Goal: Task Accomplishment & Management: Use online tool/utility

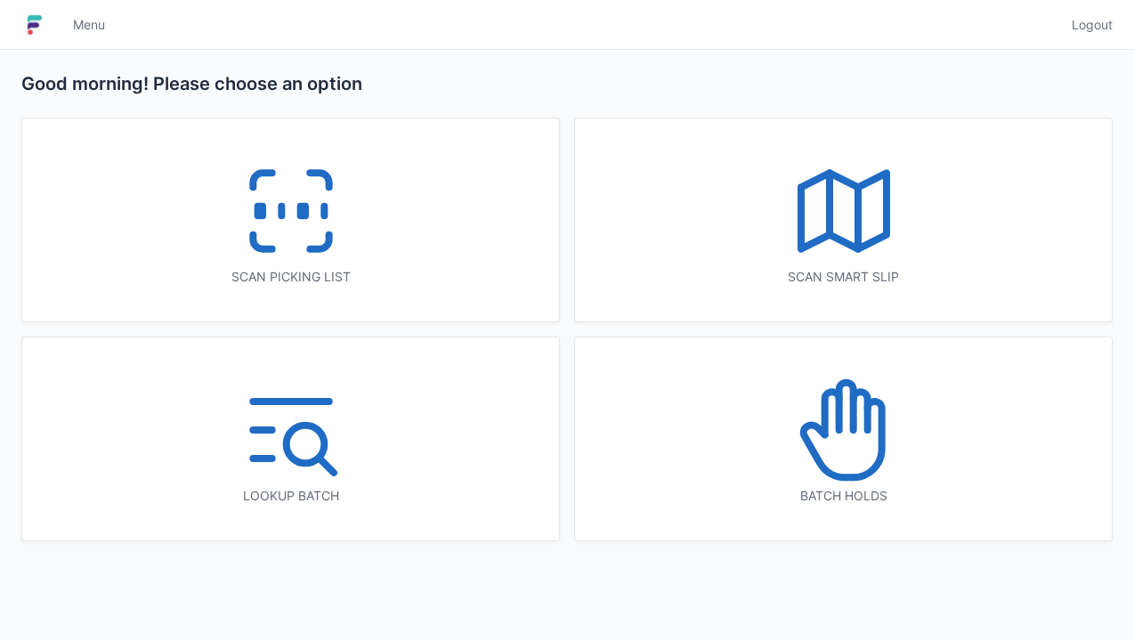
click at [267, 221] on icon at bounding box center [291, 211] width 114 height 114
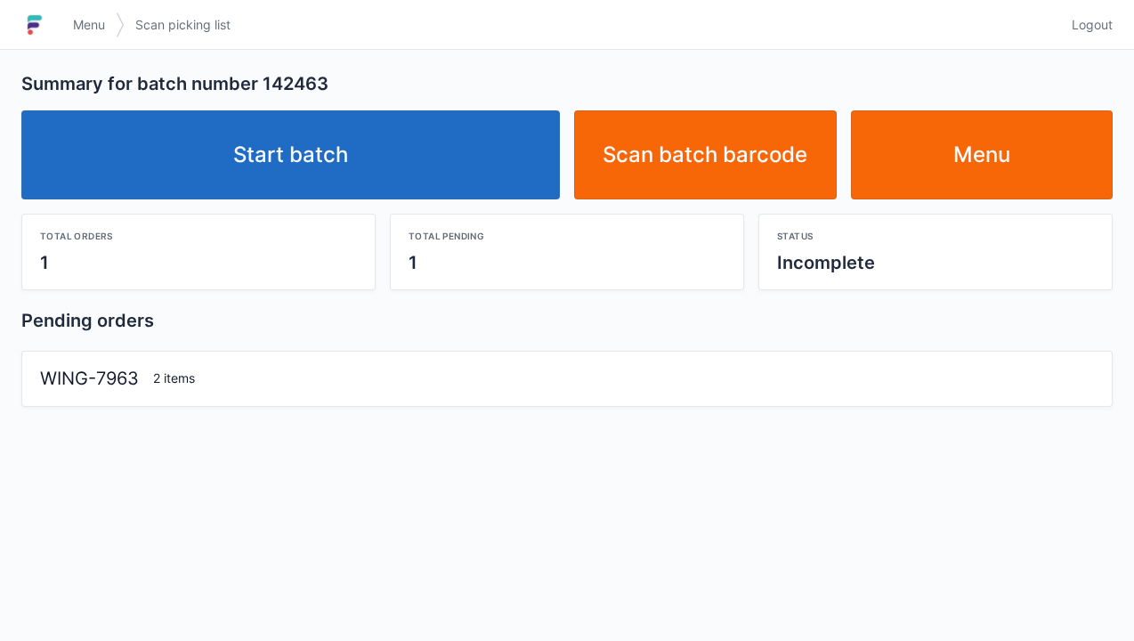
click at [278, 208] on div "Total orders 1 Total pending 1 Status Incomplete" at bounding box center [566, 244] width 1105 height 91
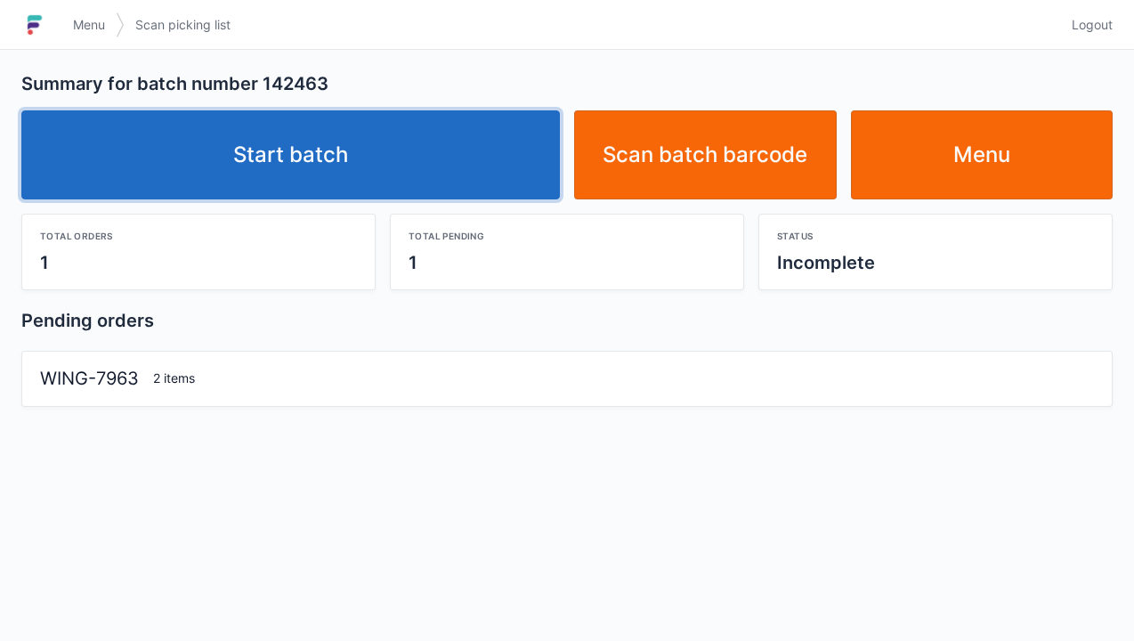
click at [292, 166] on link "Start batch" at bounding box center [290, 154] width 538 height 89
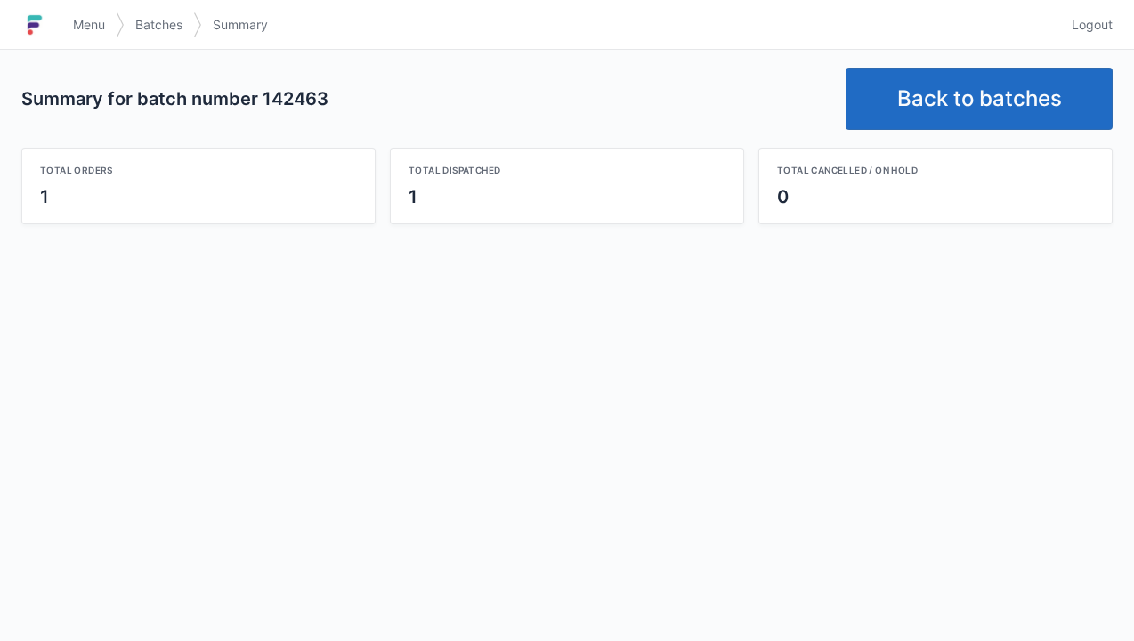
click at [965, 101] on link "Back to batches" at bounding box center [978, 99] width 267 height 62
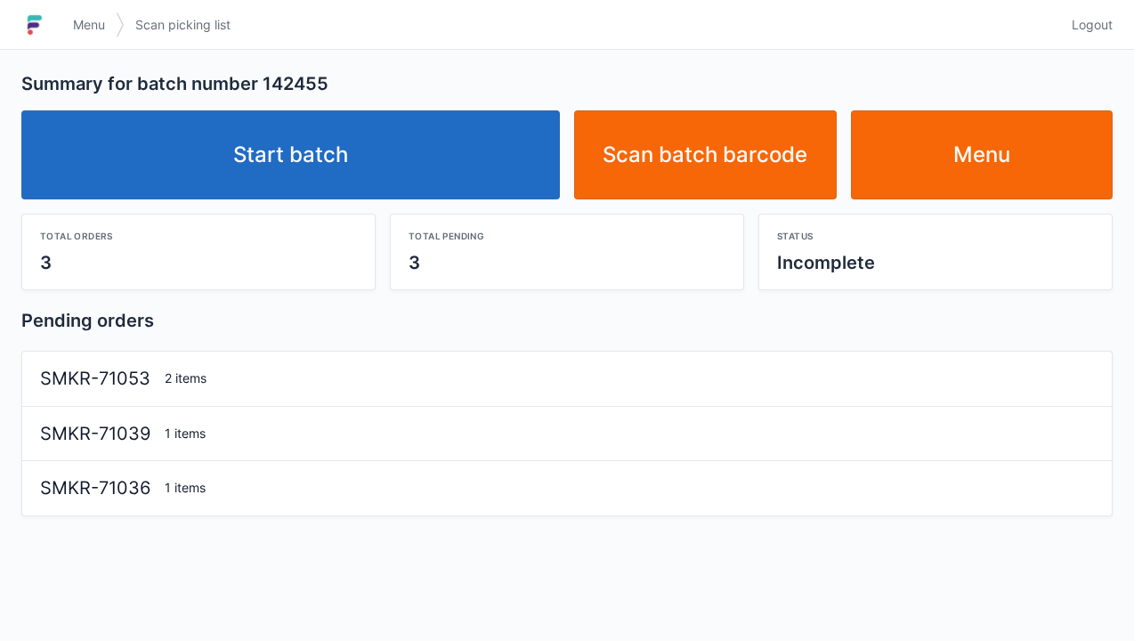
click at [320, 153] on link "Start batch" at bounding box center [290, 154] width 538 height 89
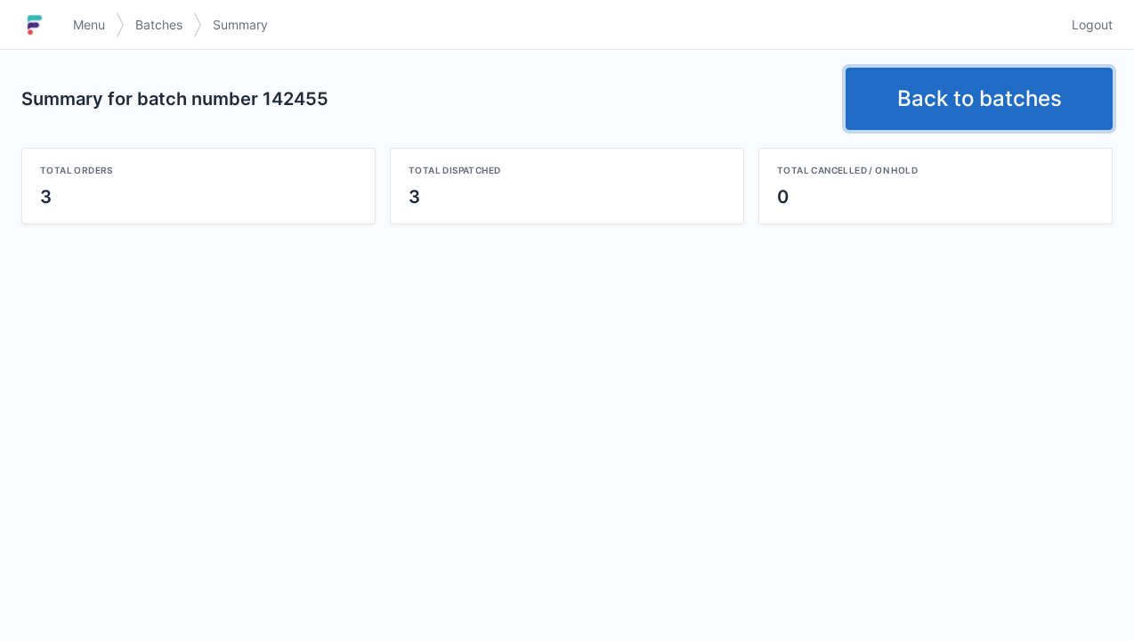
click at [963, 97] on link "Back to batches" at bounding box center [978, 99] width 267 height 62
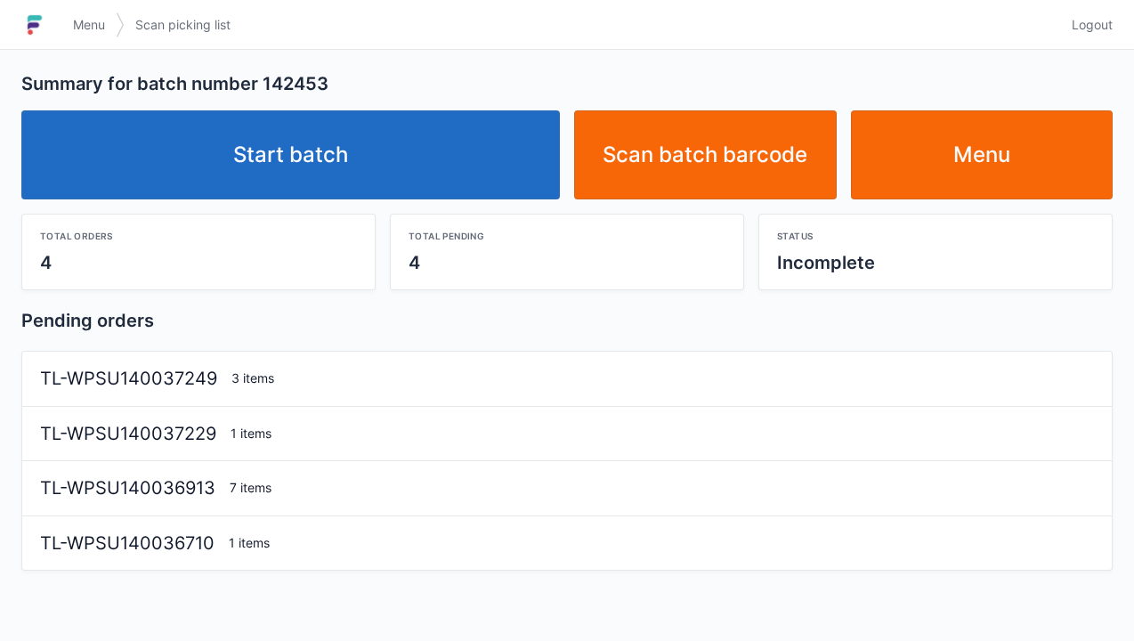
click at [352, 174] on link "Start batch" at bounding box center [290, 154] width 538 height 89
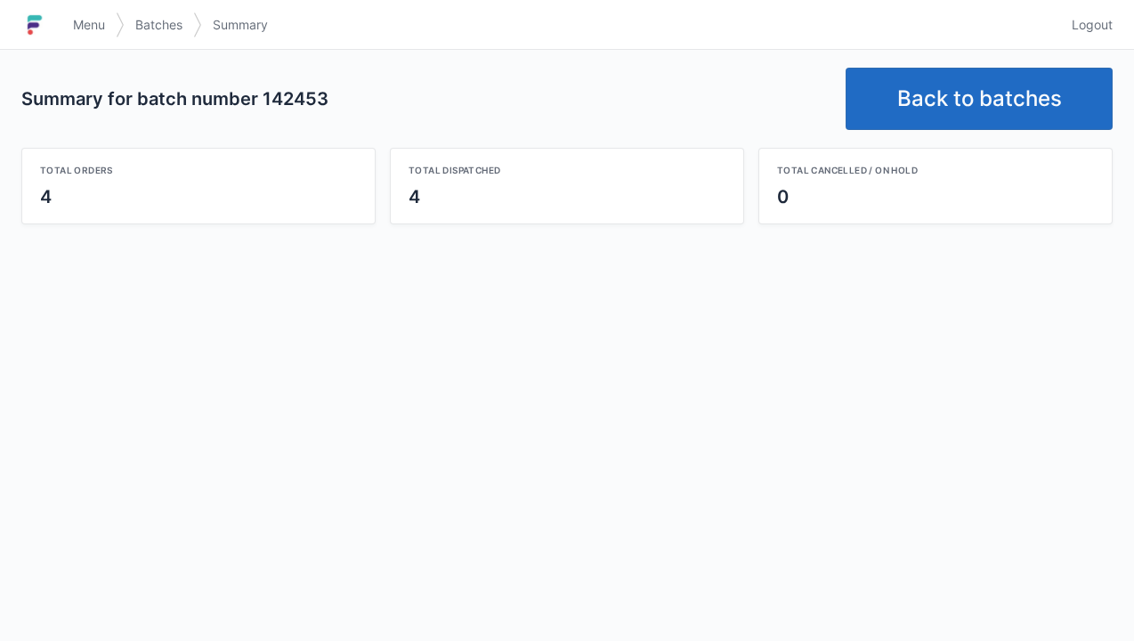
click at [958, 114] on link "Back to batches" at bounding box center [978, 99] width 267 height 62
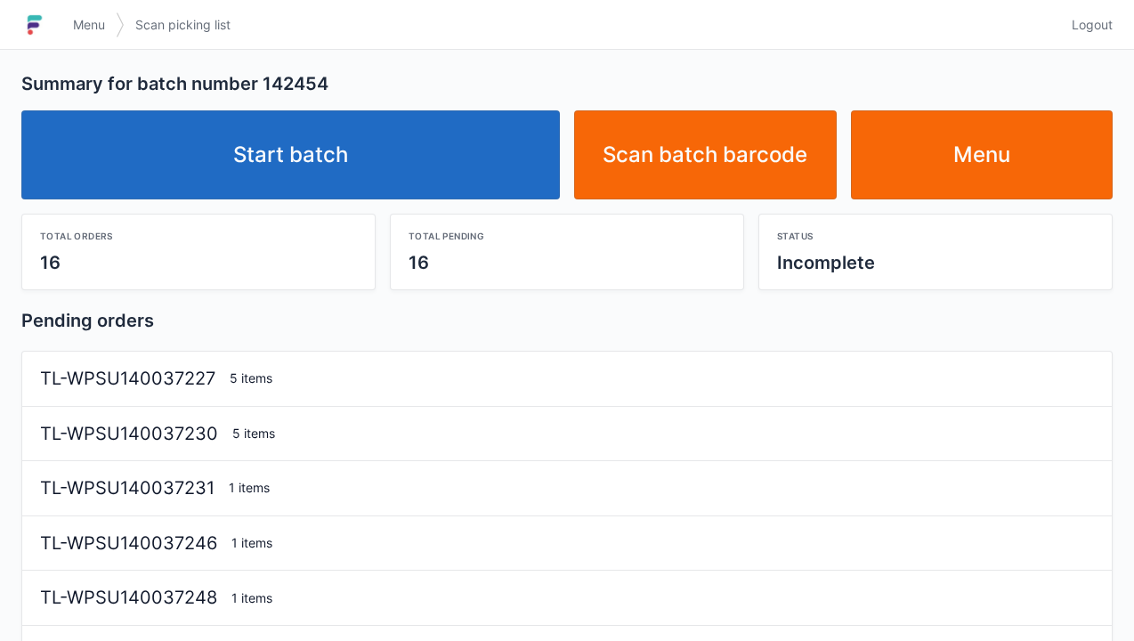
click at [331, 174] on link "Start batch" at bounding box center [290, 154] width 538 height 89
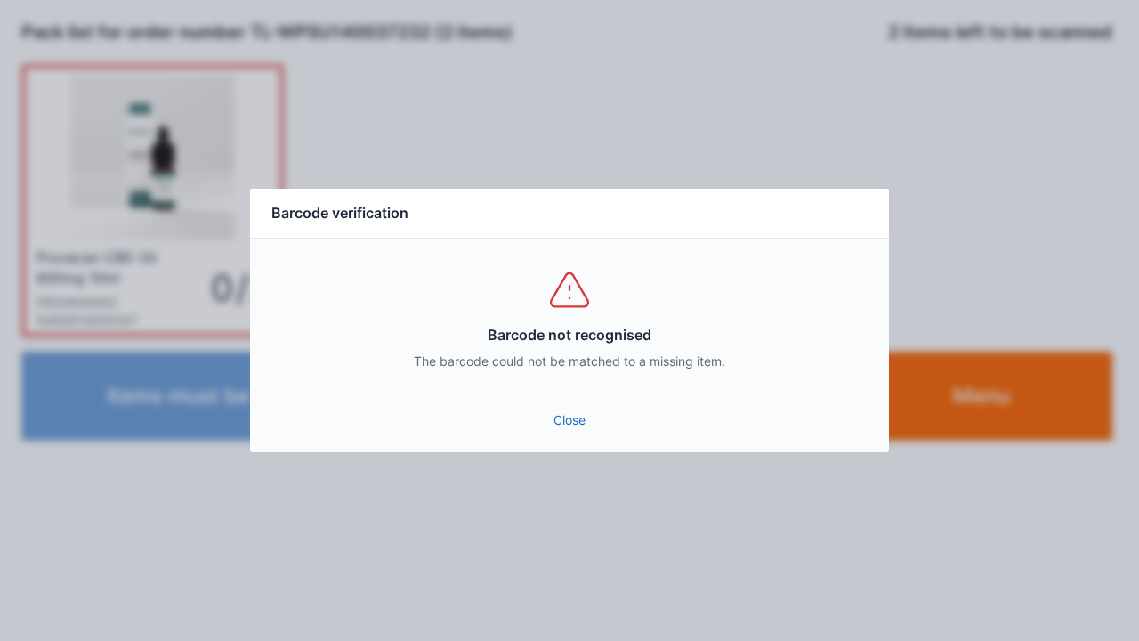
click at [588, 433] on link "Close" at bounding box center [569, 420] width 611 height 32
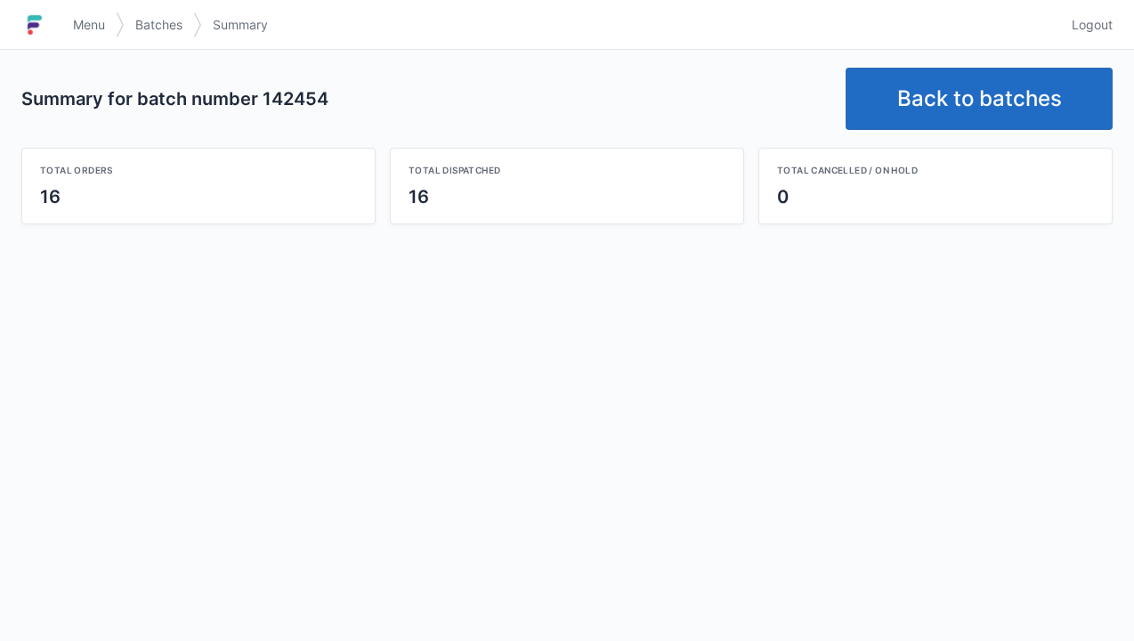
click at [943, 90] on link "Back to batches" at bounding box center [978, 99] width 267 height 62
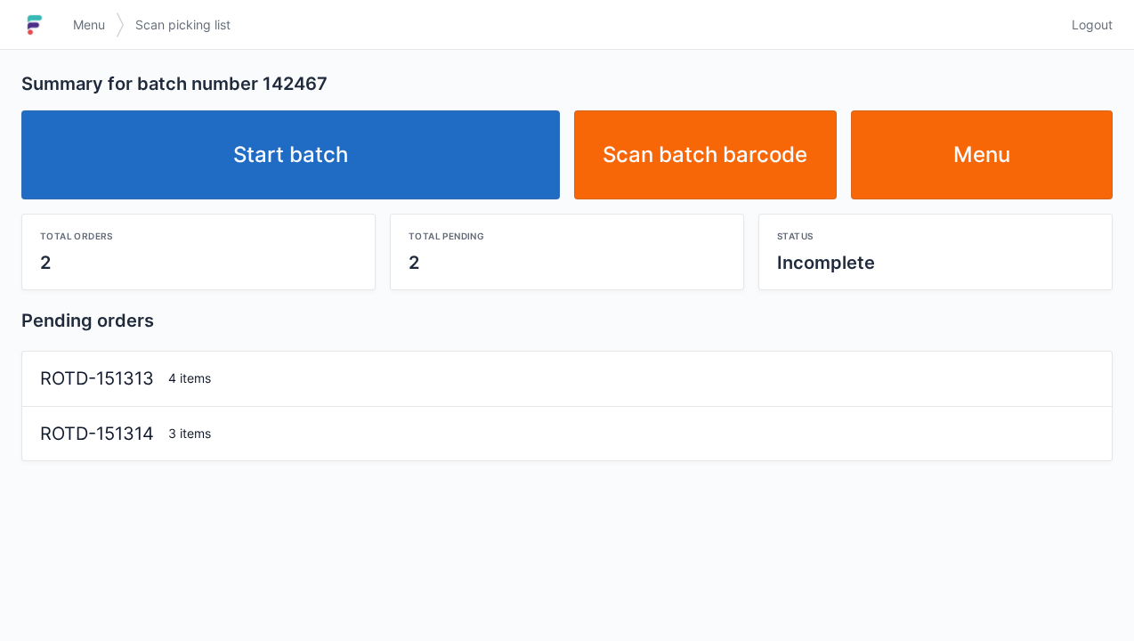
click at [336, 171] on link "Start batch" at bounding box center [290, 154] width 538 height 89
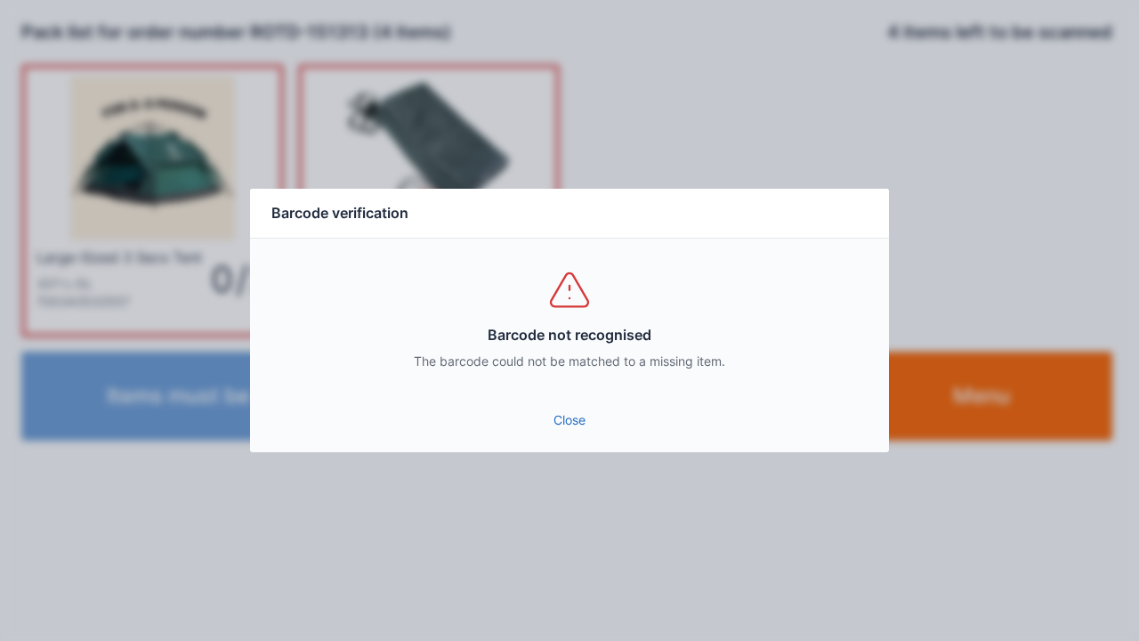
click at [592, 418] on link "Close" at bounding box center [569, 420] width 611 height 32
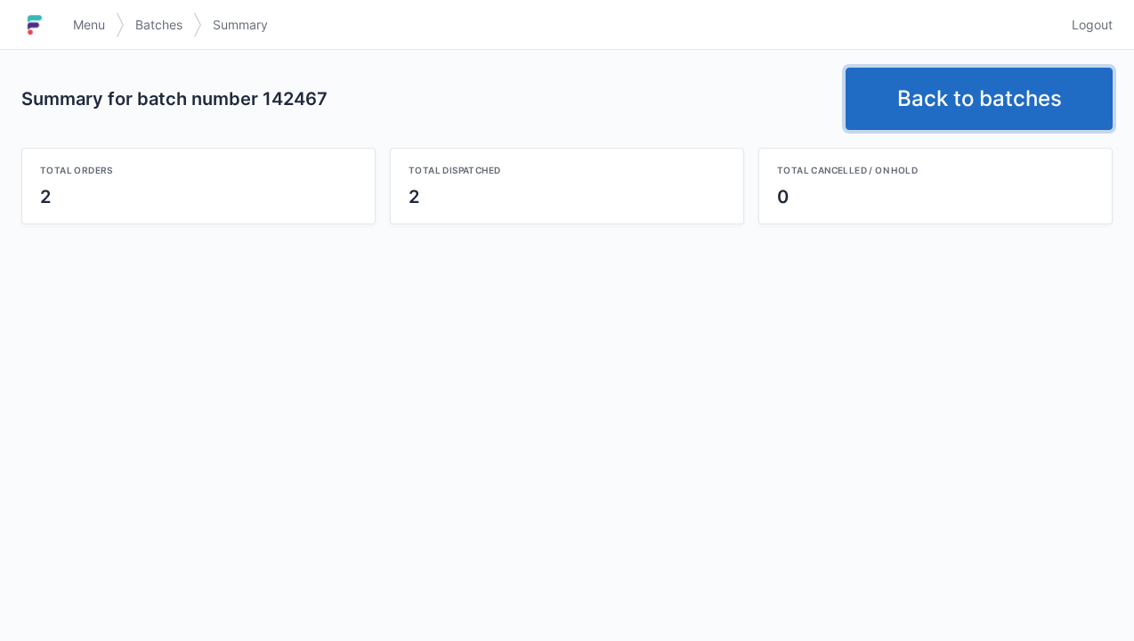
click at [950, 90] on link "Back to batches" at bounding box center [978, 99] width 267 height 62
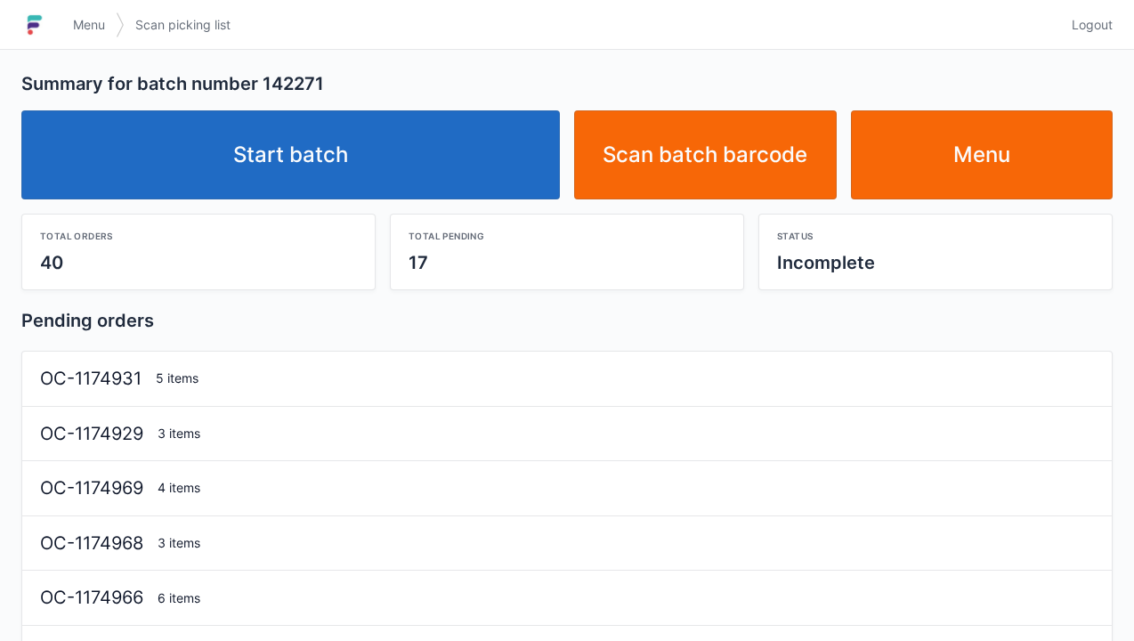
click at [302, 160] on link "Start batch" at bounding box center [290, 154] width 538 height 89
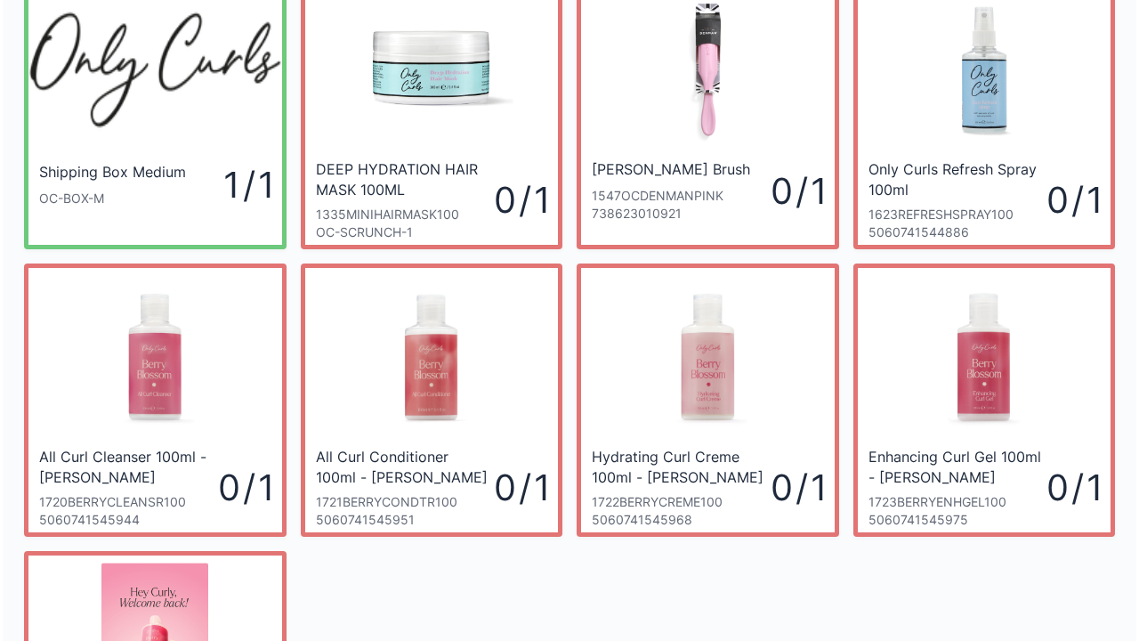
scroll to position [61, 0]
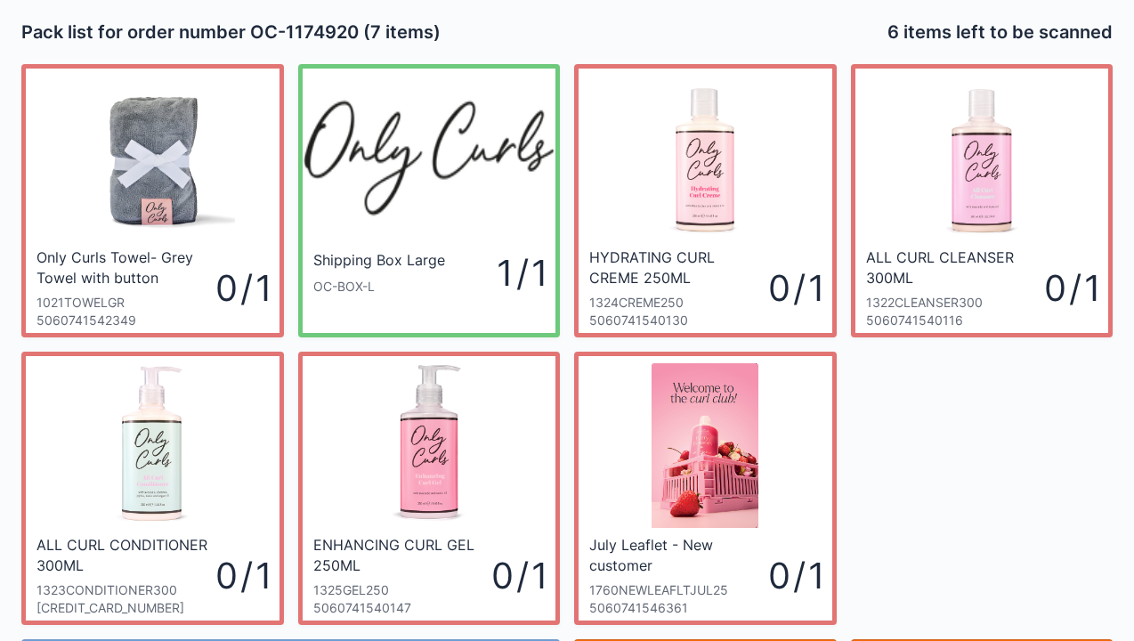
scroll to position [103, 0]
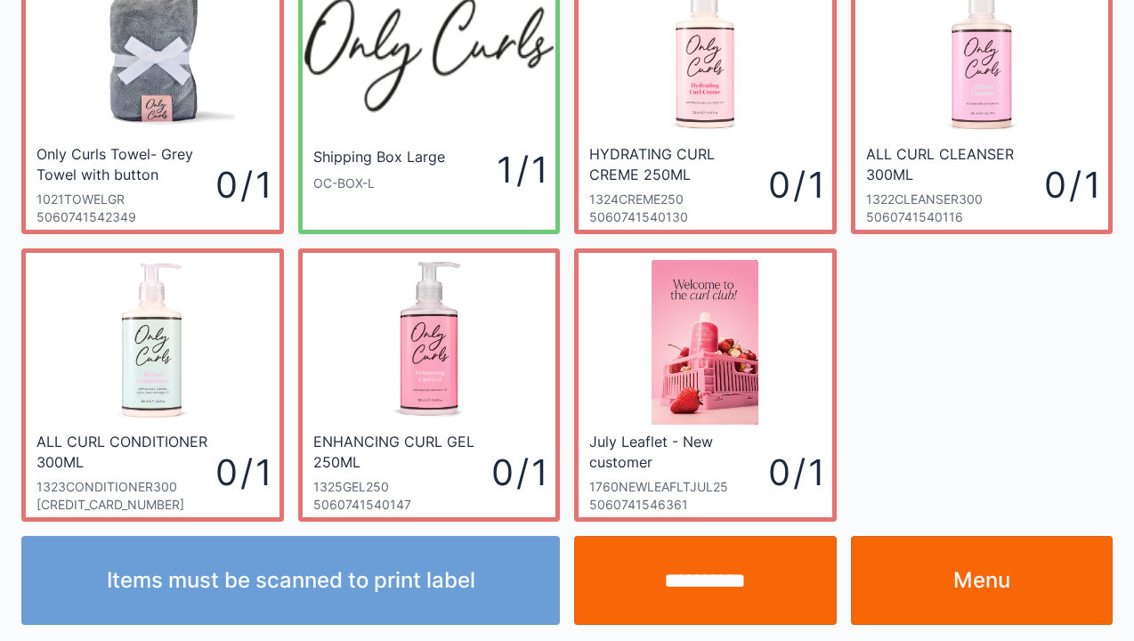
click at [965, 597] on link "Menu" at bounding box center [982, 580] width 263 height 89
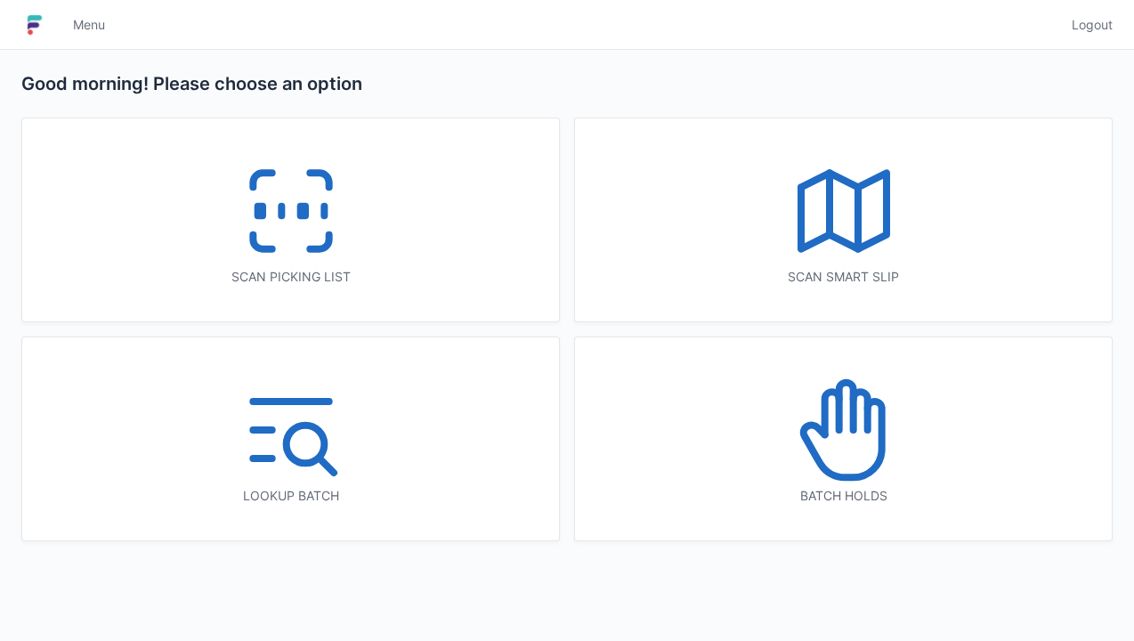
click at [237, 235] on icon at bounding box center [291, 211] width 114 height 114
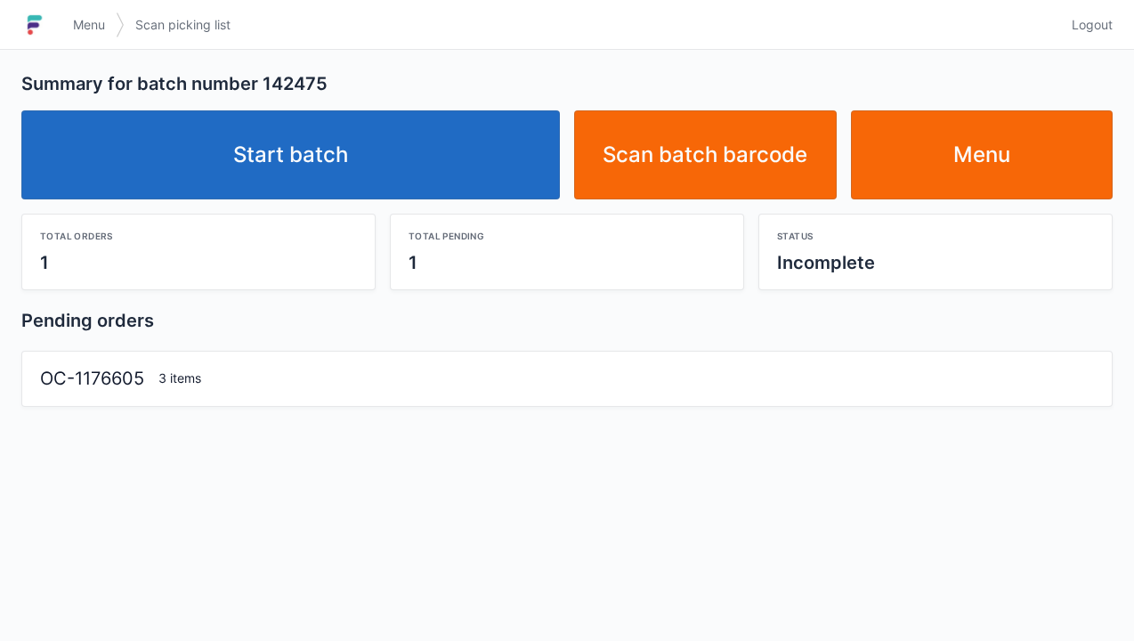
click at [328, 167] on link "Start batch" at bounding box center [290, 154] width 538 height 89
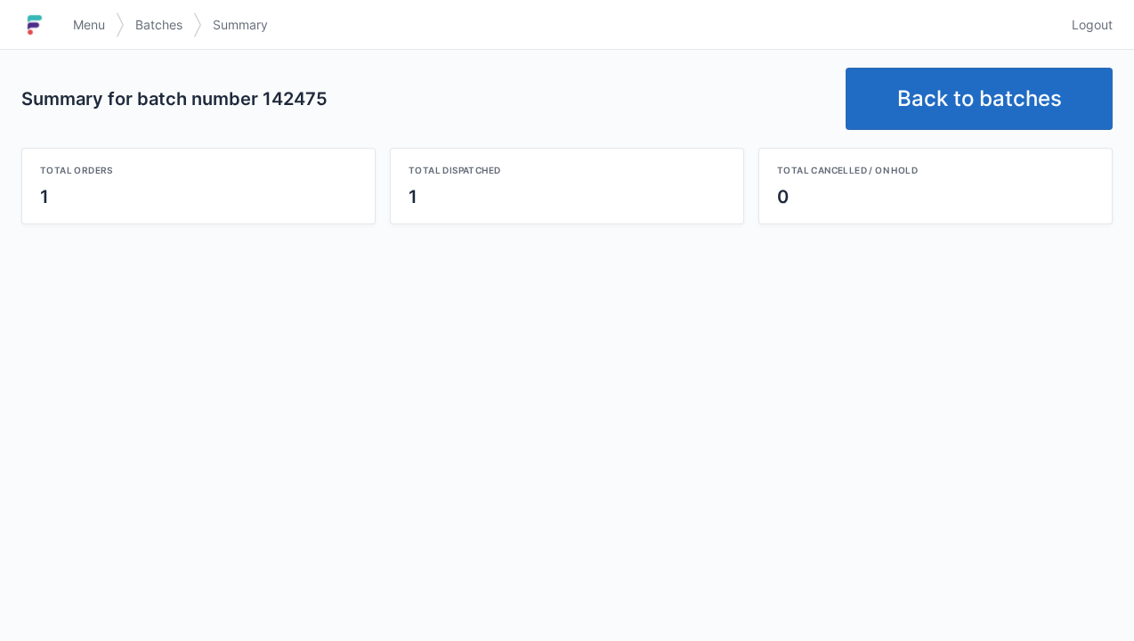
click at [964, 106] on link "Back to batches" at bounding box center [978, 99] width 267 height 62
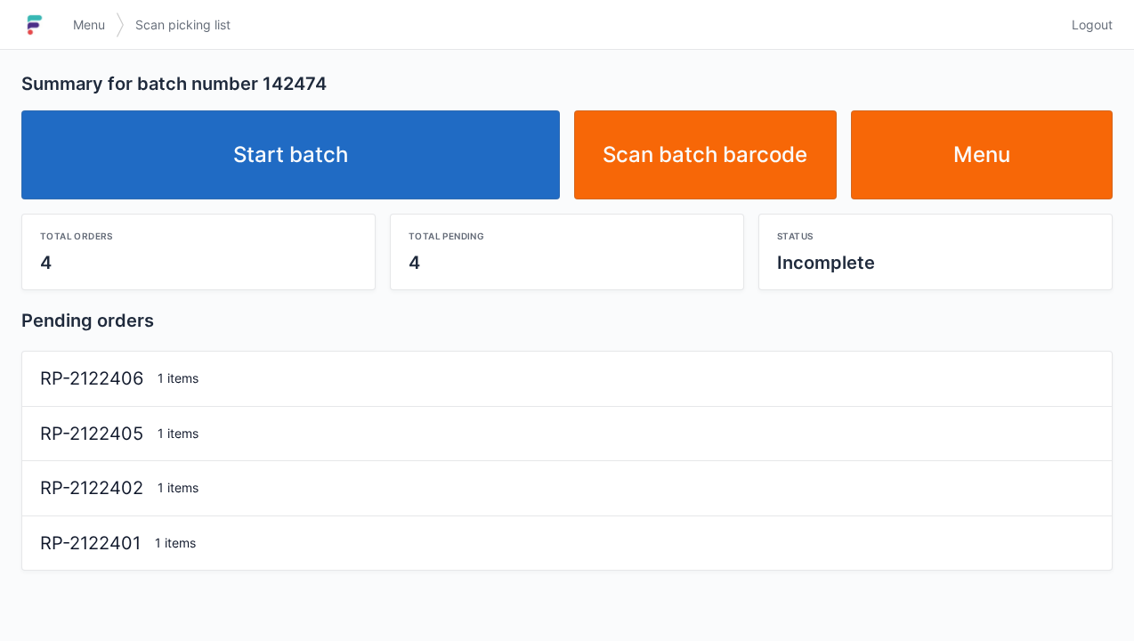
click at [320, 174] on link "Start batch" at bounding box center [290, 154] width 538 height 89
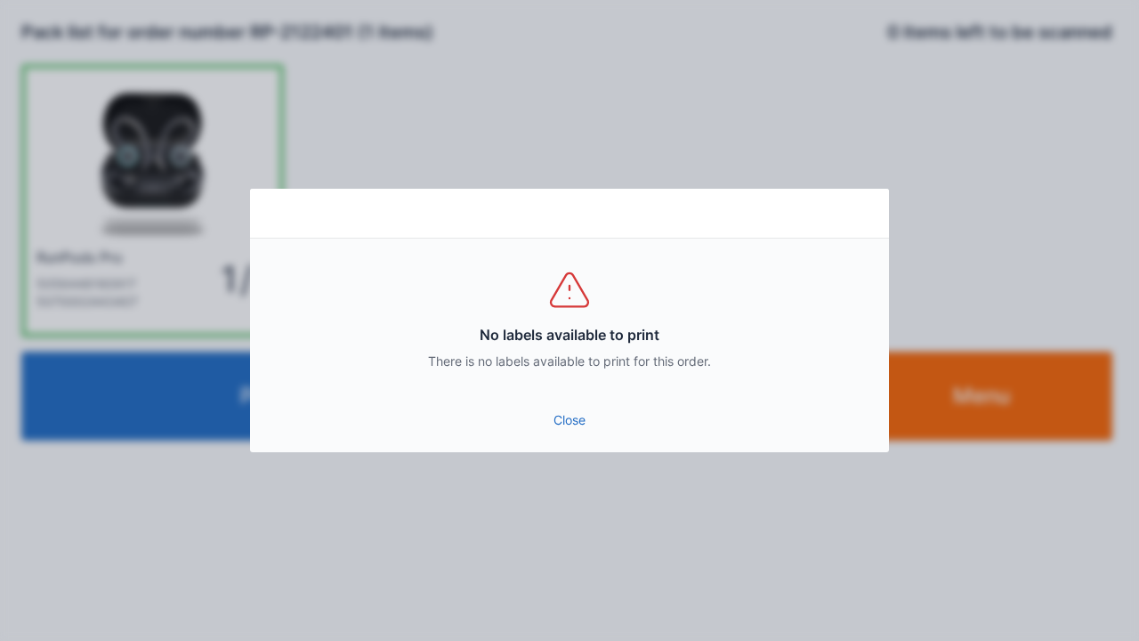
click at [587, 424] on link "Close" at bounding box center [569, 420] width 611 height 32
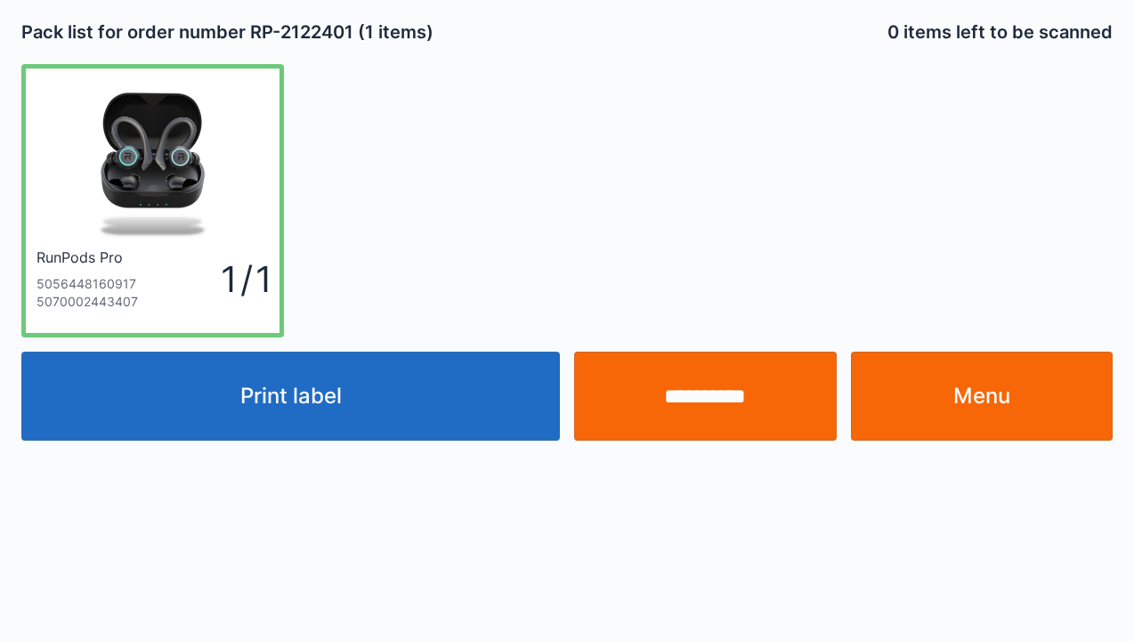
click at [723, 401] on input "**********" at bounding box center [705, 396] width 263 height 89
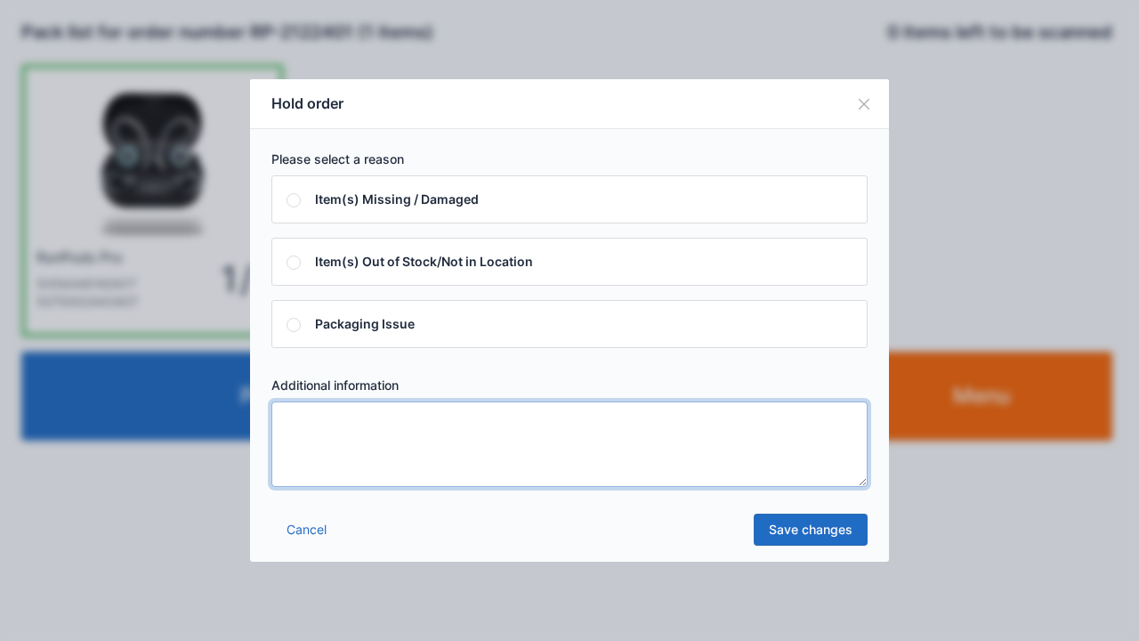
click at [305, 436] on textarea at bounding box center [569, 443] width 596 height 85
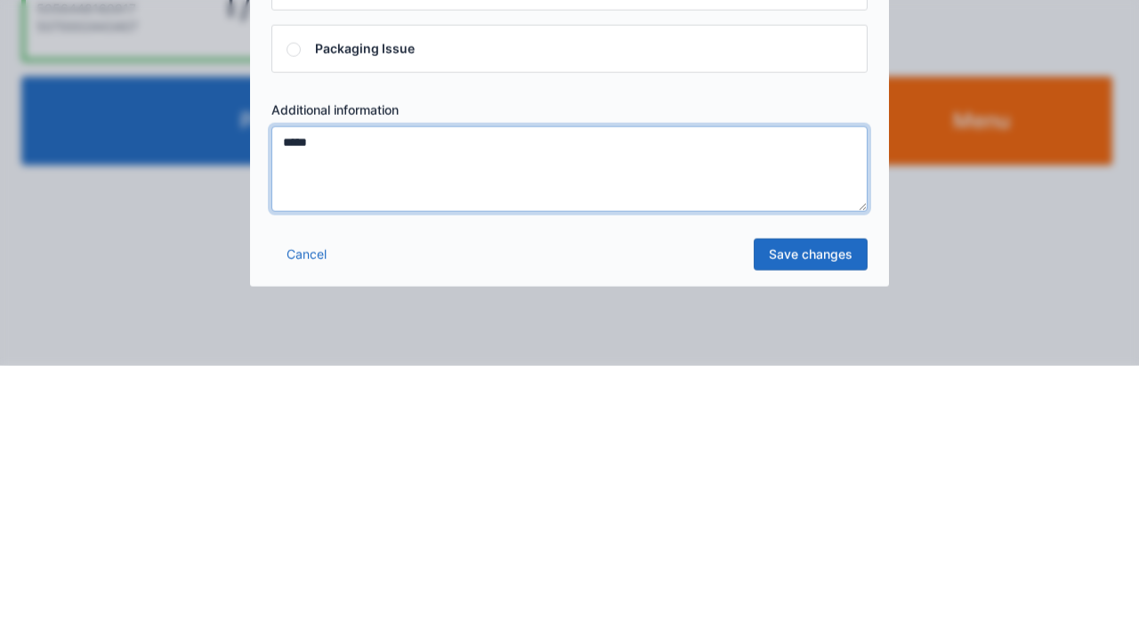
type textarea "*****"
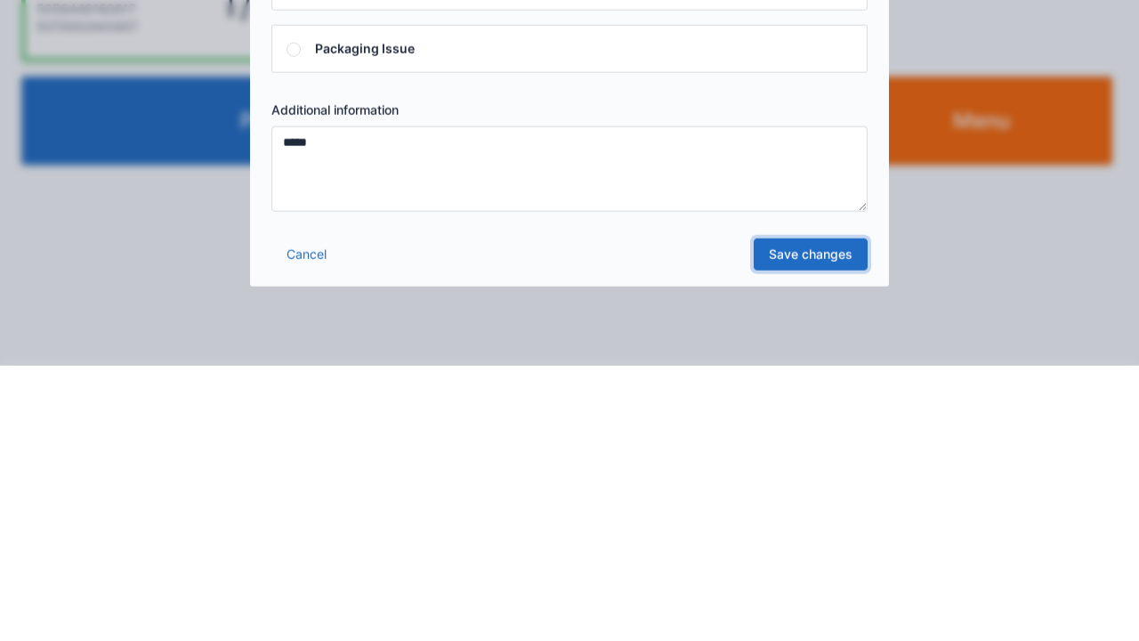
click at [808, 542] on link "Save changes" at bounding box center [811, 529] width 114 height 32
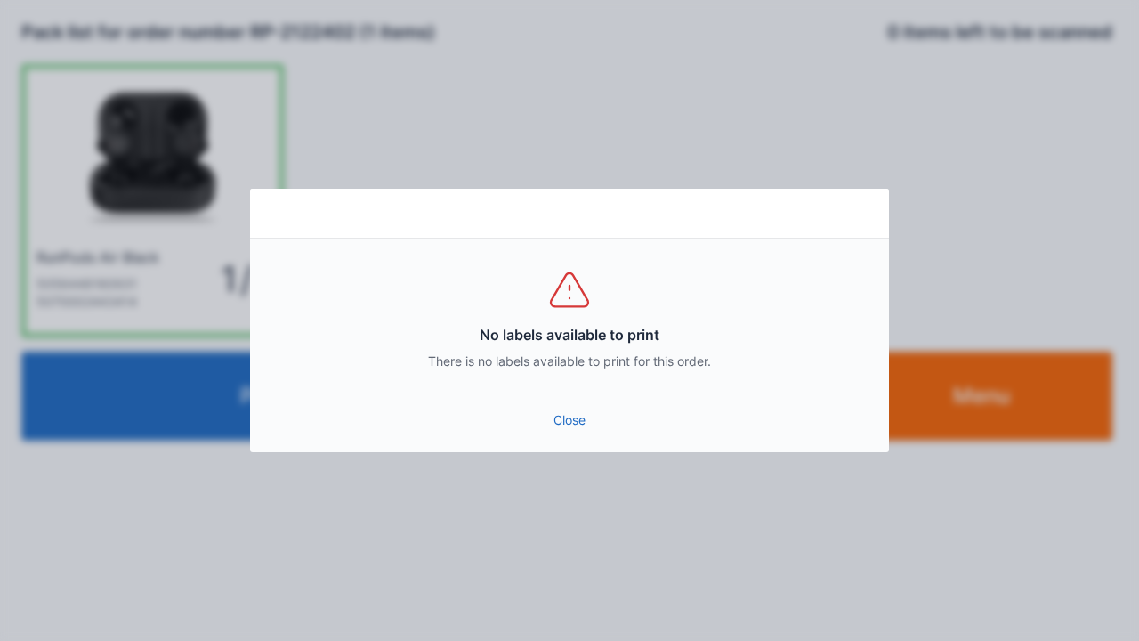
click at [578, 445] on div "Close" at bounding box center [569, 425] width 639 height 53
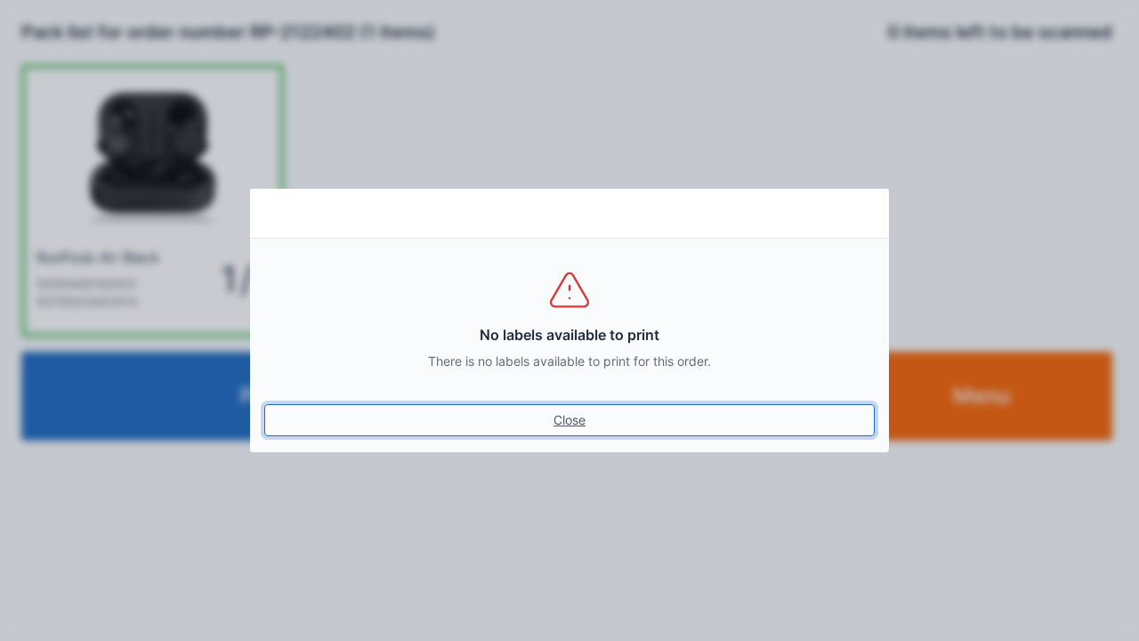
click at [580, 425] on link "Close" at bounding box center [569, 420] width 611 height 32
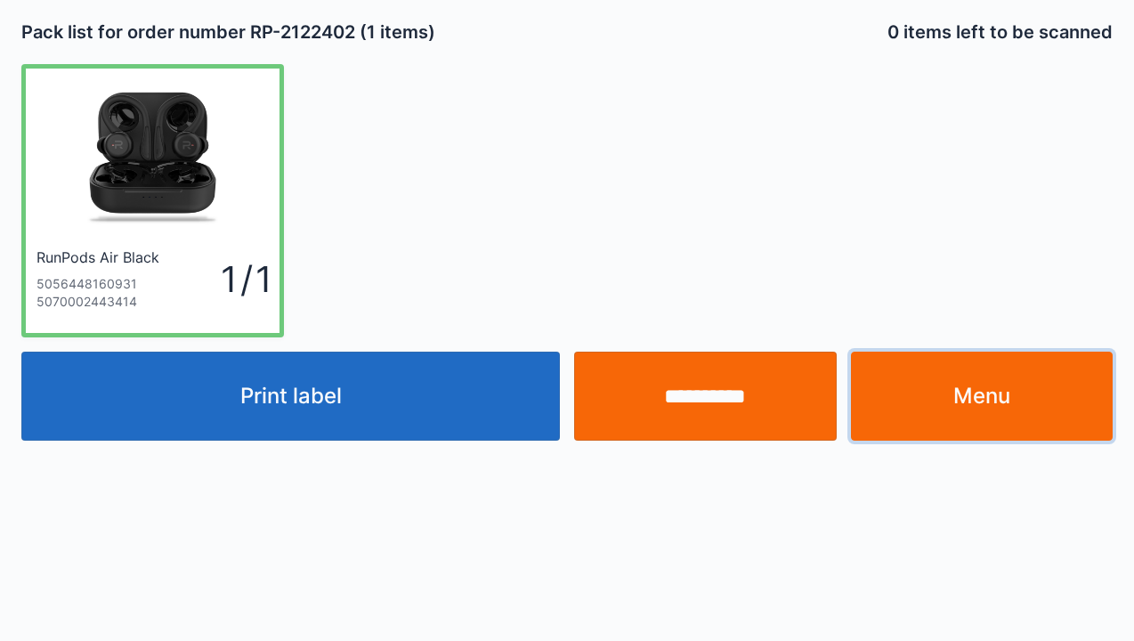
click at [987, 408] on link "Menu" at bounding box center [982, 396] width 263 height 89
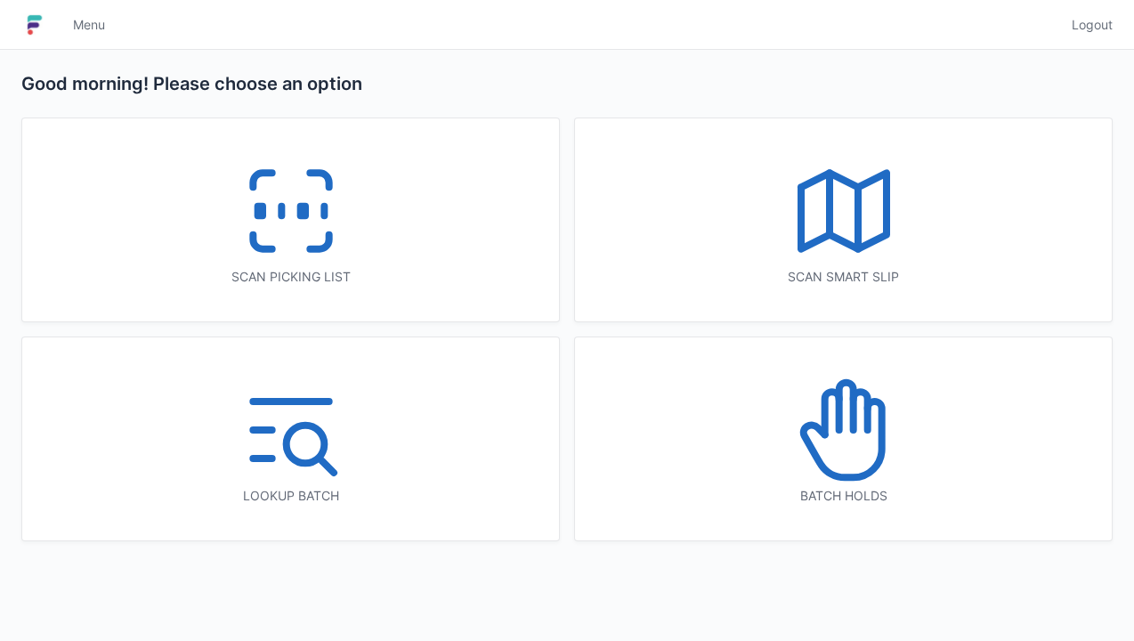
click at [290, 223] on icon at bounding box center [291, 211] width 114 height 114
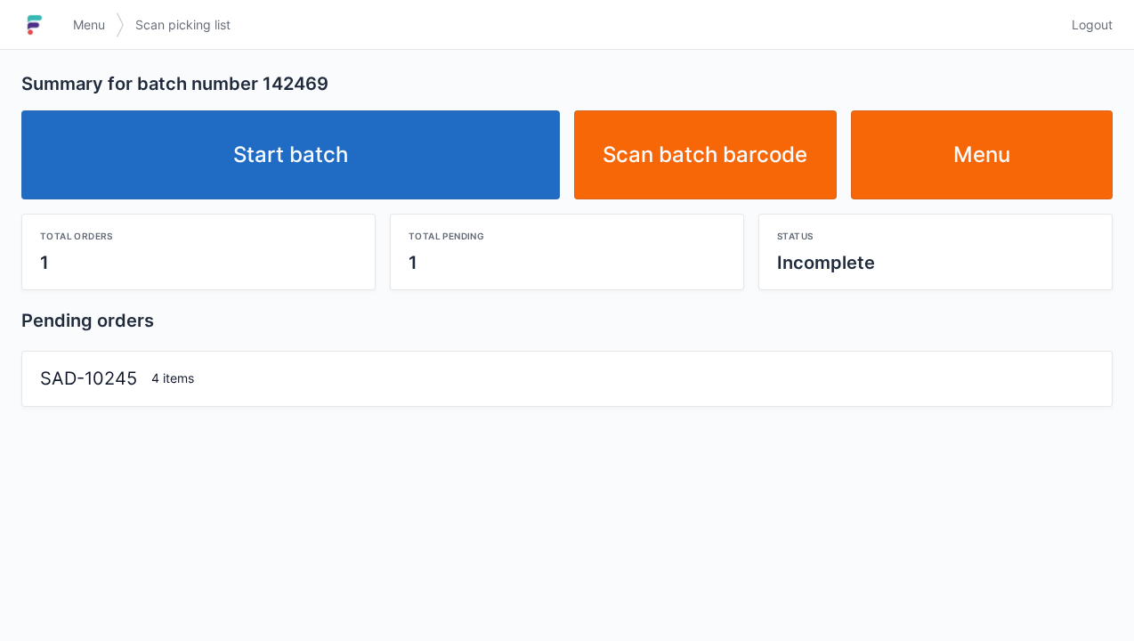
click at [336, 155] on link "Start batch" at bounding box center [290, 154] width 538 height 89
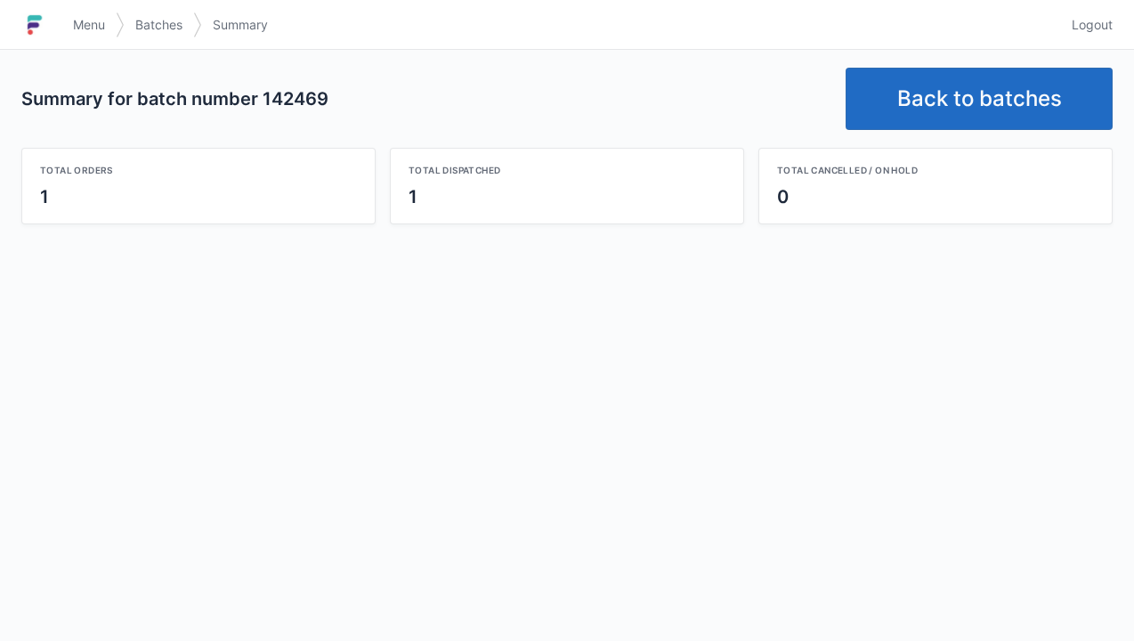
click at [959, 79] on link "Back to batches" at bounding box center [978, 99] width 267 height 62
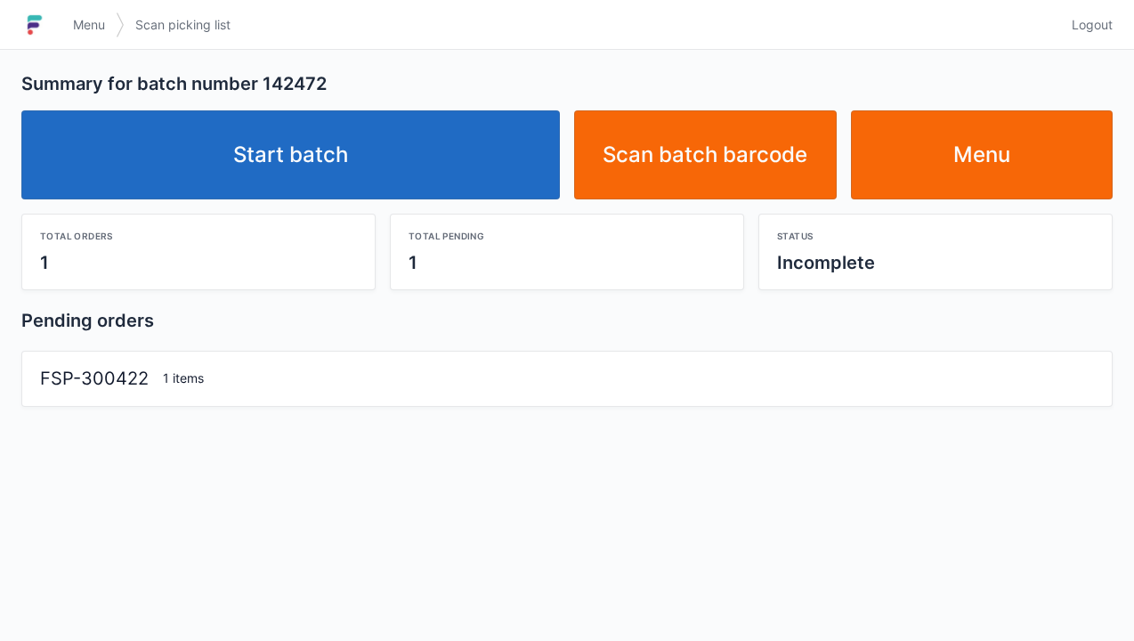
click at [340, 195] on link "Start batch" at bounding box center [290, 154] width 538 height 89
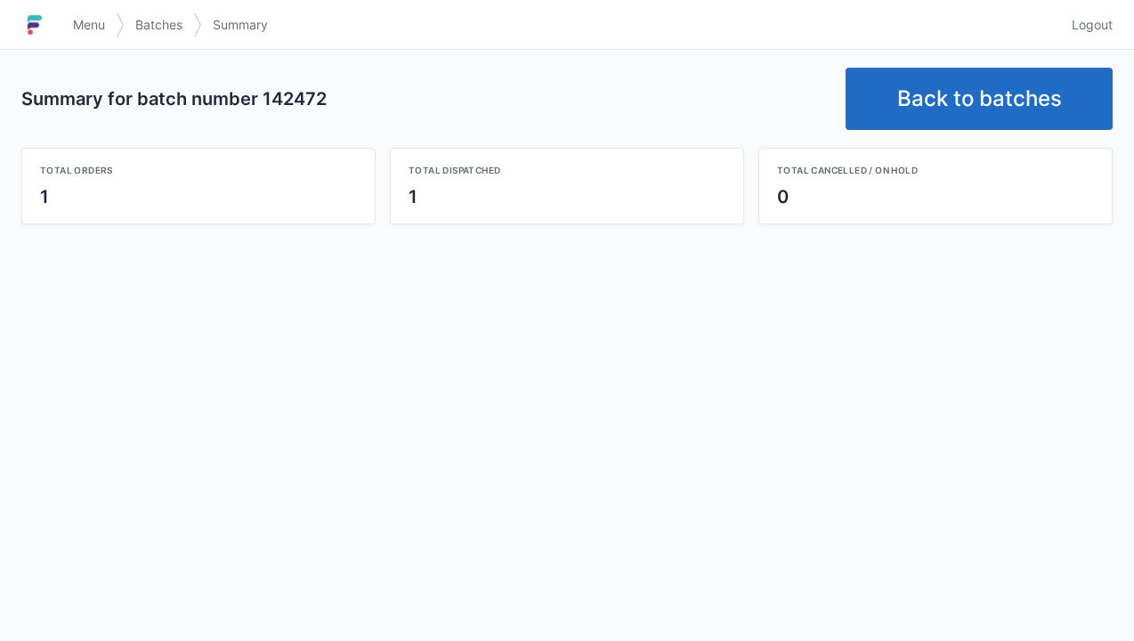
click at [979, 103] on link "Back to batches" at bounding box center [978, 99] width 267 height 62
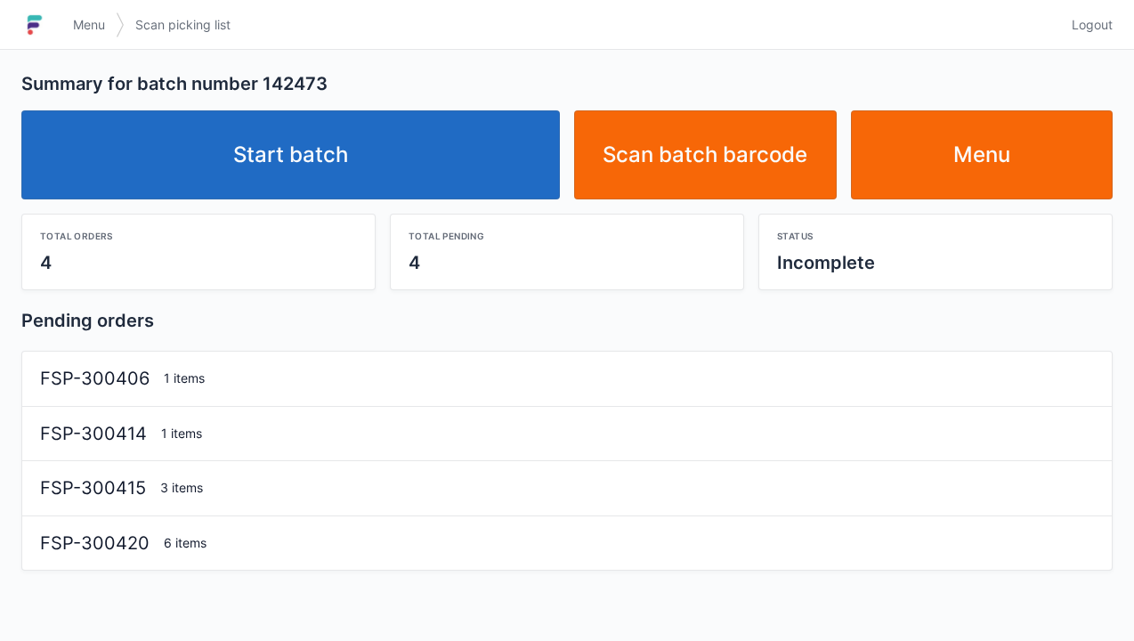
click at [344, 180] on link "Start batch" at bounding box center [290, 154] width 538 height 89
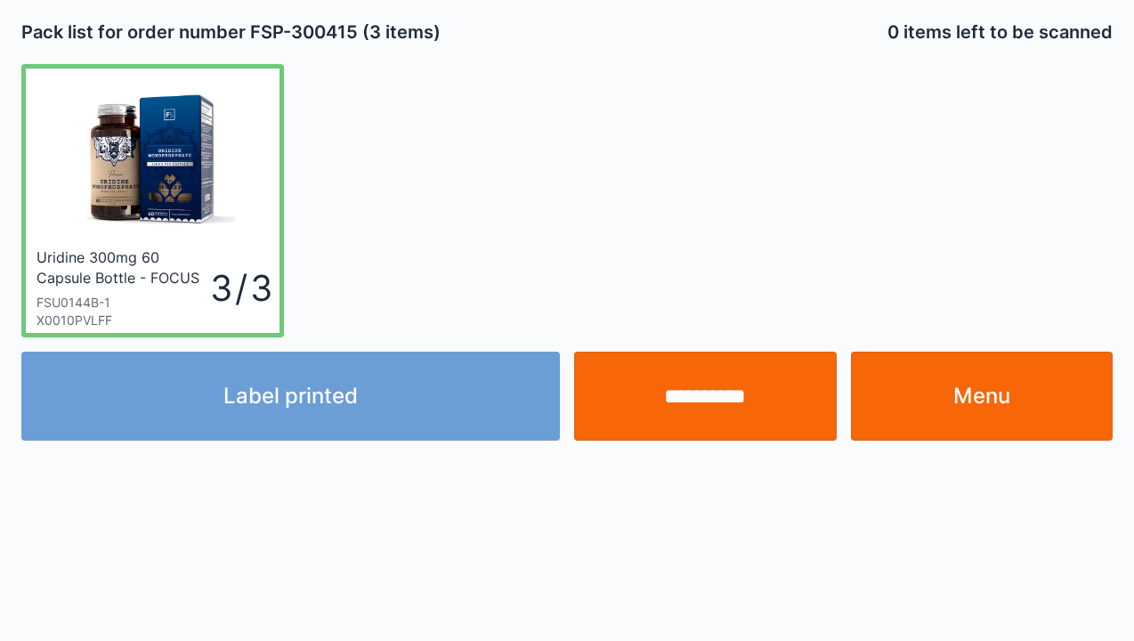
click at [979, 402] on link "Menu" at bounding box center [982, 396] width 263 height 89
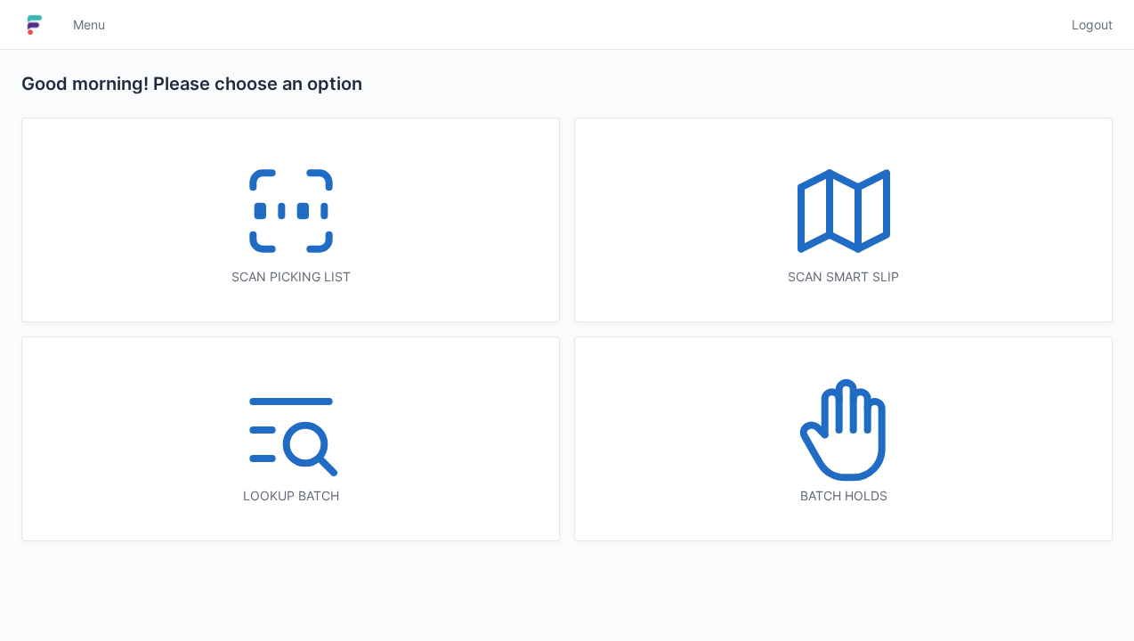
click at [295, 255] on icon at bounding box center [291, 211] width 114 height 114
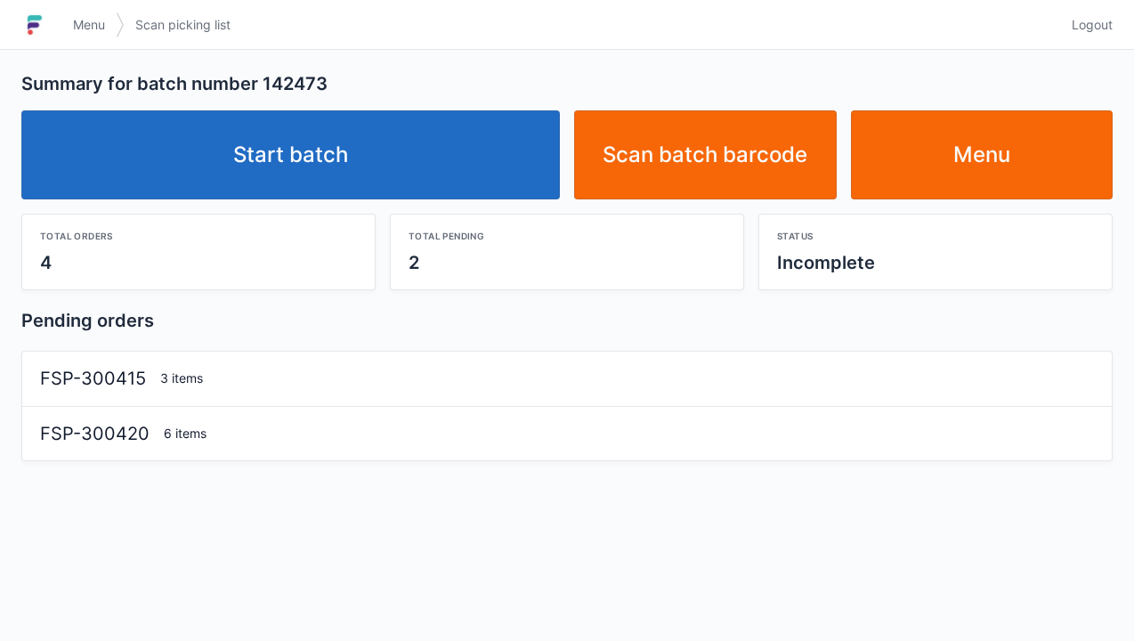
click at [309, 178] on link "Start batch" at bounding box center [290, 154] width 538 height 89
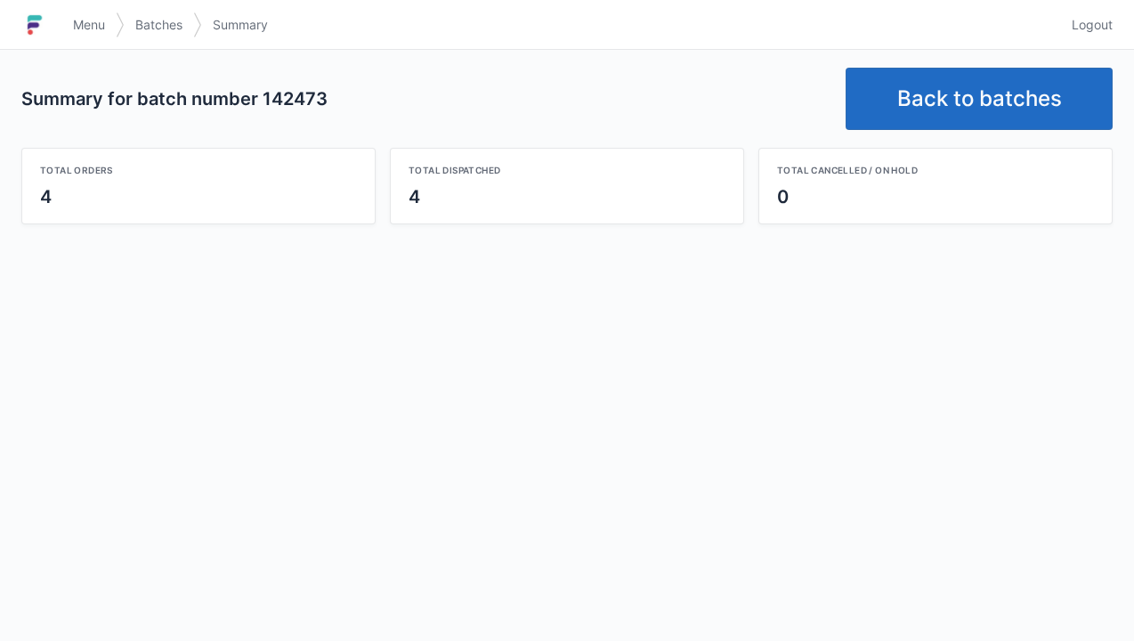
click at [952, 105] on link "Back to batches" at bounding box center [978, 99] width 267 height 62
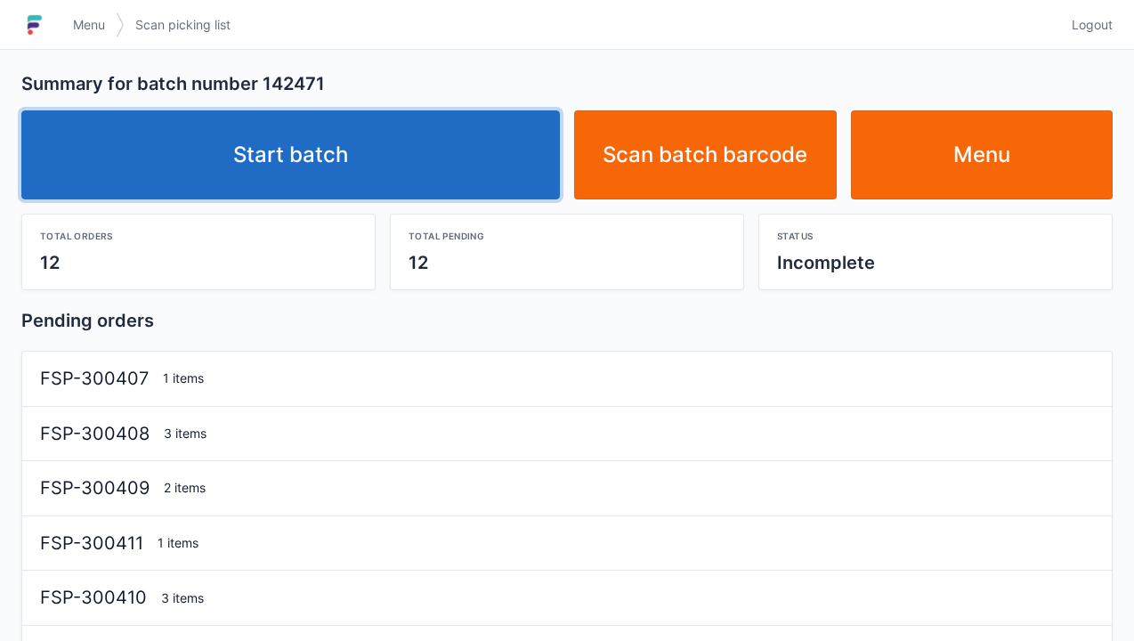
click at [341, 174] on link "Start batch" at bounding box center [290, 154] width 538 height 89
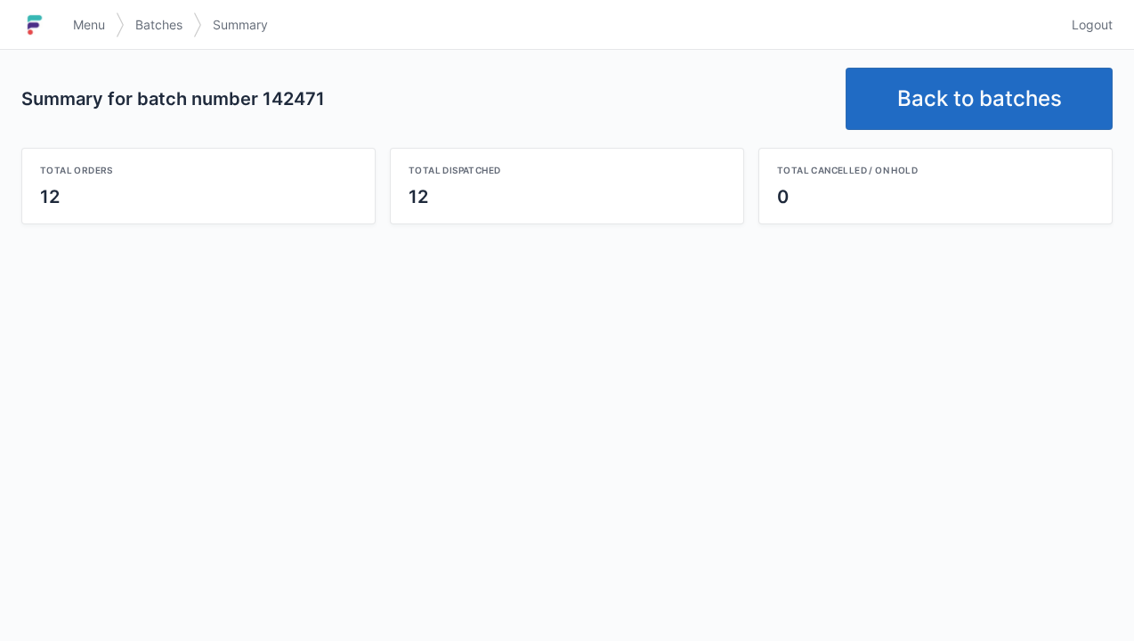
click at [943, 124] on link "Back to batches" at bounding box center [978, 99] width 267 height 62
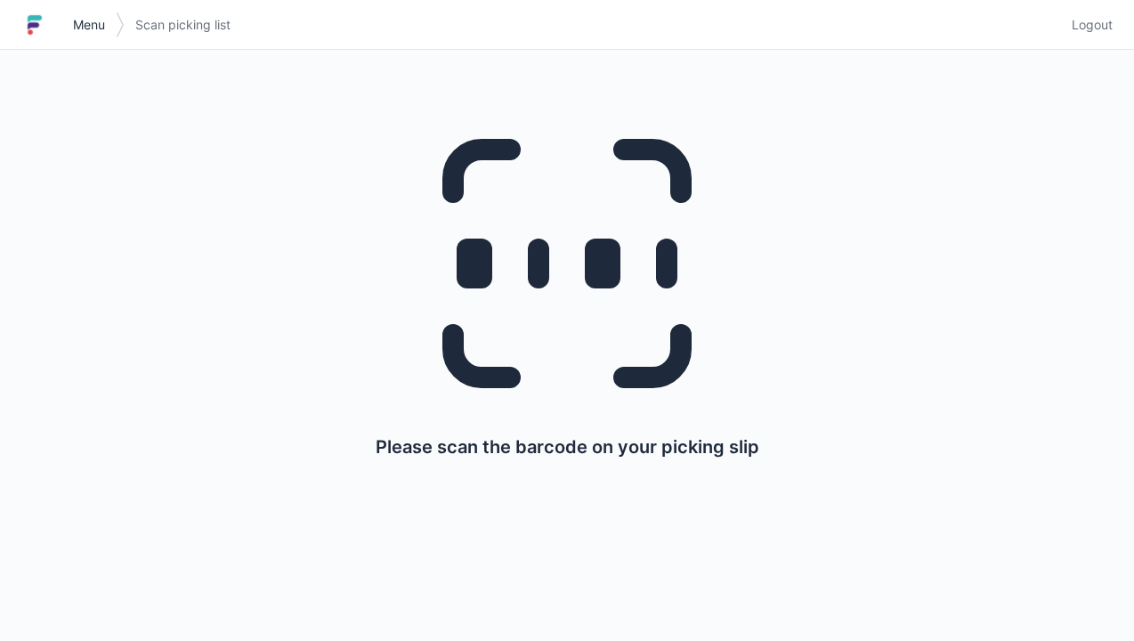
click at [114, 35] on link "Menu" at bounding box center [88, 25] width 53 height 32
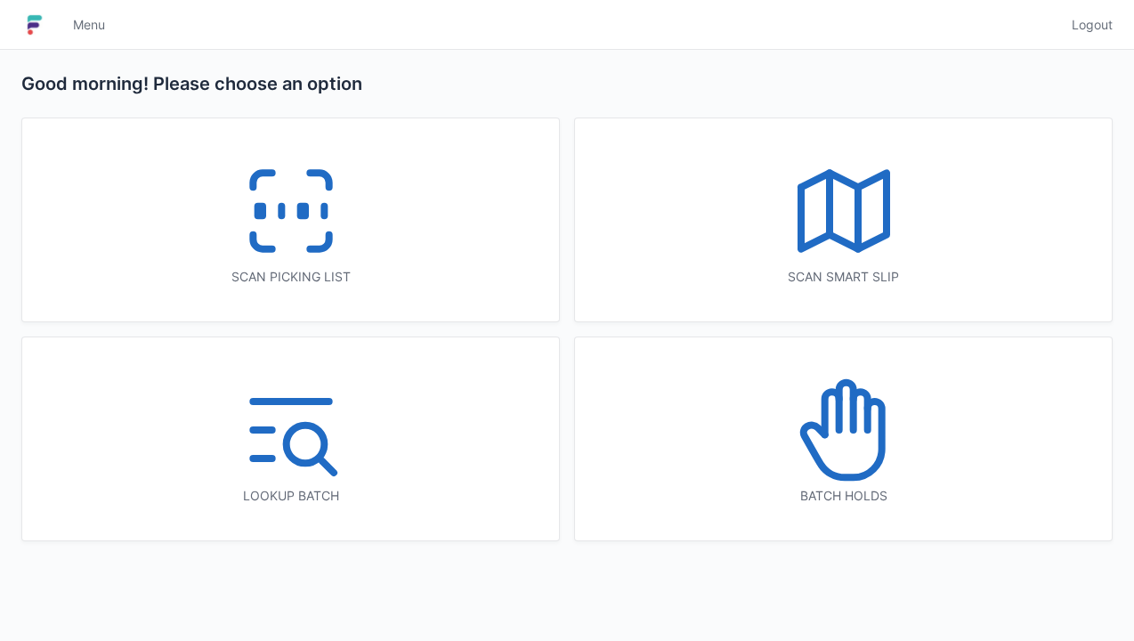
click at [827, 457] on icon at bounding box center [844, 430] width 114 height 114
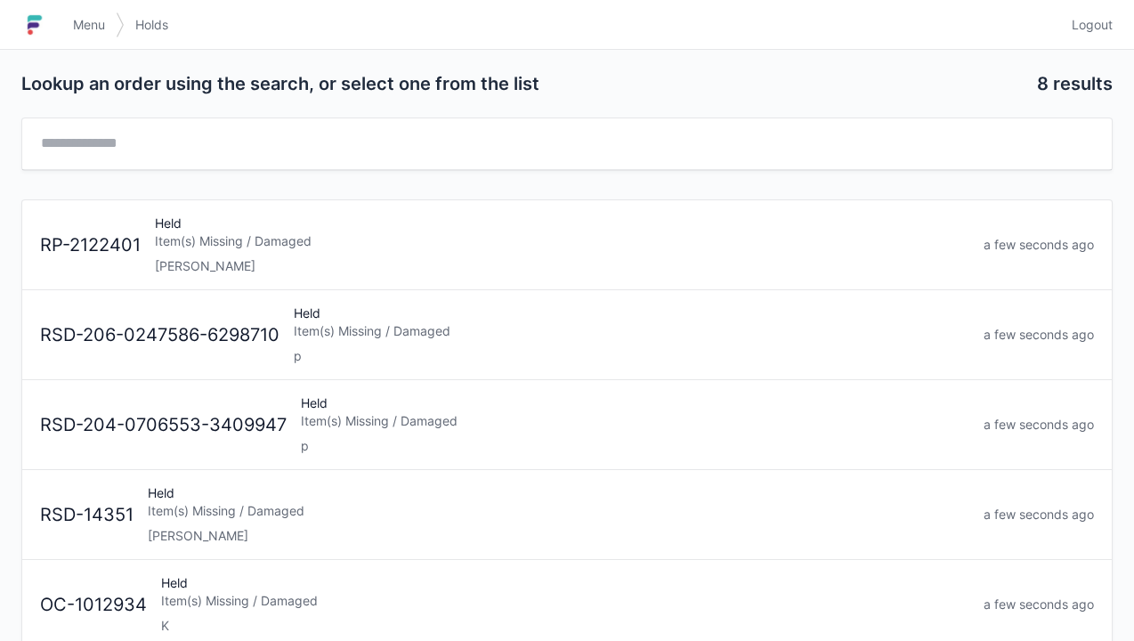
click at [173, 257] on div "[PERSON_NAME]" at bounding box center [562, 266] width 814 height 18
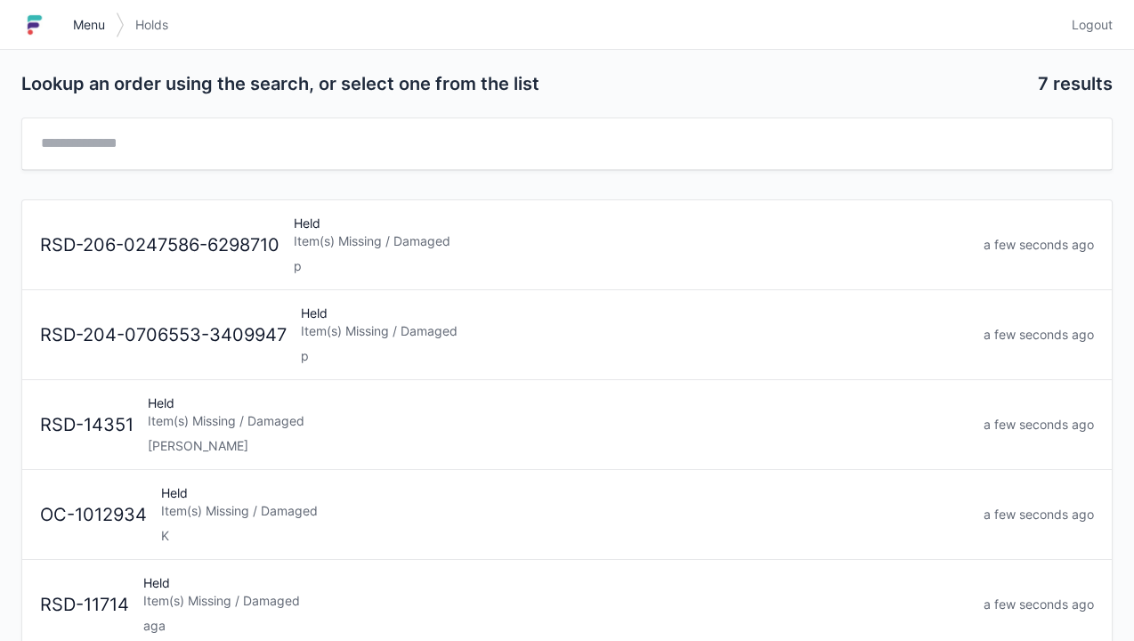
click at [85, 38] on link "Menu" at bounding box center [88, 25] width 53 height 32
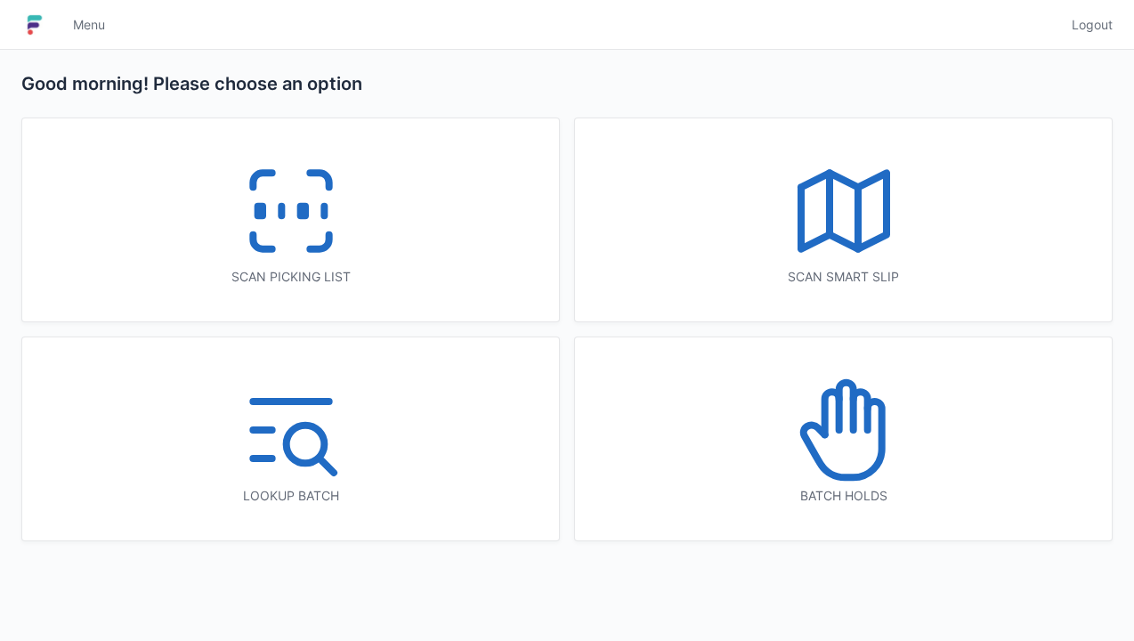
click at [299, 219] on icon at bounding box center [291, 211] width 114 height 114
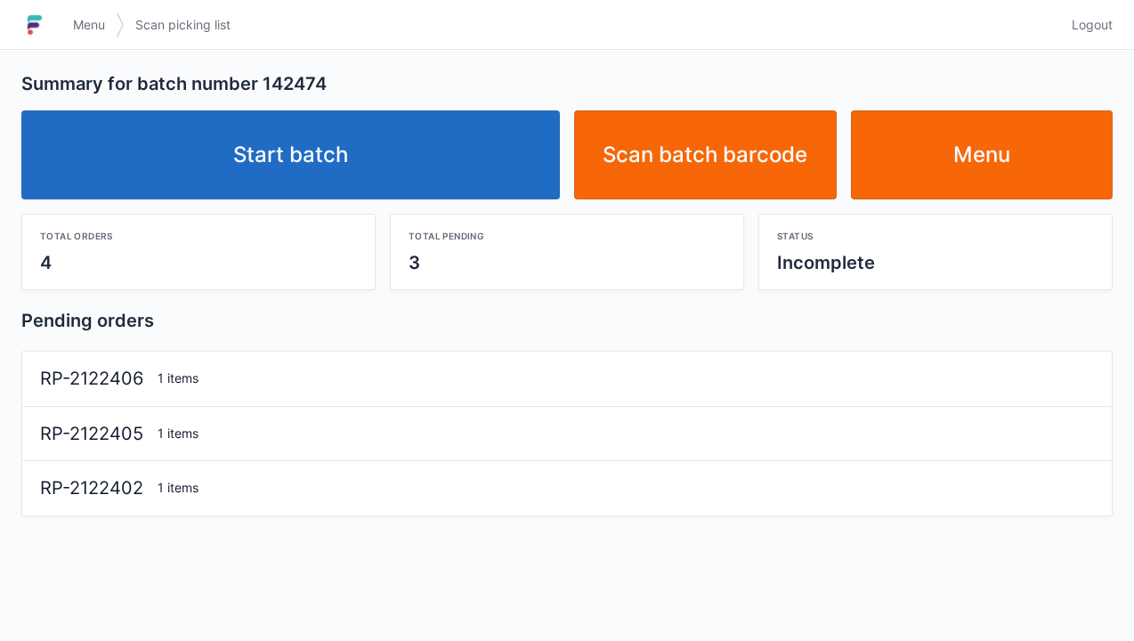
click at [311, 159] on link "Start batch" at bounding box center [290, 154] width 538 height 89
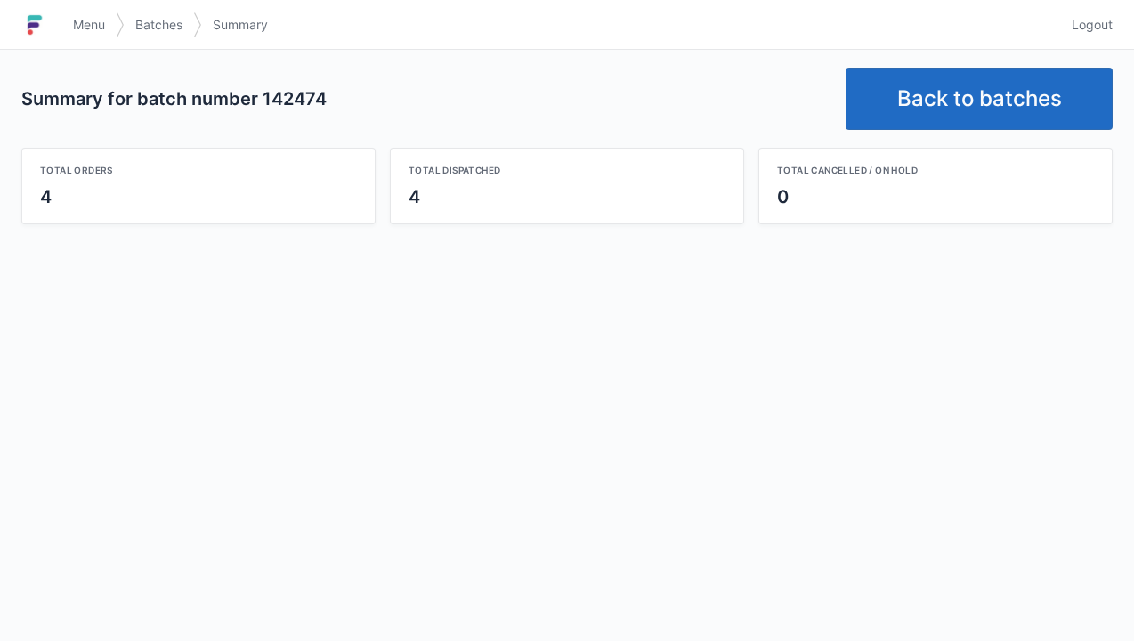
click at [983, 98] on link "Back to batches" at bounding box center [978, 99] width 267 height 62
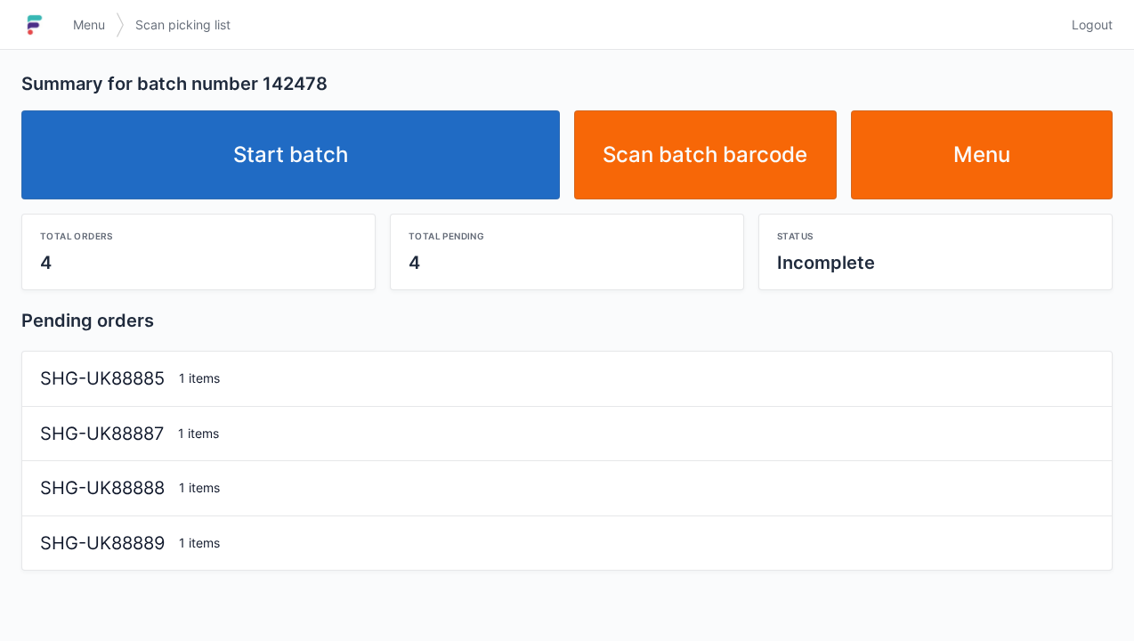
click at [314, 162] on link "Start batch" at bounding box center [290, 154] width 538 height 89
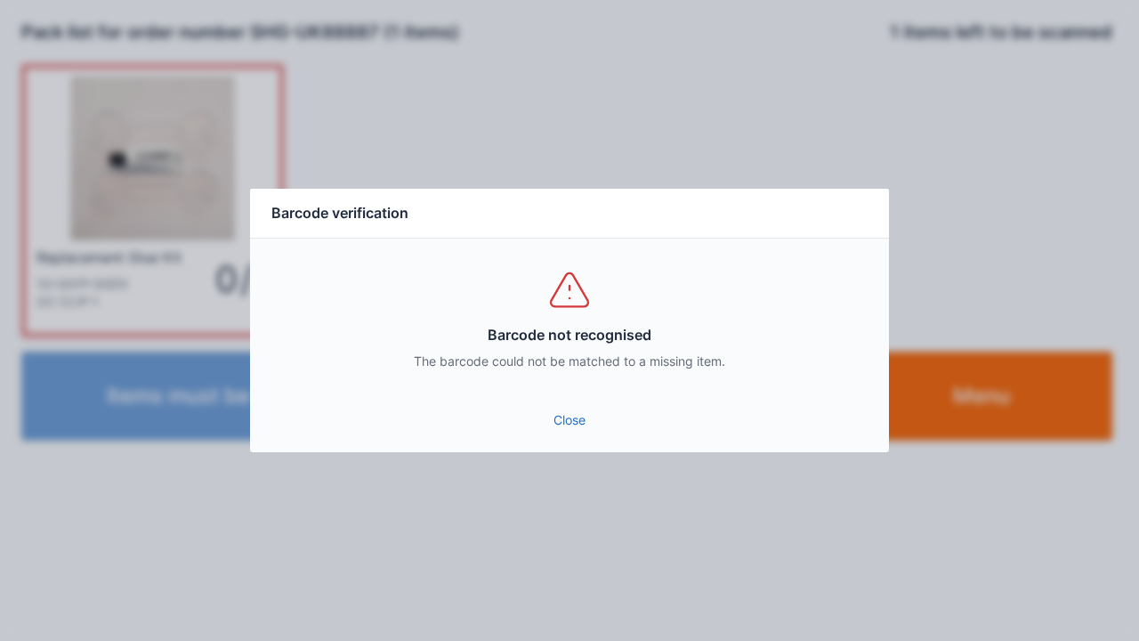
click at [564, 433] on link "Close" at bounding box center [569, 420] width 611 height 32
click at [561, 445] on div "Close" at bounding box center [569, 425] width 639 height 53
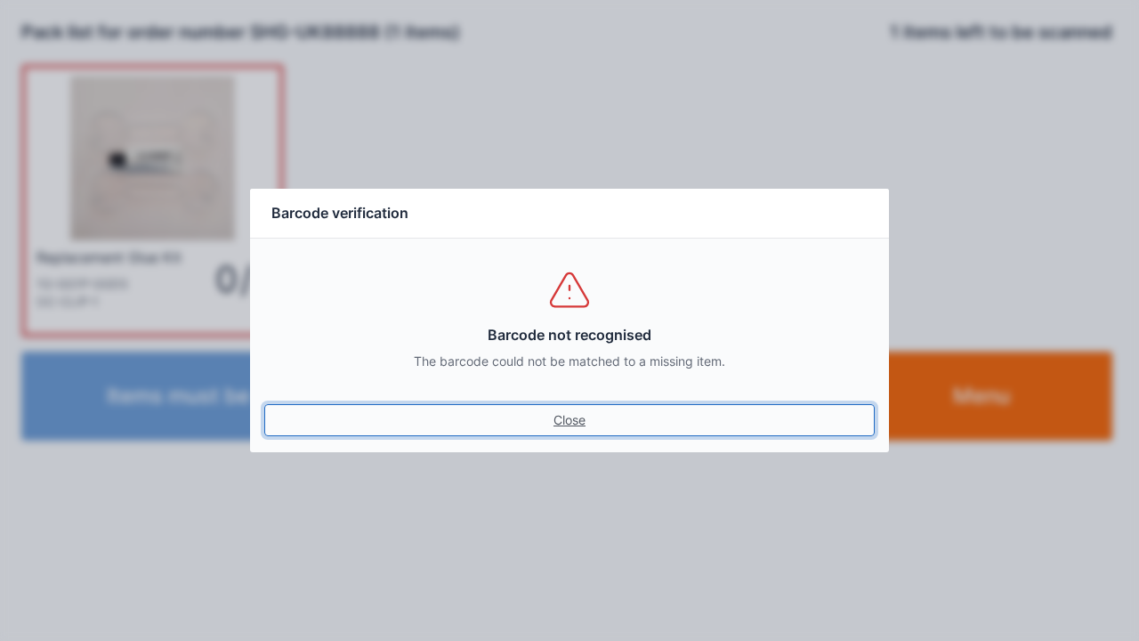
click at [578, 429] on link "Close" at bounding box center [569, 420] width 611 height 32
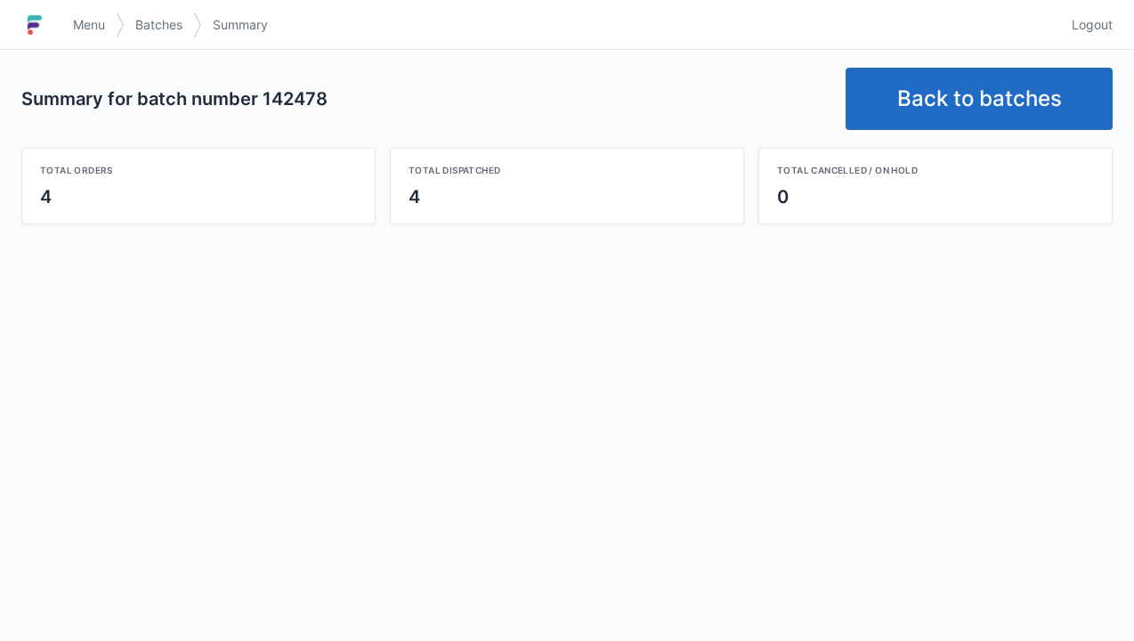
click at [986, 109] on link "Back to batches" at bounding box center [978, 99] width 267 height 62
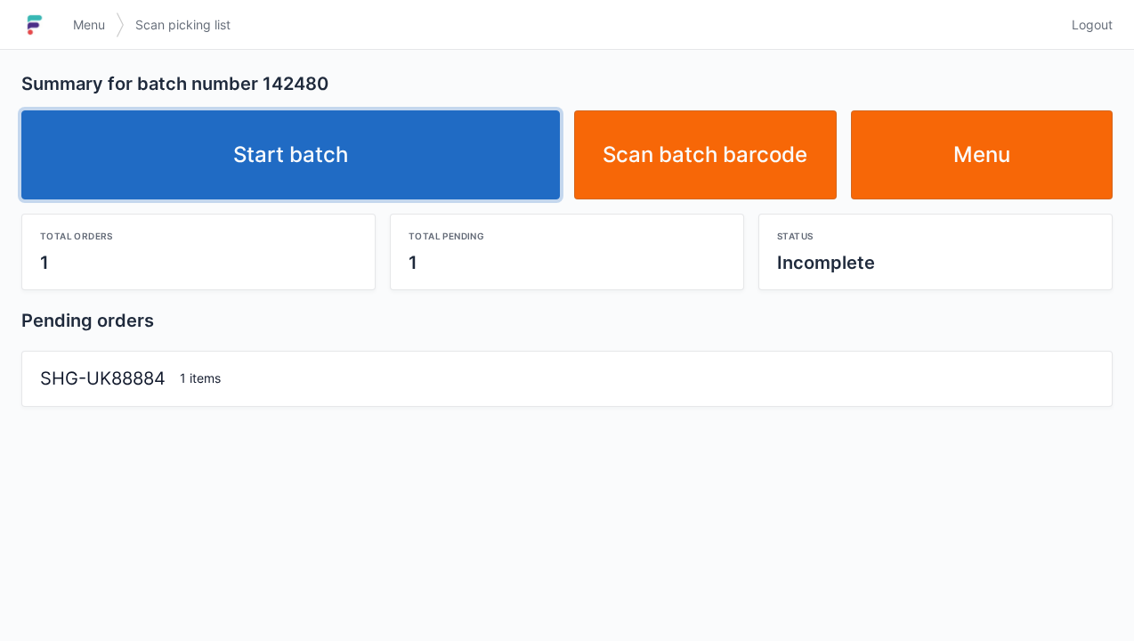
click at [353, 171] on link "Start batch" at bounding box center [290, 154] width 538 height 89
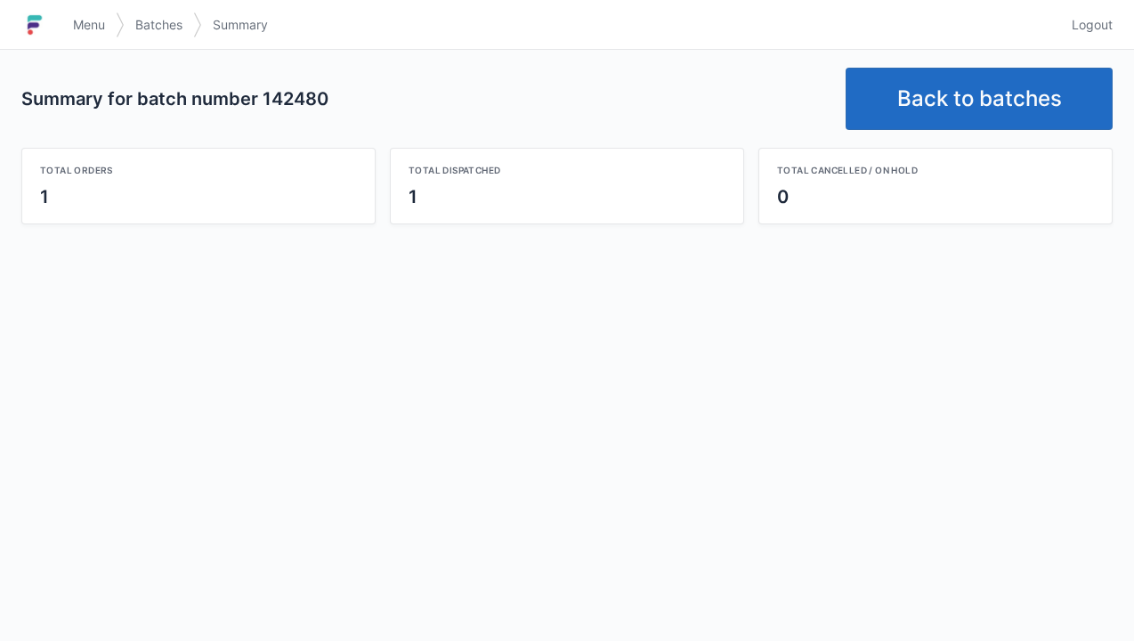
click at [953, 112] on link "Back to batches" at bounding box center [978, 99] width 267 height 62
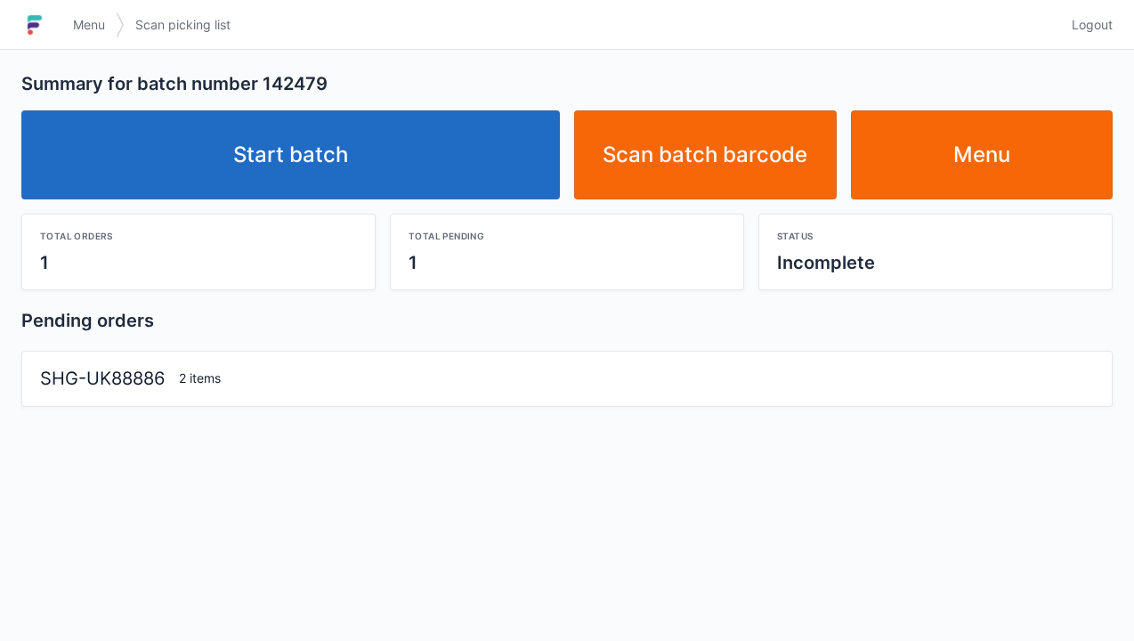
click at [325, 171] on link "Start batch" at bounding box center [290, 154] width 538 height 89
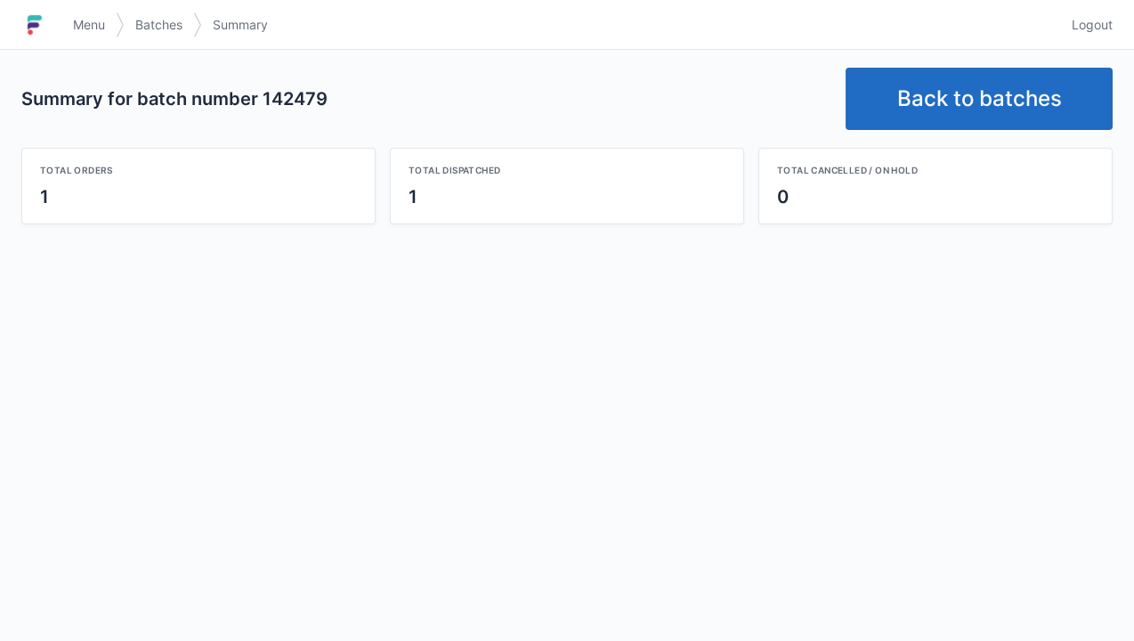
click at [954, 112] on link "Back to batches" at bounding box center [978, 99] width 267 height 62
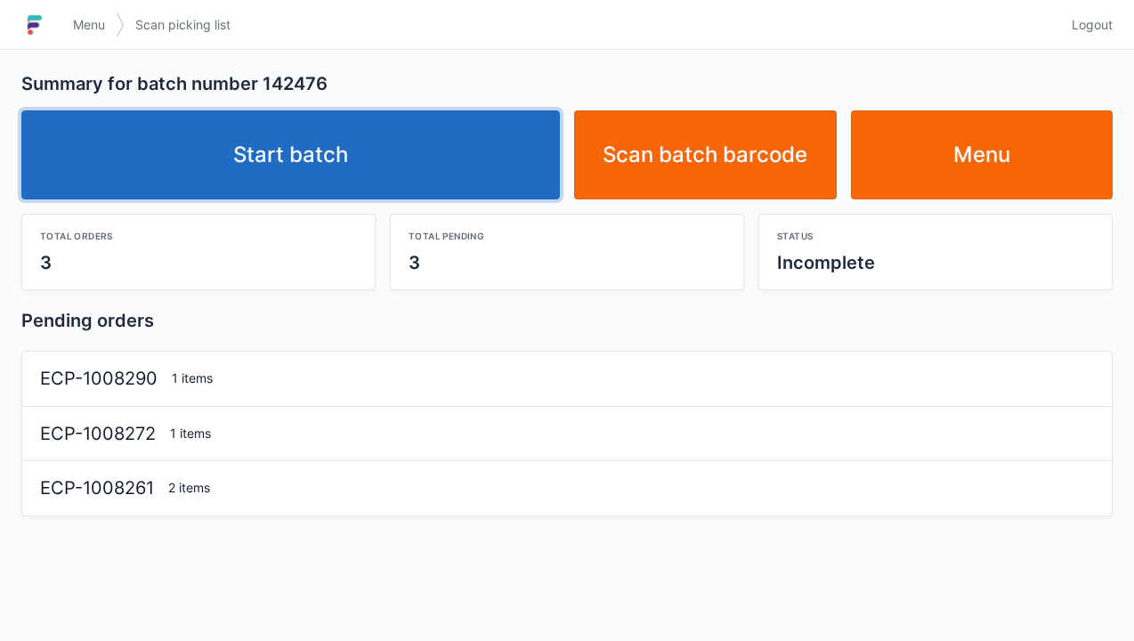
click at [333, 162] on link "Start batch" at bounding box center [290, 154] width 538 height 89
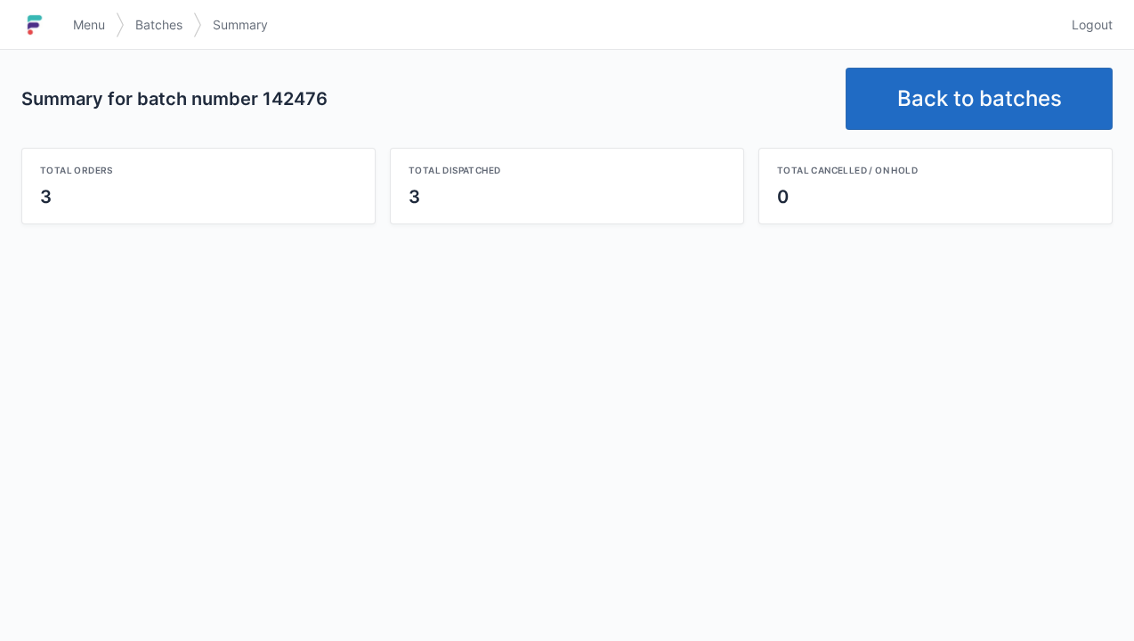
click at [964, 97] on link "Back to batches" at bounding box center [978, 99] width 267 height 62
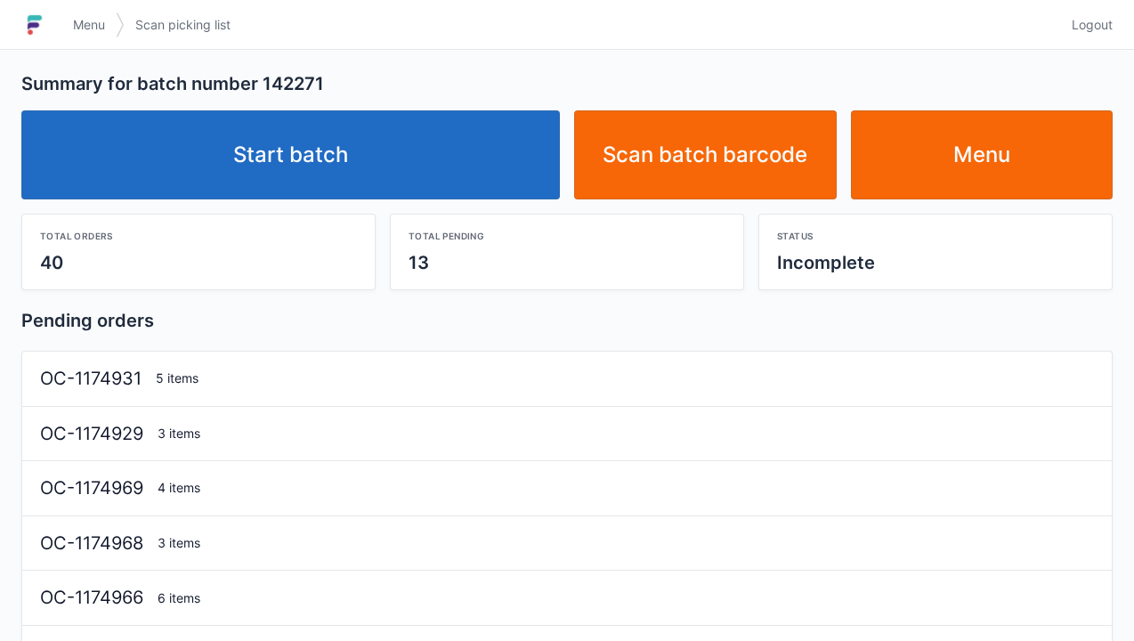
click at [342, 146] on link "Start batch" at bounding box center [290, 154] width 538 height 89
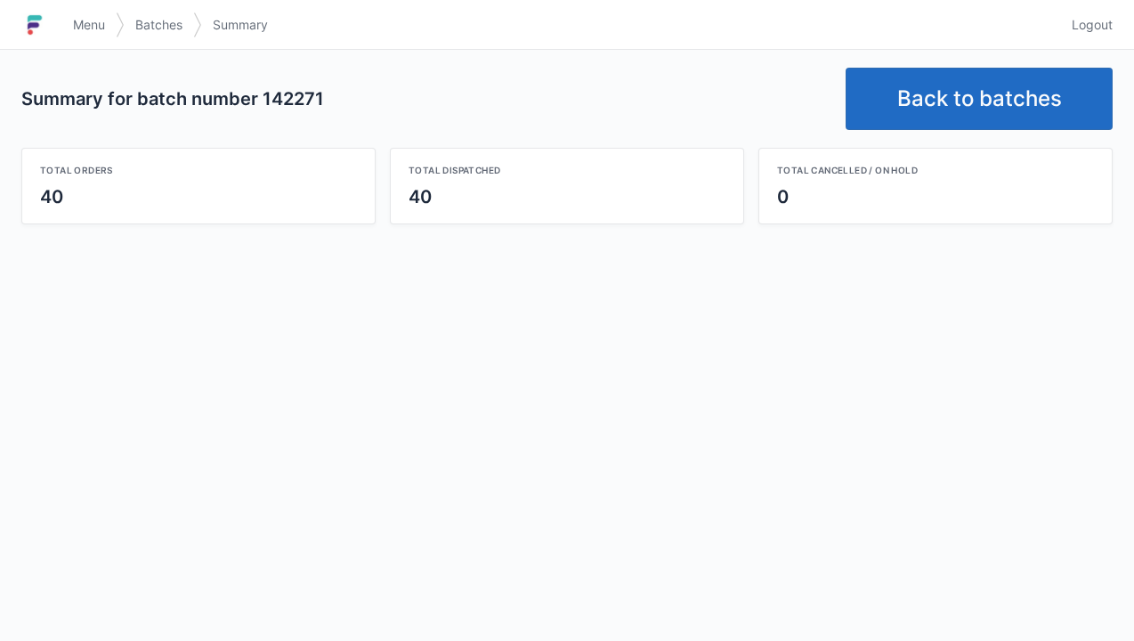
click at [950, 87] on link "Back to batches" at bounding box center [978, 99] width 267 height 62
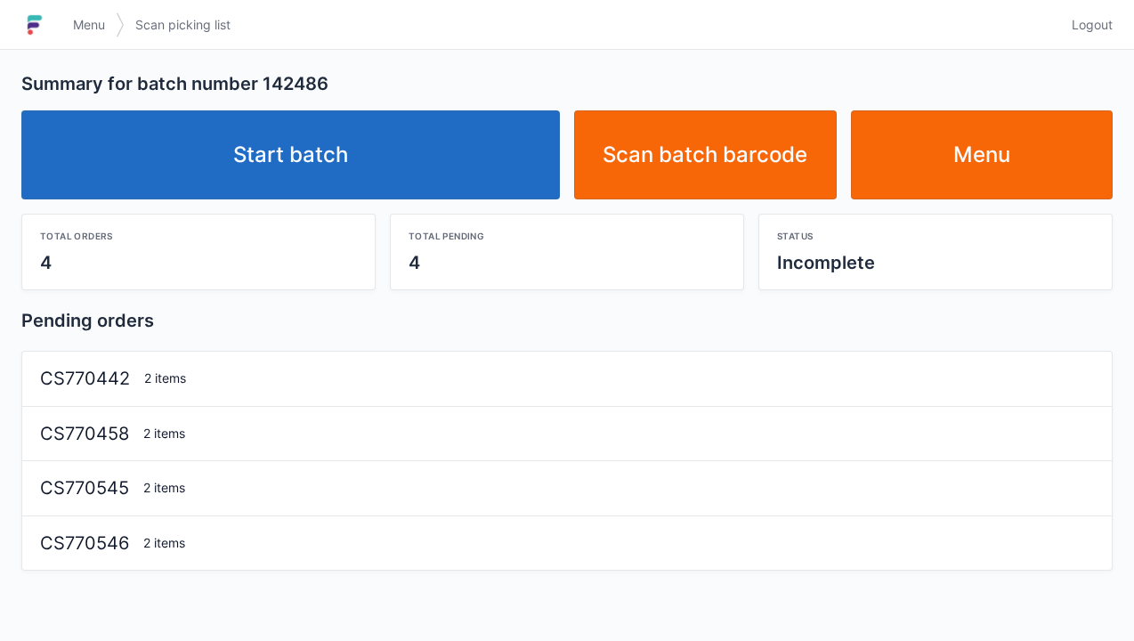
click at [344, 154] on link "Start batch" at bounding box center [290, 154] width 538 height 89
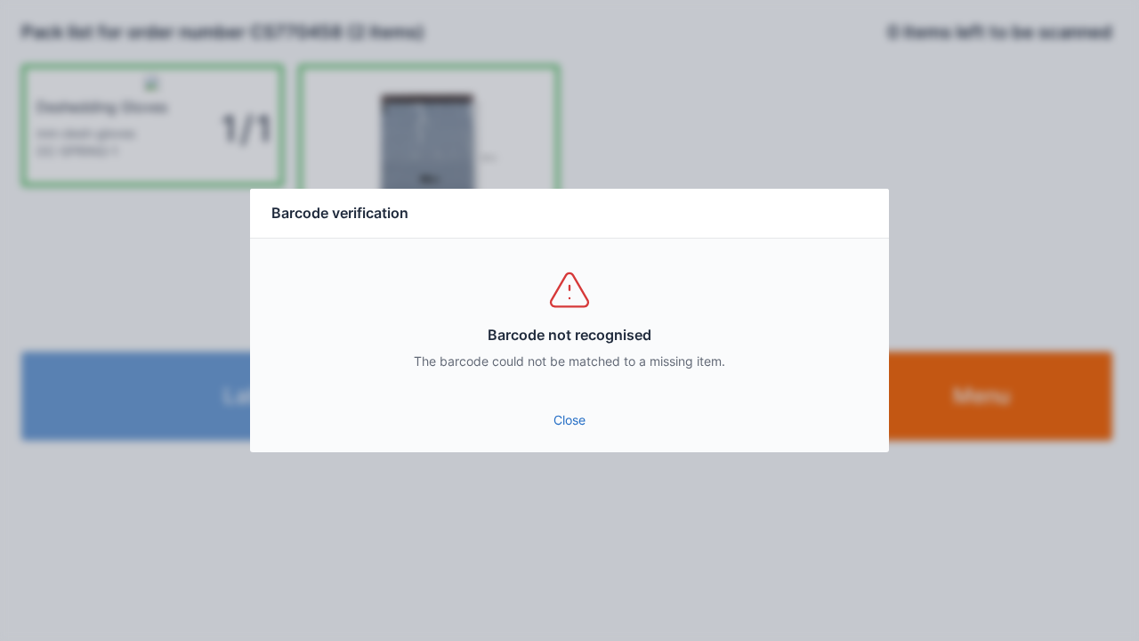
click at [577, 430] on link "Close" at bounding box center [569, 420] width 611 height 32
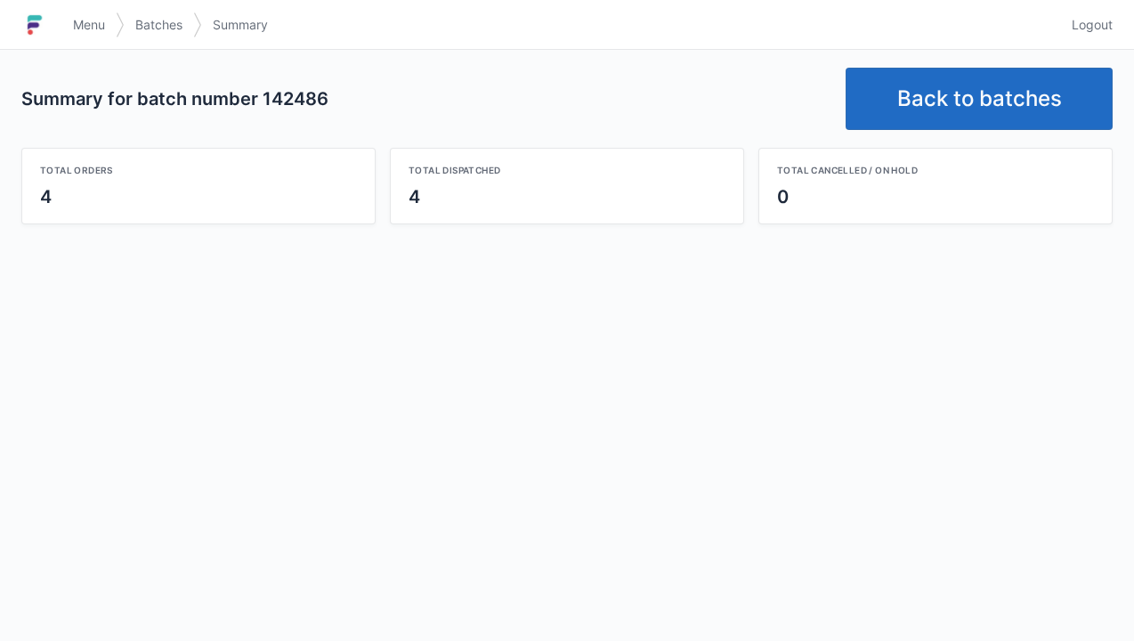
click at [973, 105] on link "Back to batches" at bounding box center [978, 99] width 267 height 62
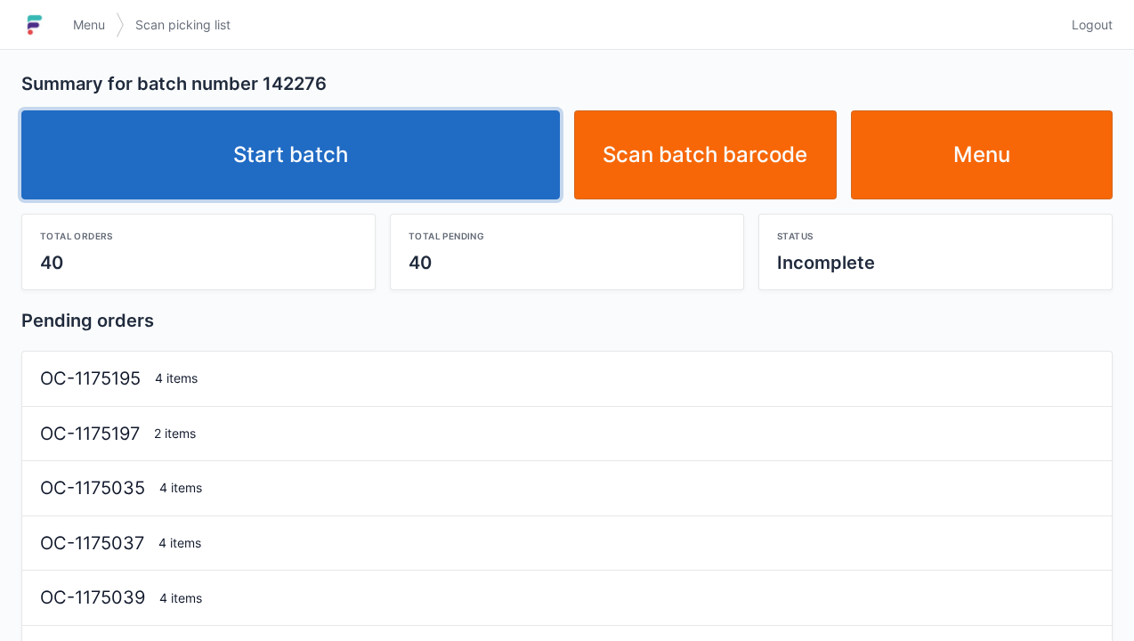
click at [360, 169] on link "Start batch" at bounding box center [290, 154] width 538 height 89
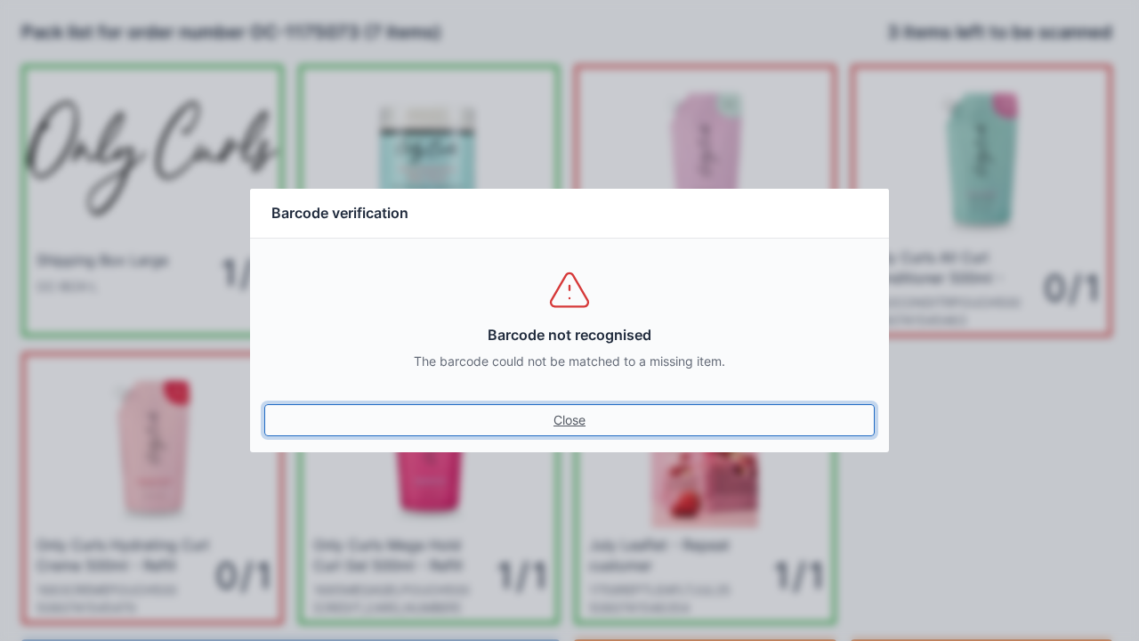
click at [589, 424] on link "Close" at bounding box center [569, 420] width 611 height 32
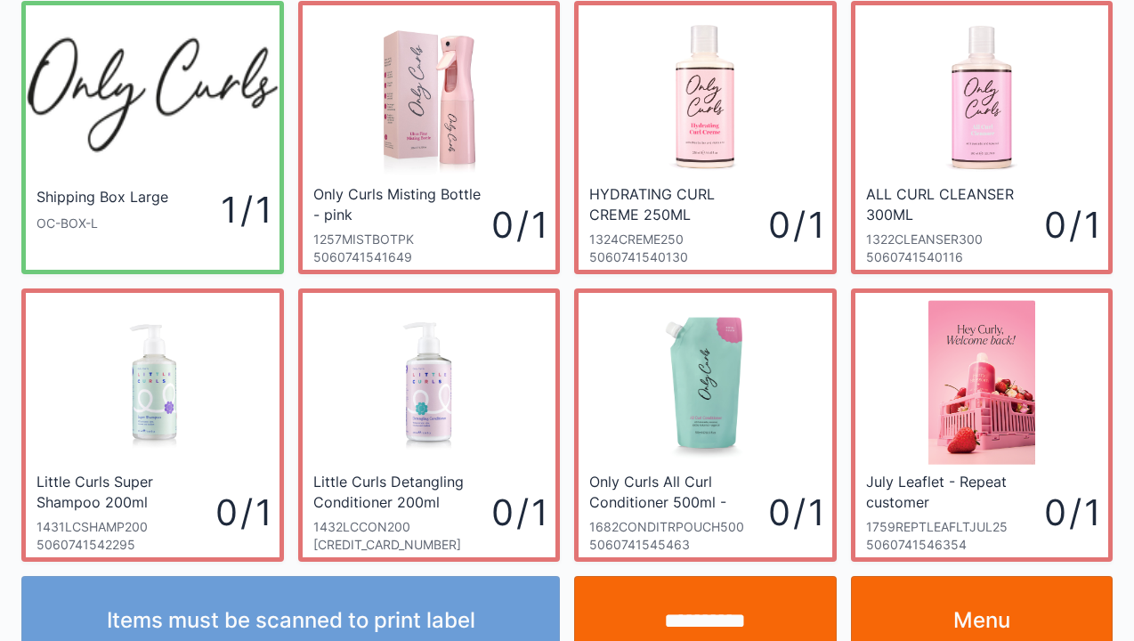
scroll to position [103, 0]
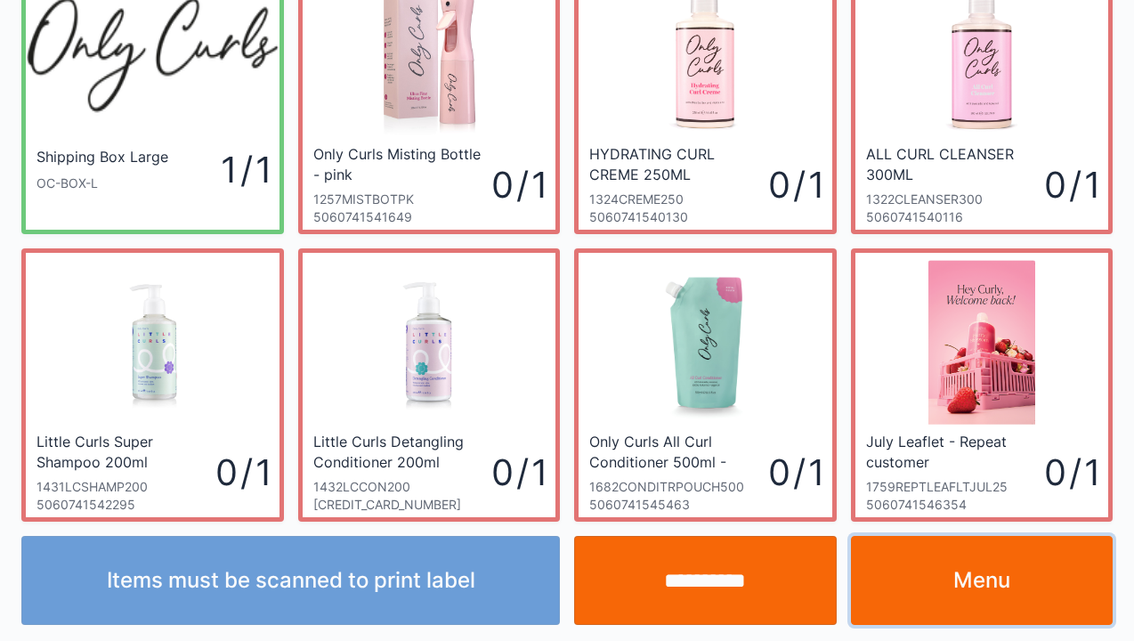
click at [978, 572] on link "Menu" at bounding box center [982, 580] width 263 height 89
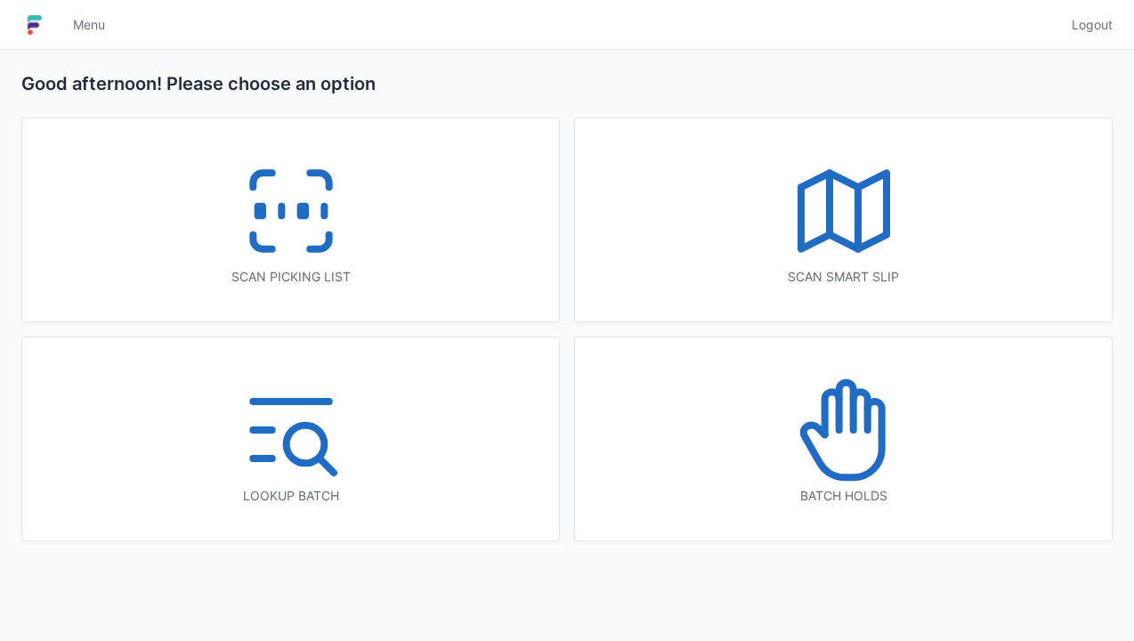
click at [307, 237] on icon at bounding box center [291, 211] width 114 height 114
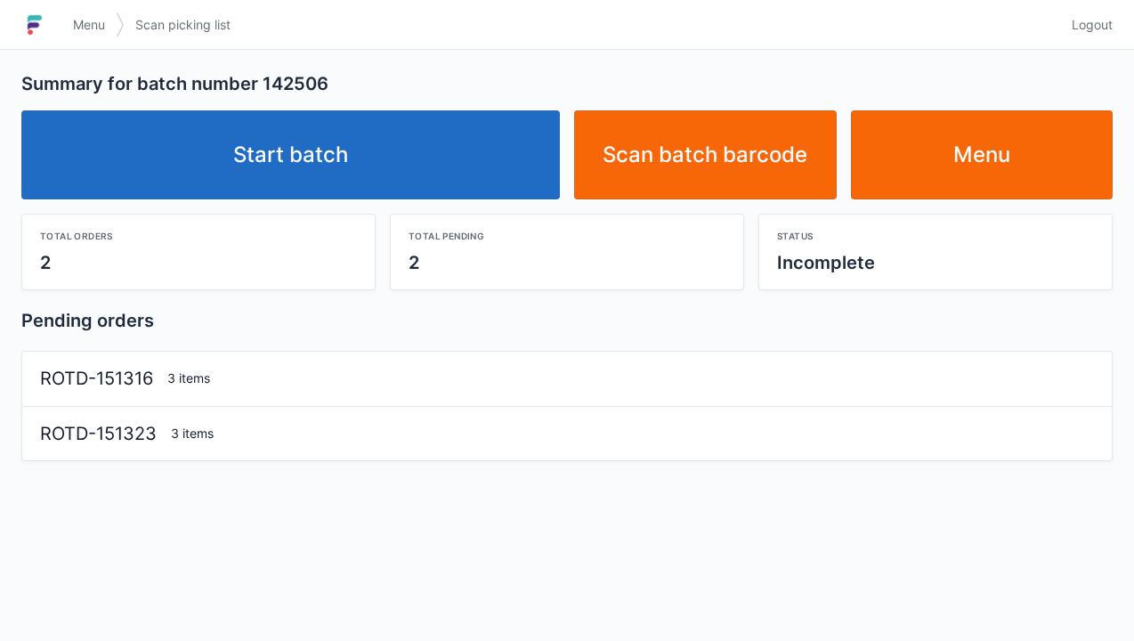
click at [328, 198] on link "Start batch" at bounding box center [290, 154] width 538 height 89
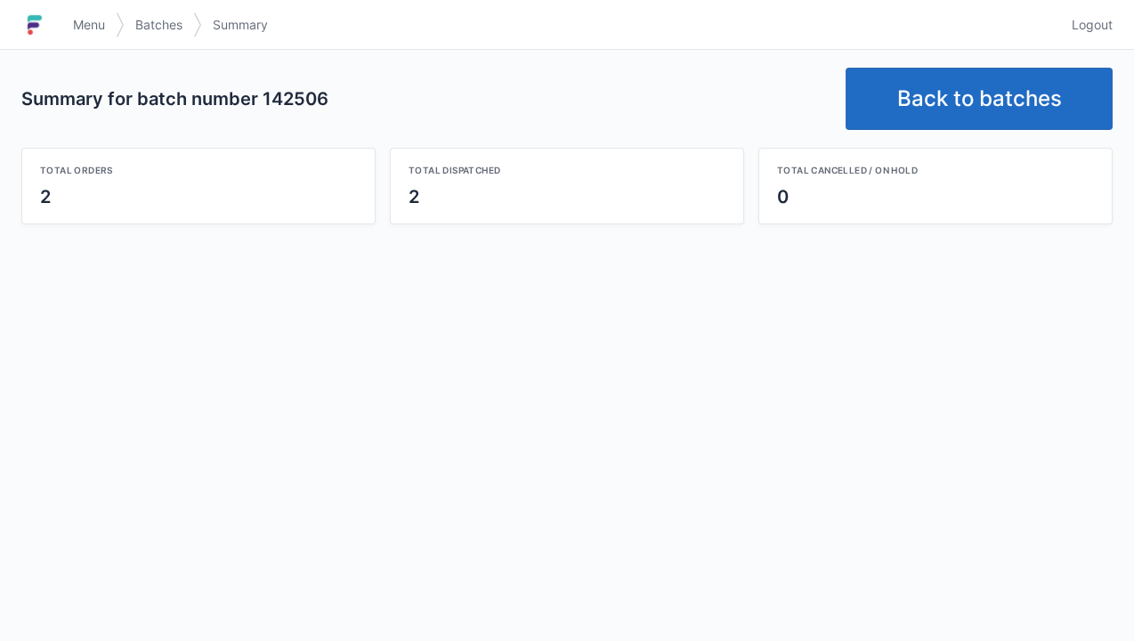
click at [988, 94] on link "Back to batches" at bounding box center [978, 99] width 267 height 62
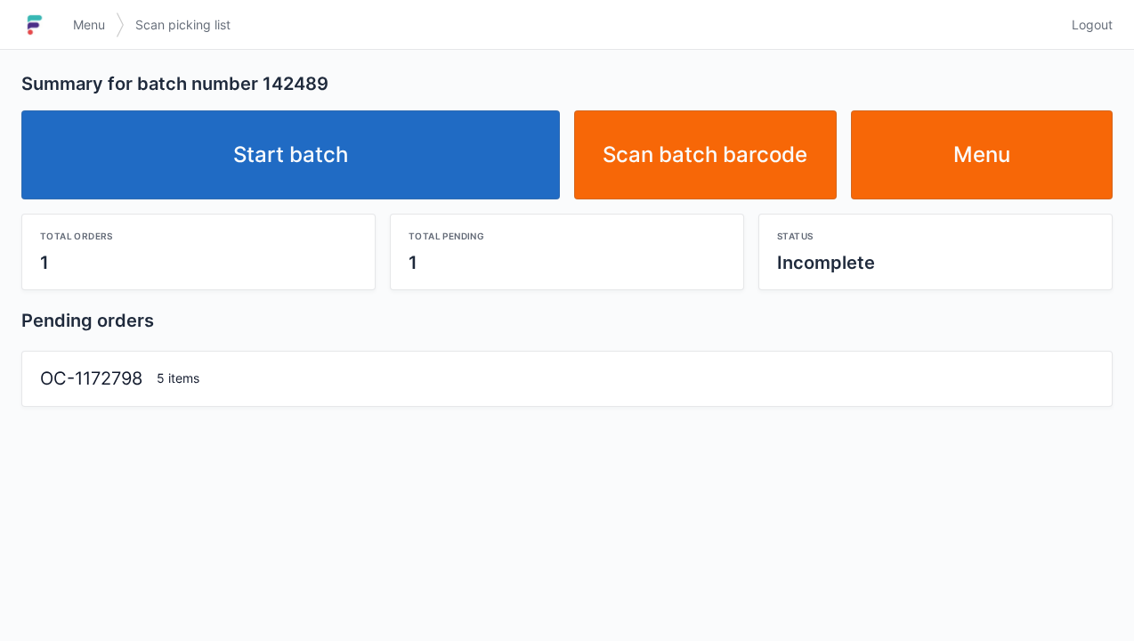
click at [348, 180] on link "Start batch" at bounding box center [290, 154] width 538 height 89
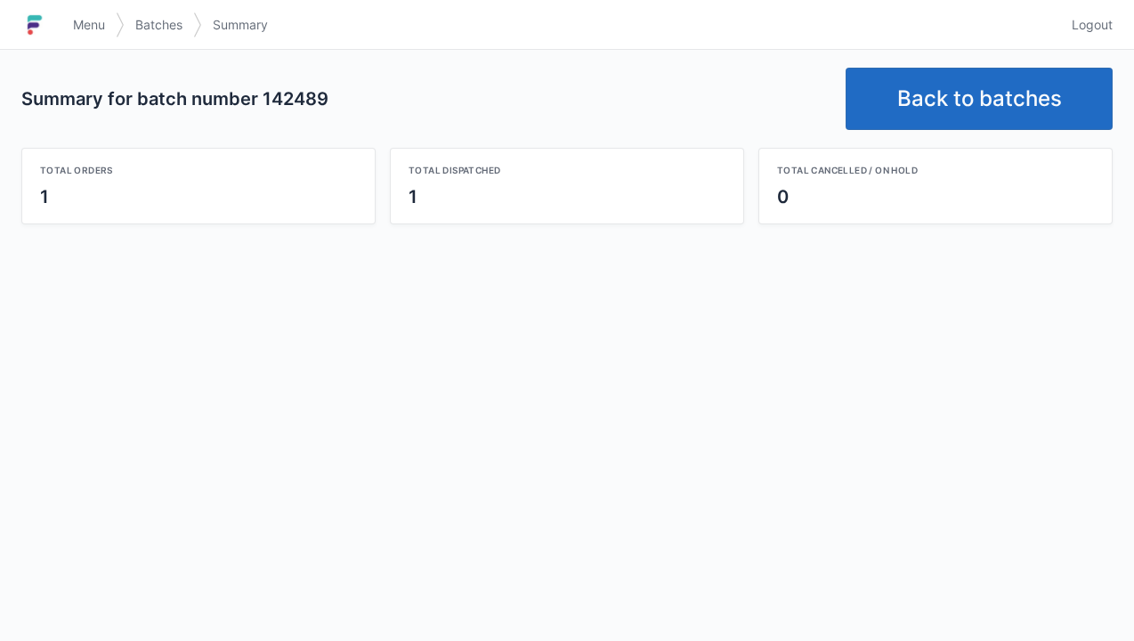
click at [962, 97] on link "Back to batches" at bounding box center [978, 99] width 267 height 62
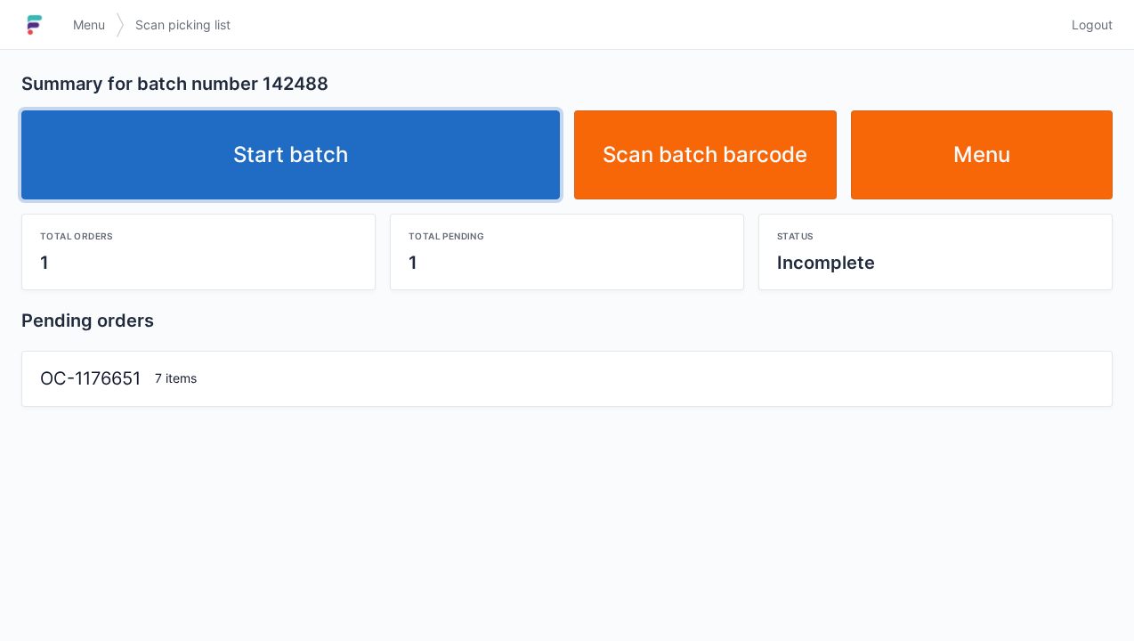
click at [291, 184] on link "Start batch" at bounding box center [290, 154] width 538 height 89
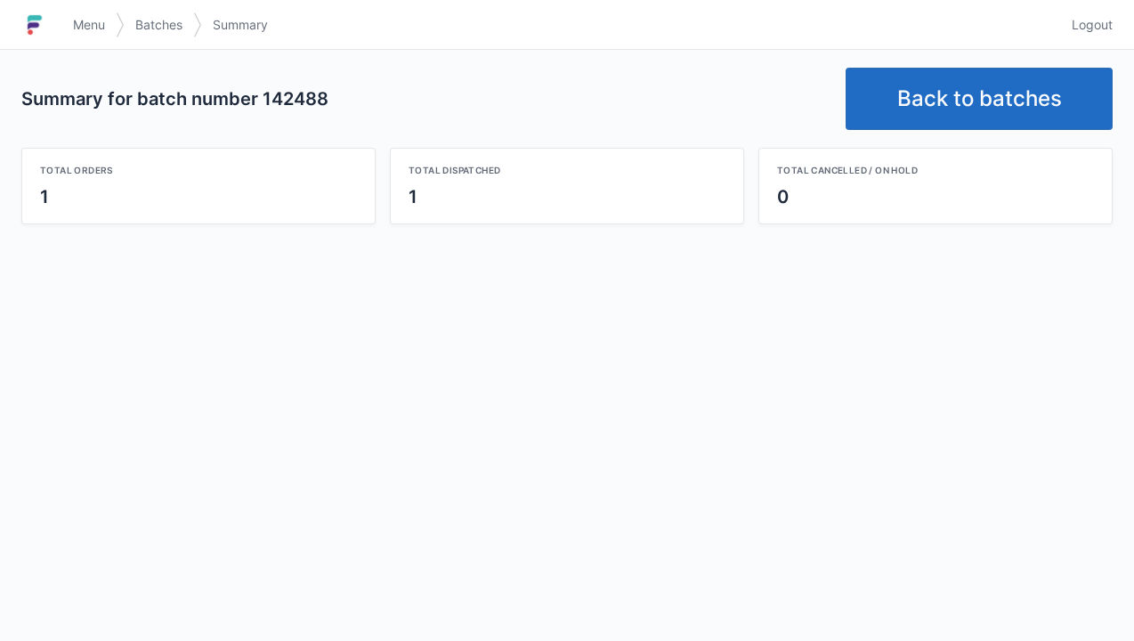
click at [980, 107] on link "Back to batches" at bounding box center [978, 99] width 267 height 62
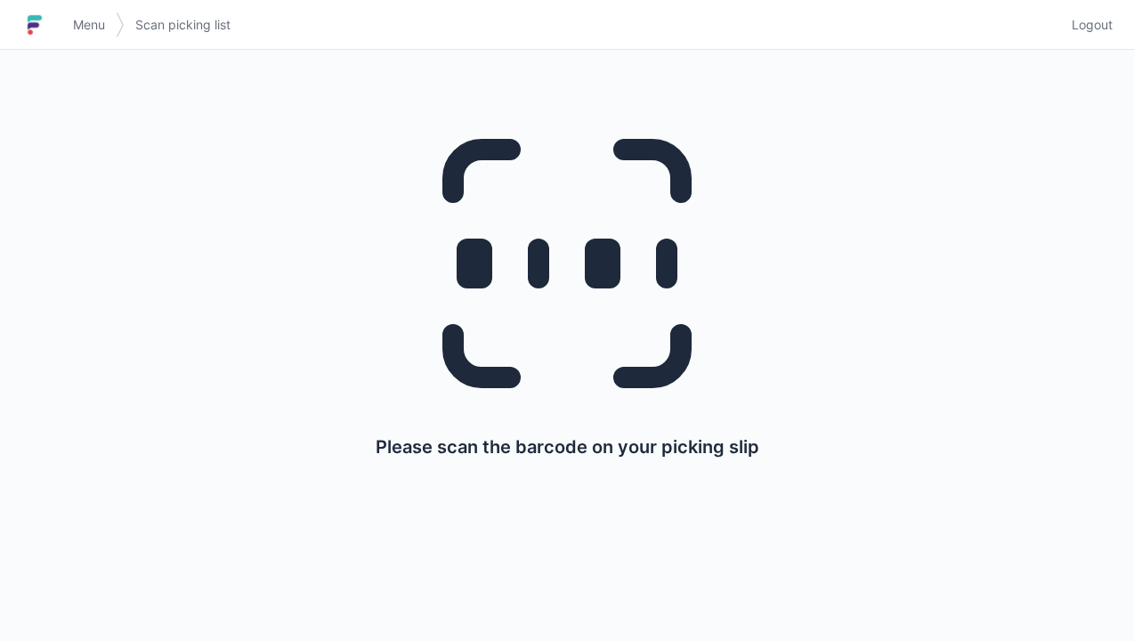
click at [99, 39] on link "Menu" at bounding box center [88, 25] width 53 height 32
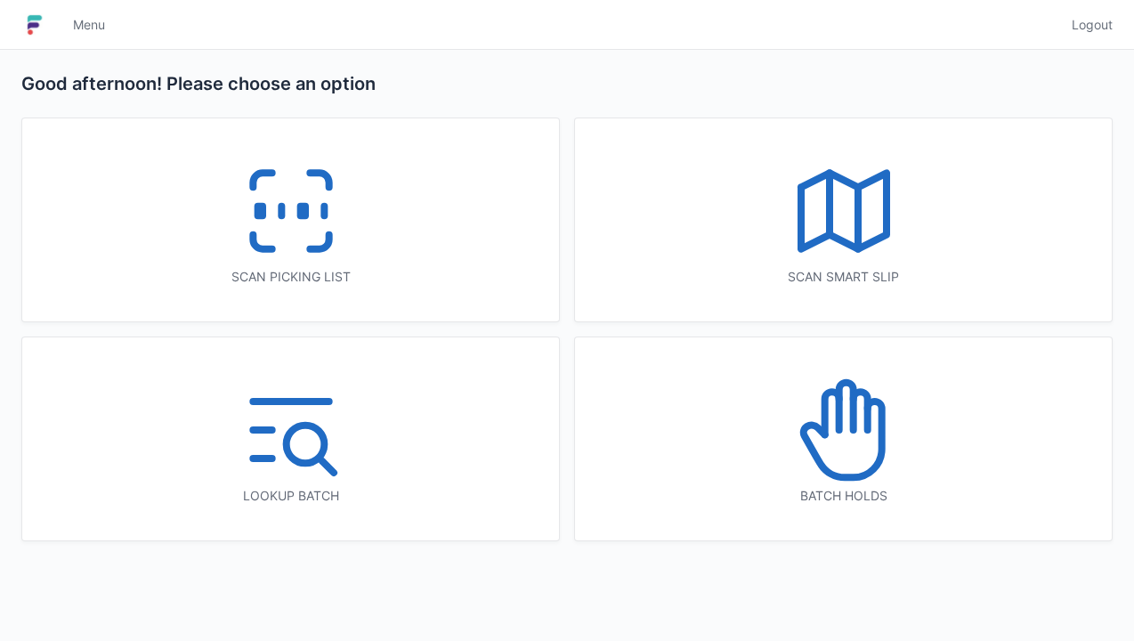
click at [294, 196] on icon at bounding box center [291, 211] width 114 height 114
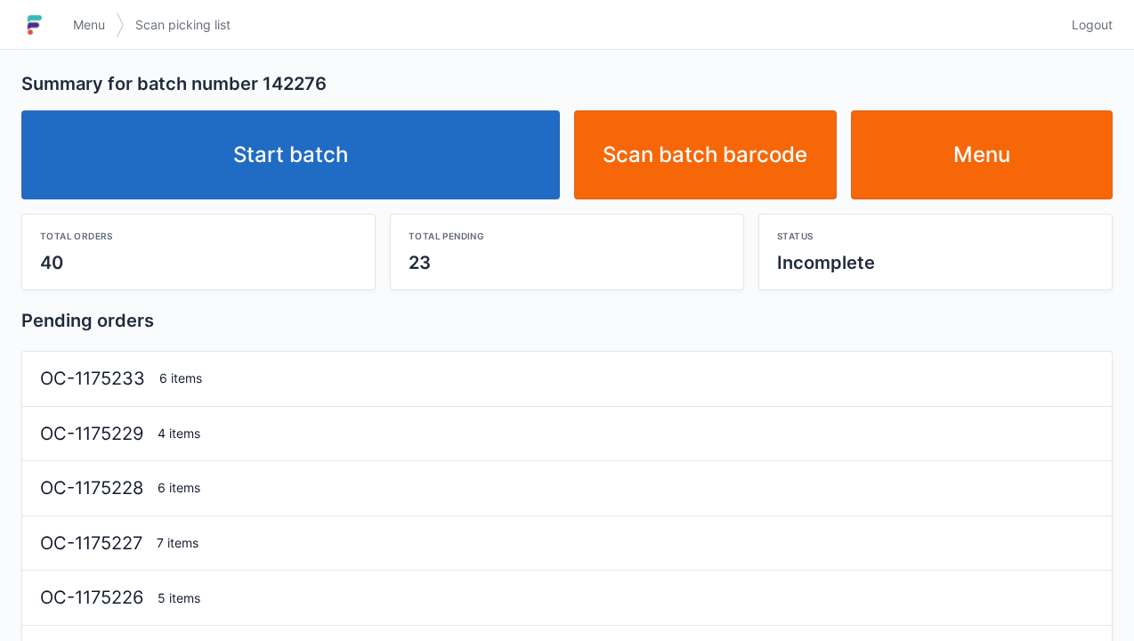
click at [293, 178] on link "Start batch" at bounding box center [290, 154] width 538 height 89
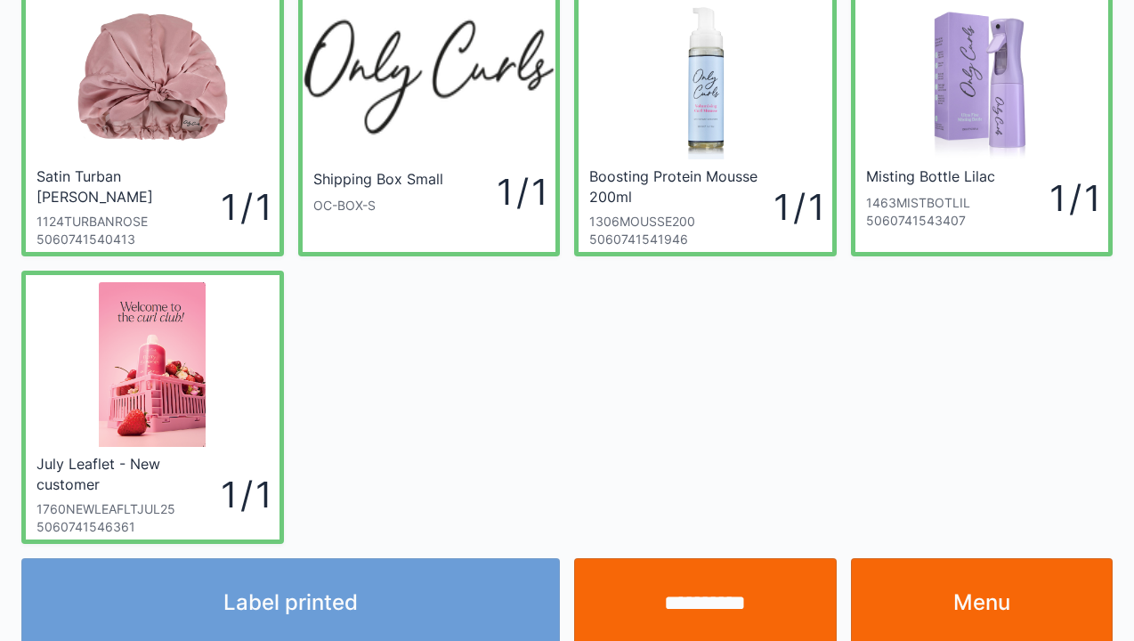
scroll to position [103, 0]
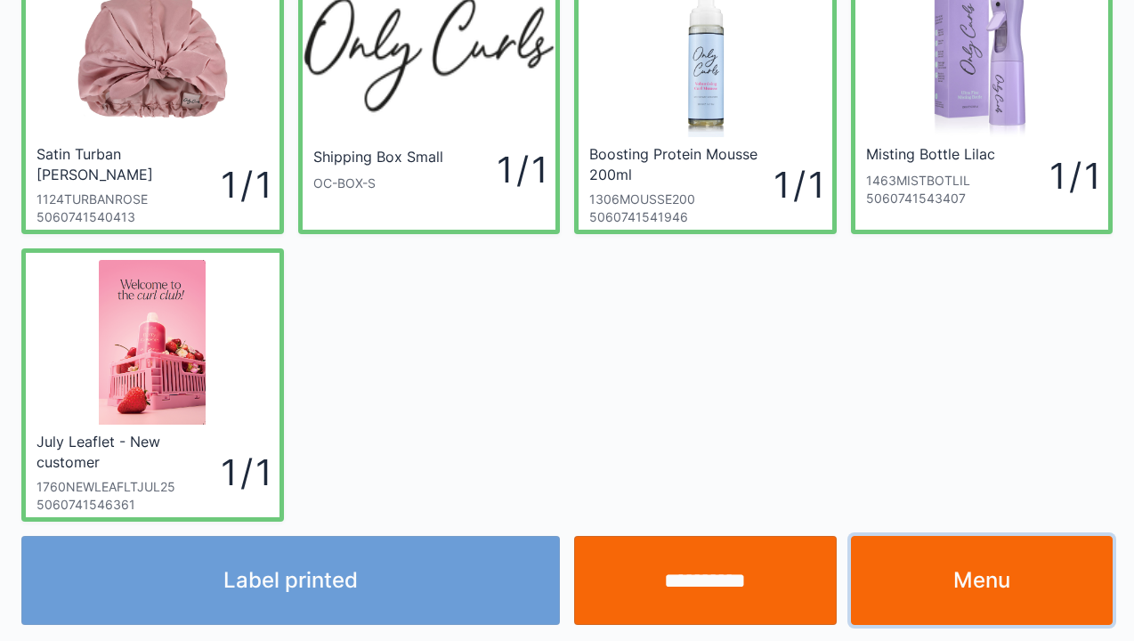
click at [953, 570] on link "Menu" at bounding box center [982, 580] width 263 height 89
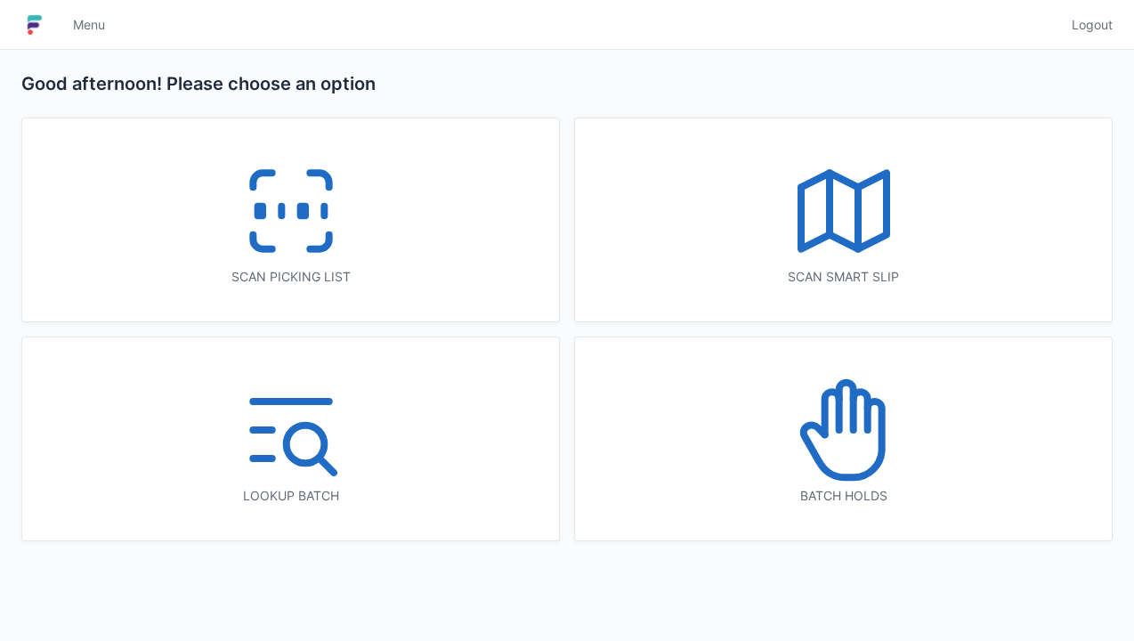
click at [289, 265] on icon at bounding box center [291, 211] width 114 height 114
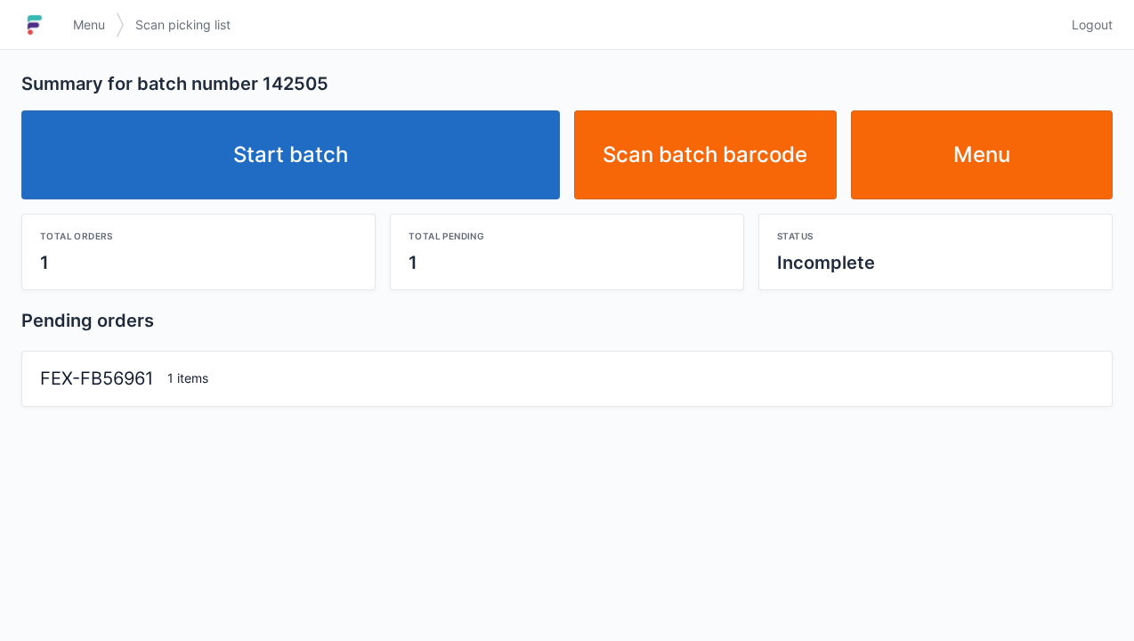
click at [294, 183] on link "Start batch" at bounding box center [290, 154] width 538 height 89
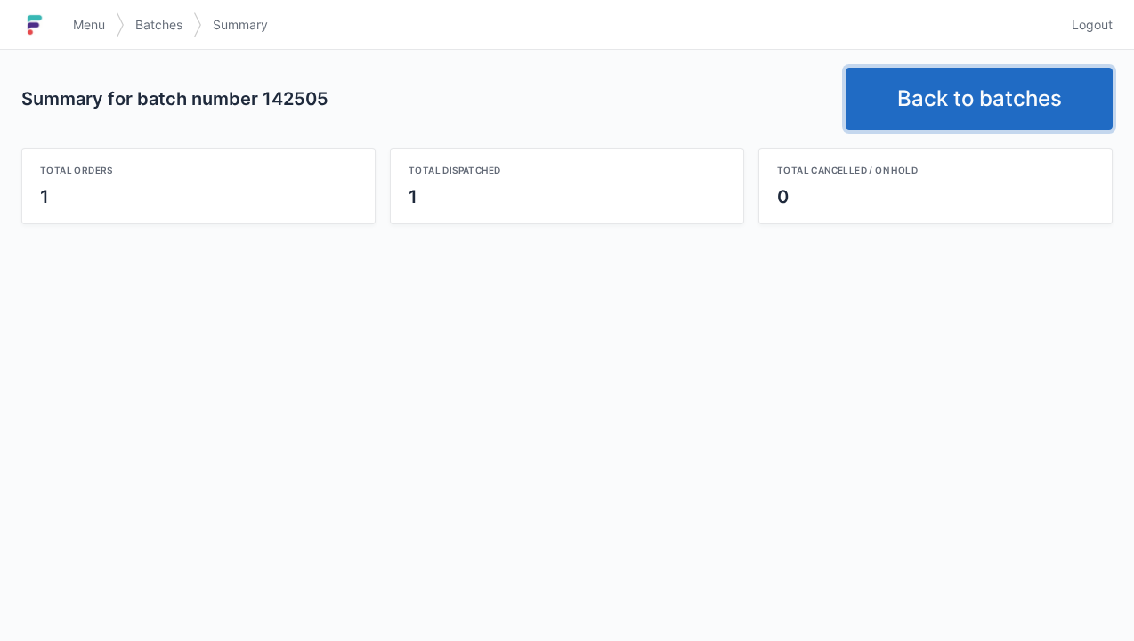
click at [984, 112] on link "Back to batches" at bounding box center [978, 99] width 267 height 62
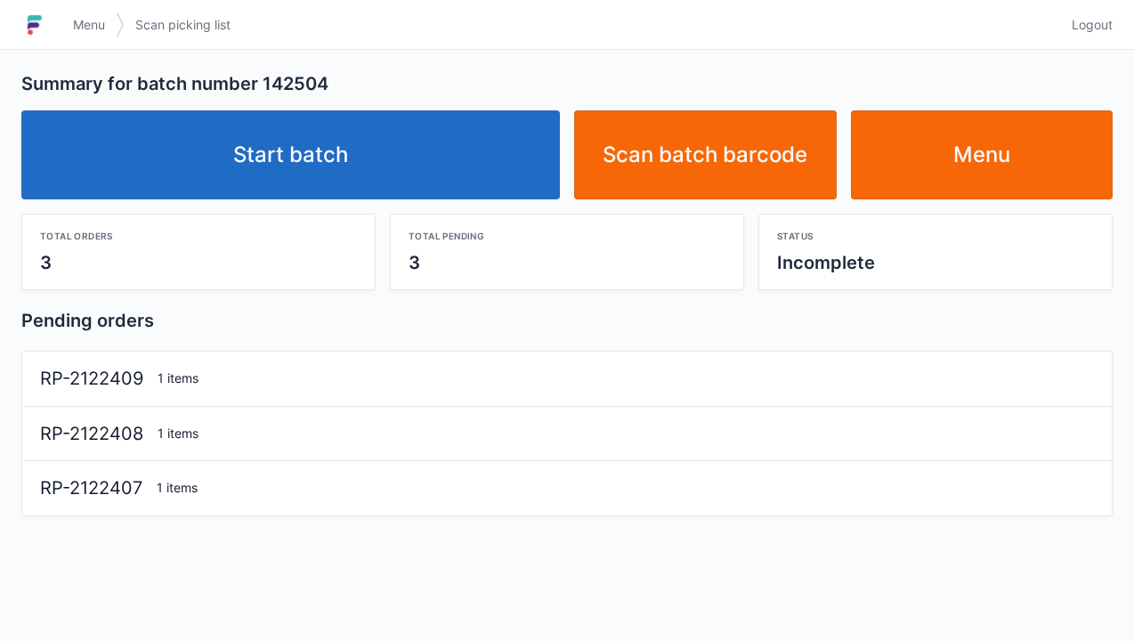
click at [361, 155] on link "Start batch" at bounding box center [290, 154] width 538 height 89
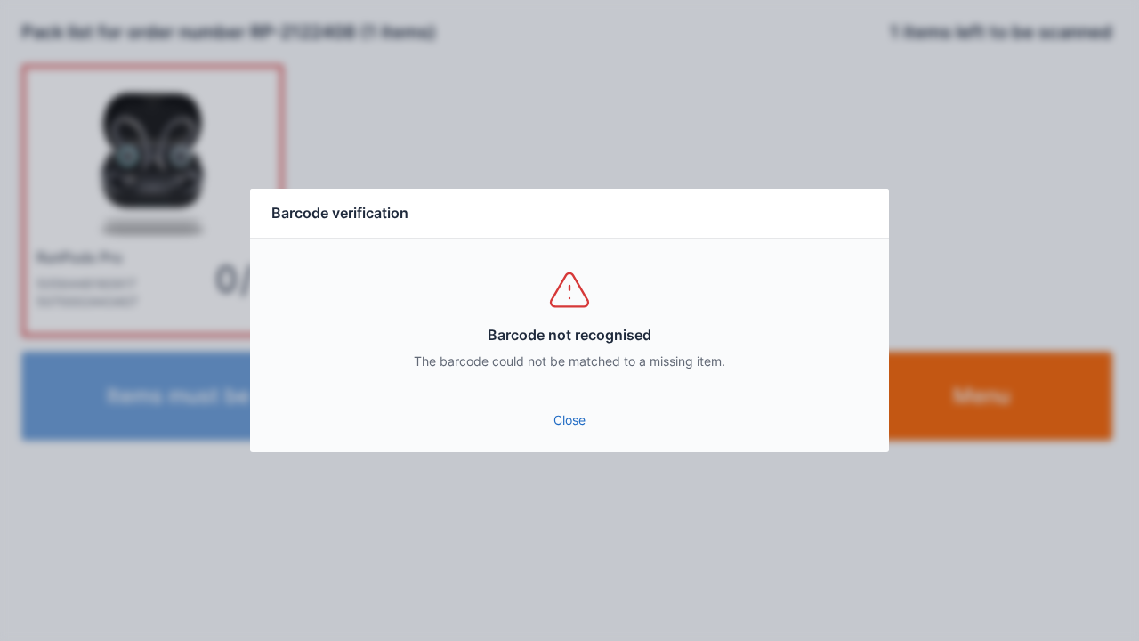
click at [550, 415] on link "Close" at bounding box center [569, 420] width 611 height 32
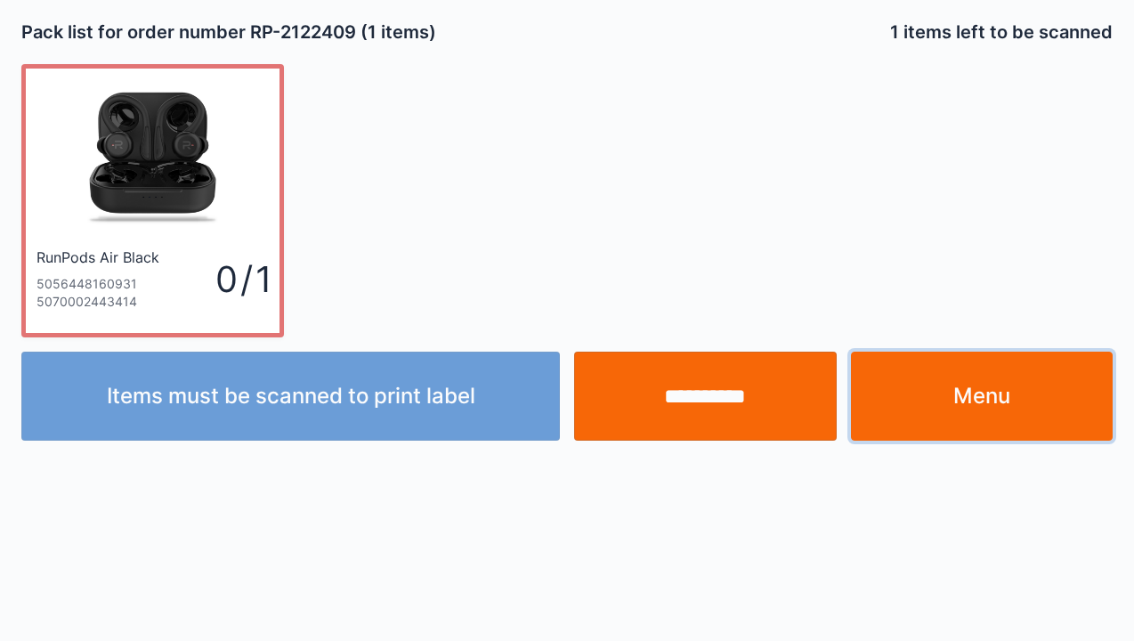
click at [978, 411] on link "Menu" at bounding box center [982, 396] width 263 height 89
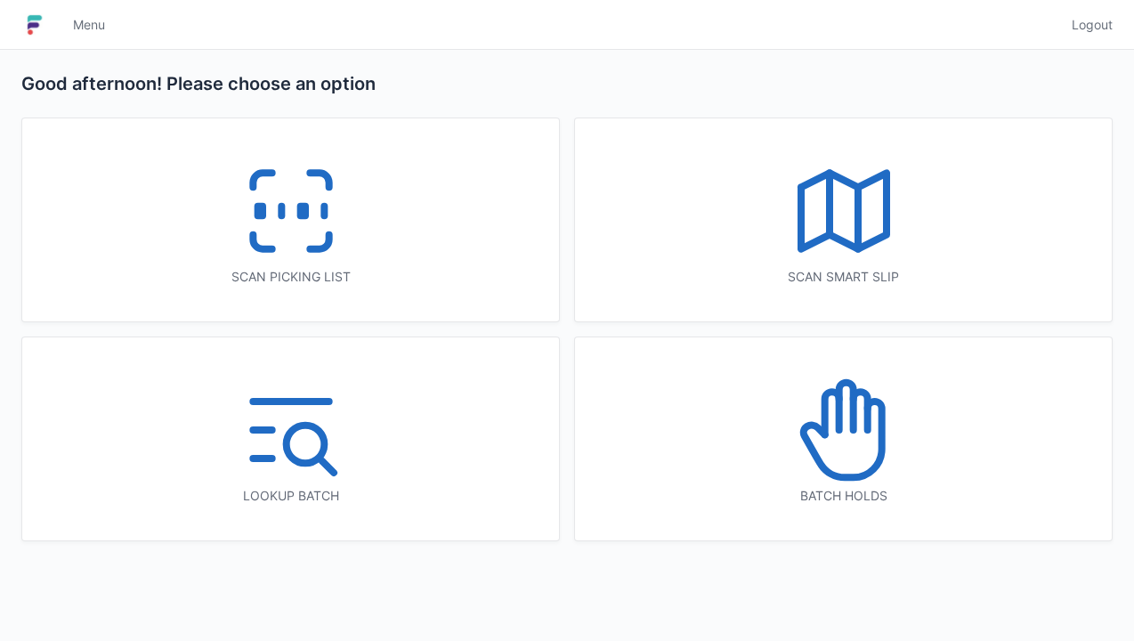
click at [281, 221] on icon at bounding box center [291, 211] width 114 height 114
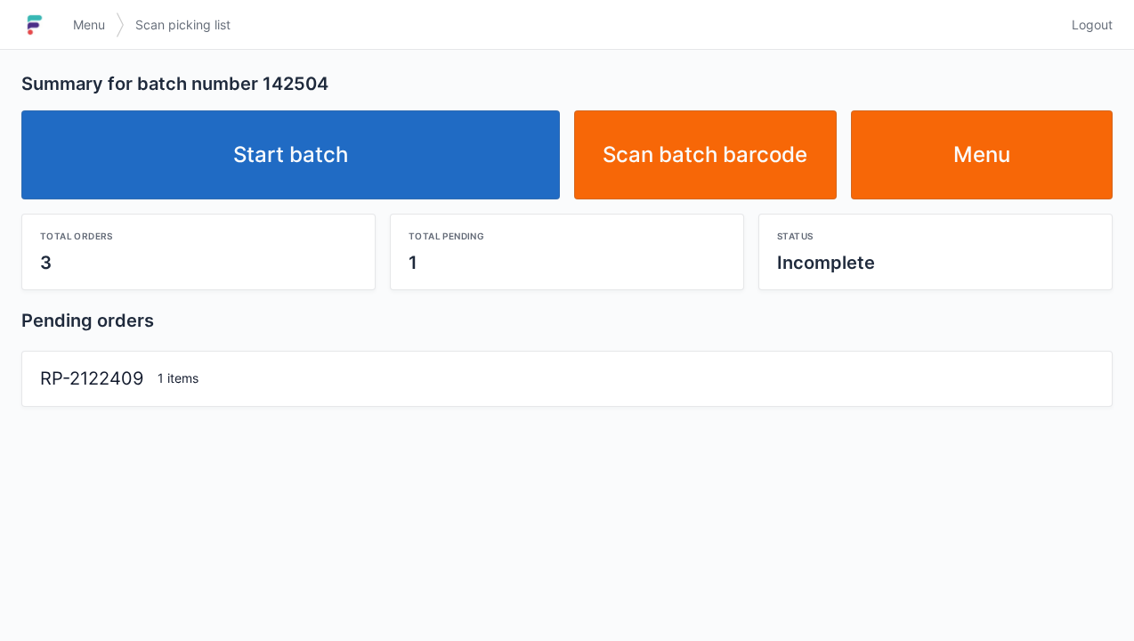
click at [126, 369] on div "RP-2122409" at bounding box center [91, 379] width 117 height 26
click at [120, 400] on div "RP-2122409 1 items" at bounding box center [566, 379] width 1089 height 54
click at [168, 383] on div "1 items" at bounding box center [625, 378] width 950 height 18
click at [88, 416] on div "Summary for batch number 142504 Start batch Scan batch barcode Menu Total order…" at bounding box center [567, 237] width 1134 height 375
click at [334, 153] on link "Start batch" at bounding box center [290, 154] width 538 height 89
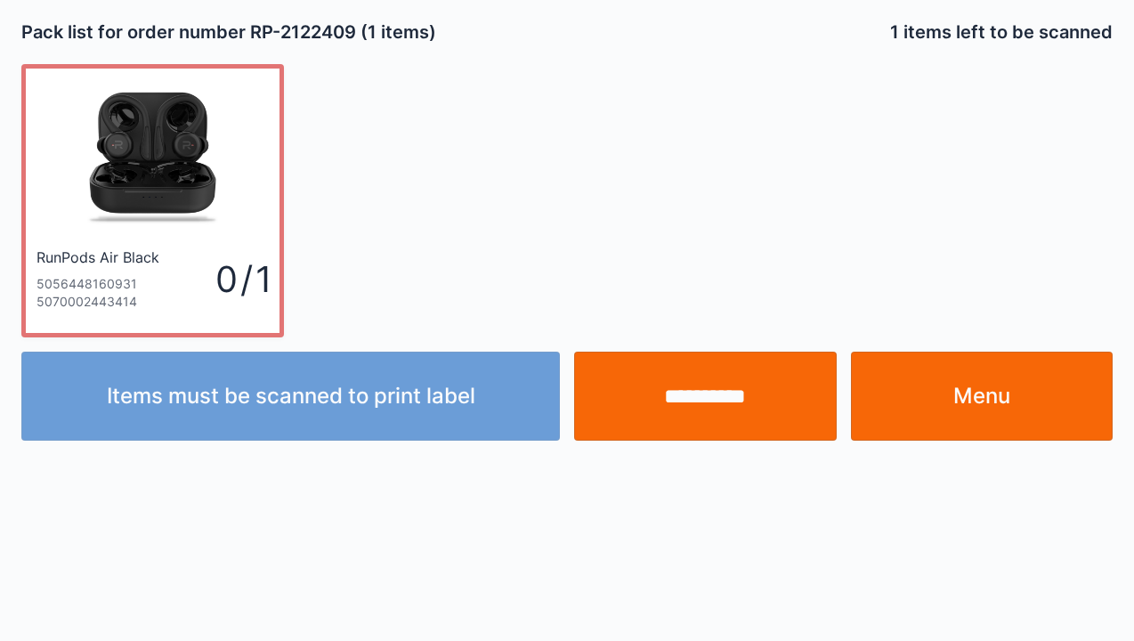
click at [703, 416] on input "**********" at bounding box center [705, 396] width 263 height 89
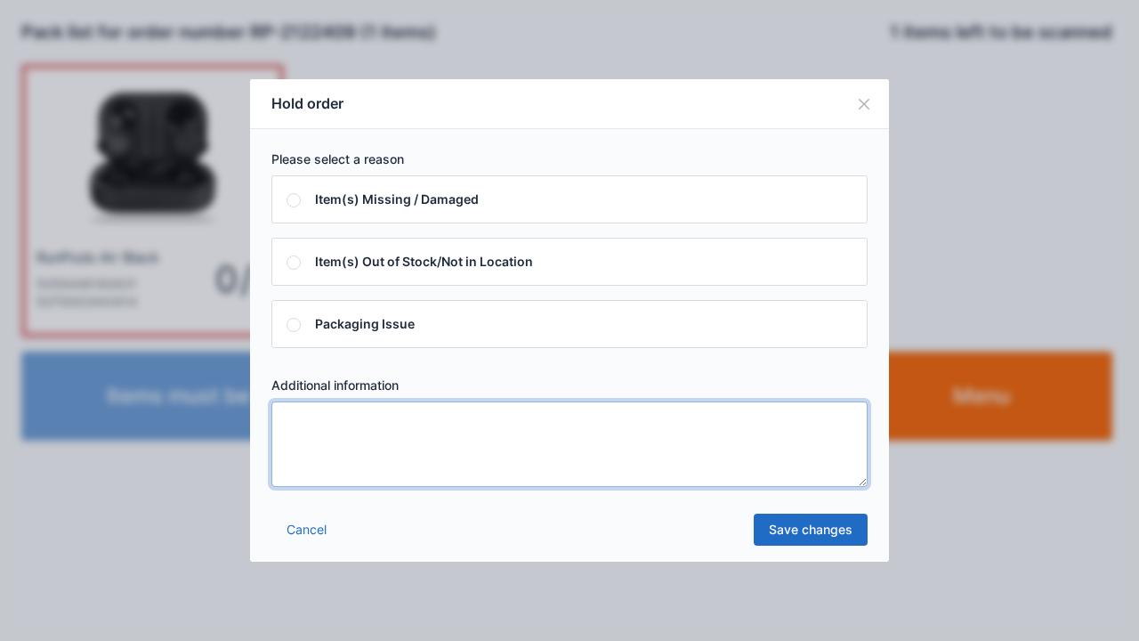
click at [291, 436] on textarea at bounding box center [569, 443] width 596 height 85
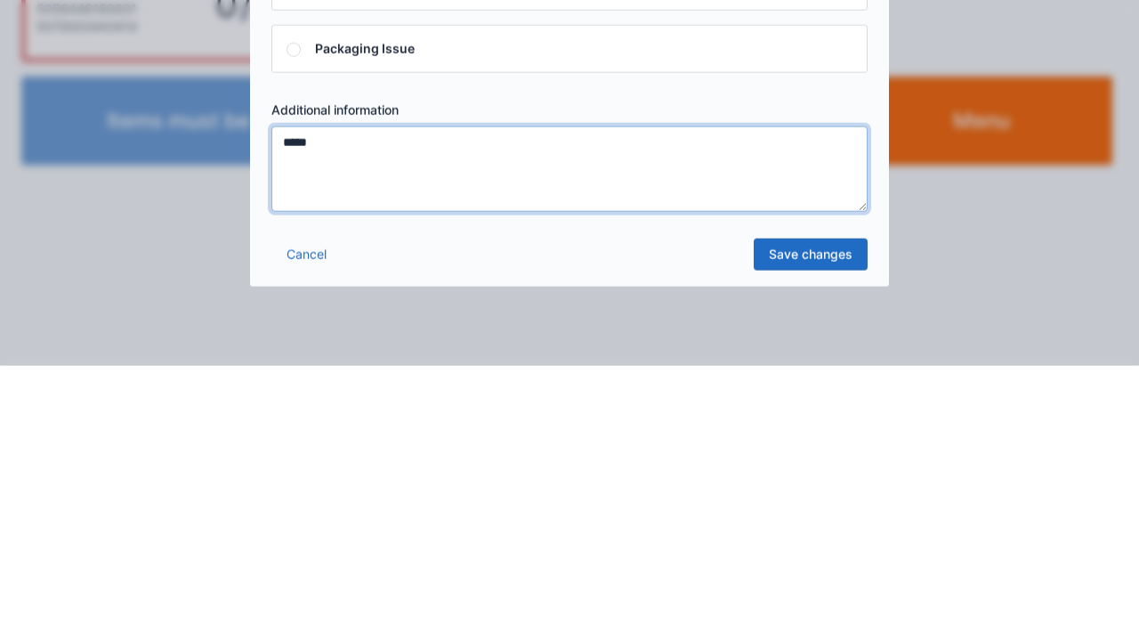
type textarea "*****"
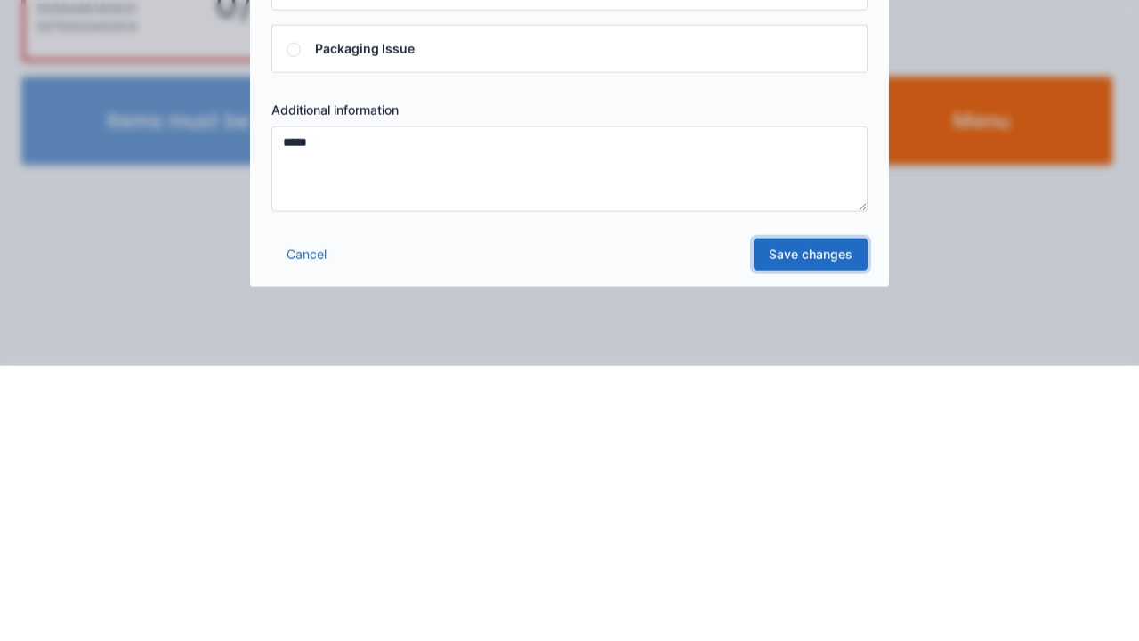
click at [812, 537] on link "Save changes" at bounding box center [811, 529] width 114 height 32
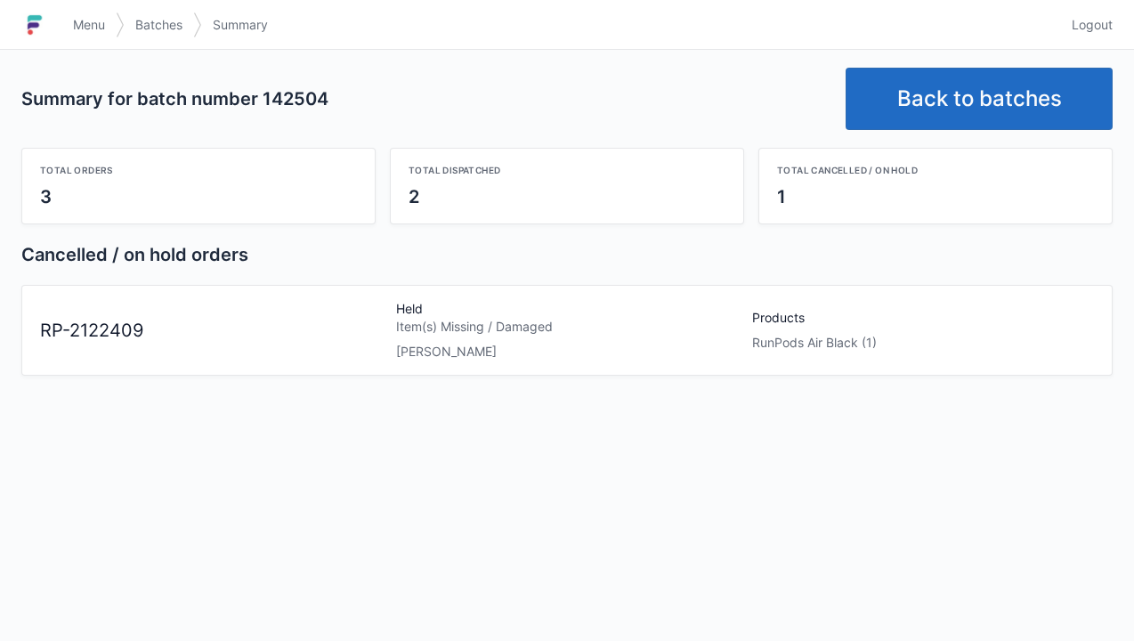
click at [94, 35] on link "Menu" at bounding box center [88, 25] width 53 height 32
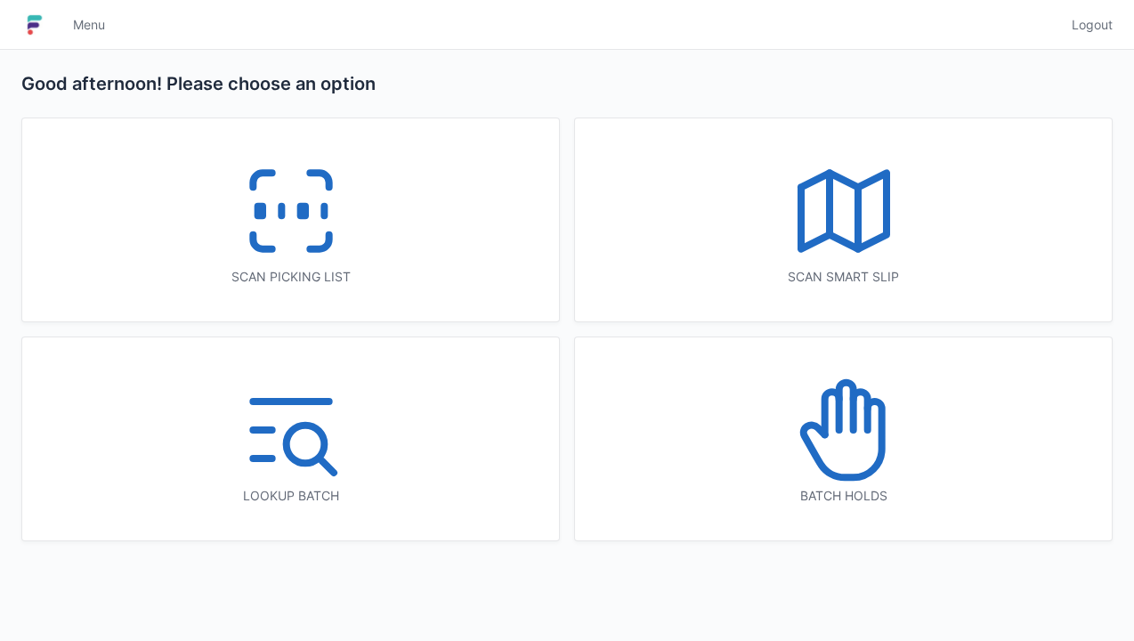
click at [288, 214] on icon at bounding box center [291, 211] width 114 height 114
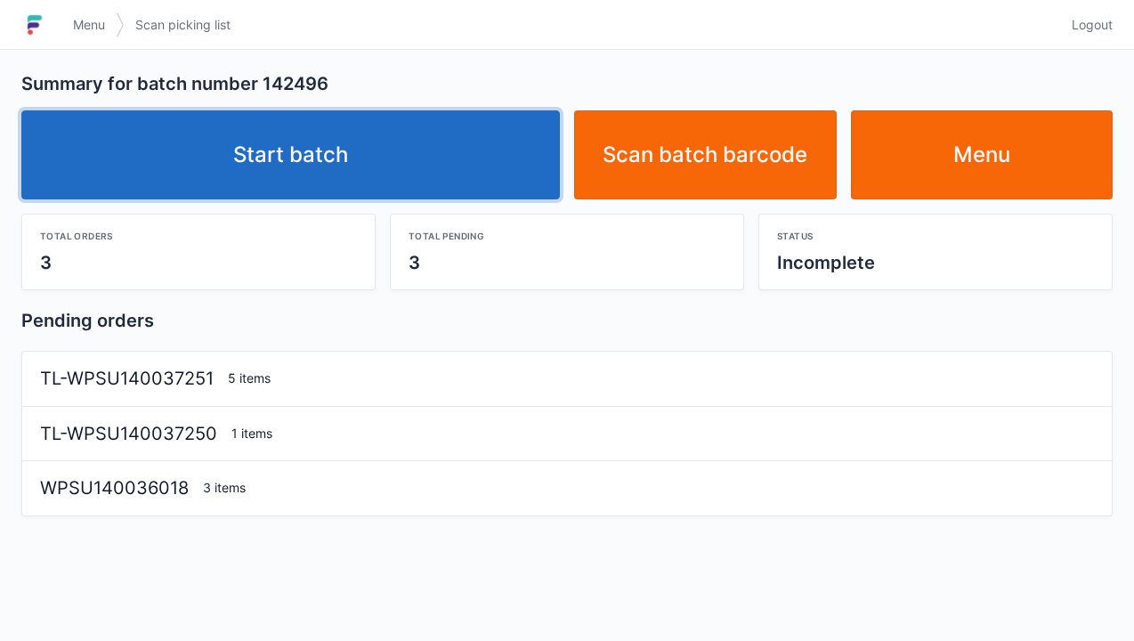
click at [297, 185] on link "Start batch" at bounding box center [290, 154] width 538 height 89
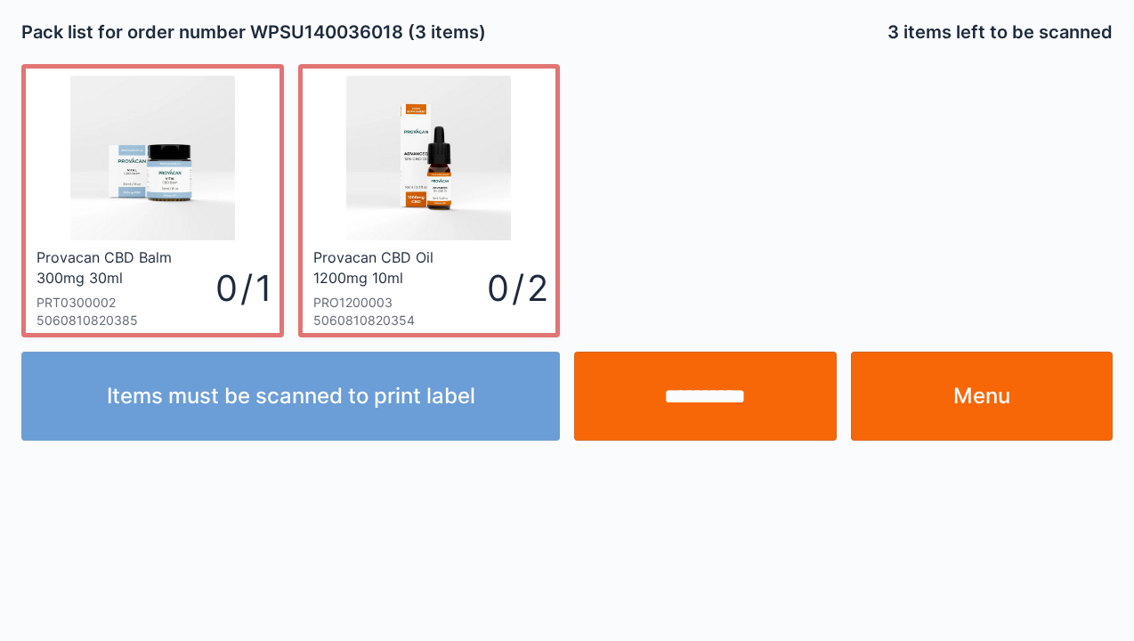
click at [946, 422] on link "Menu" at bounding box center [982, 396] width 263 height 89
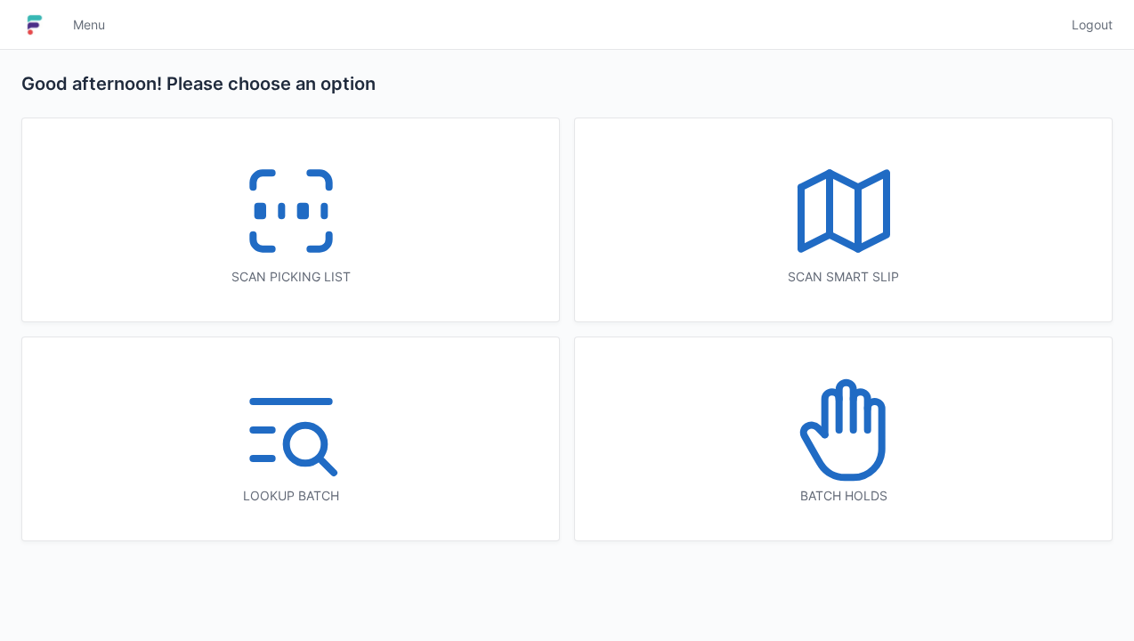
click at [860, 413] on icon at bounding box center [844, 430] width 114 height 114
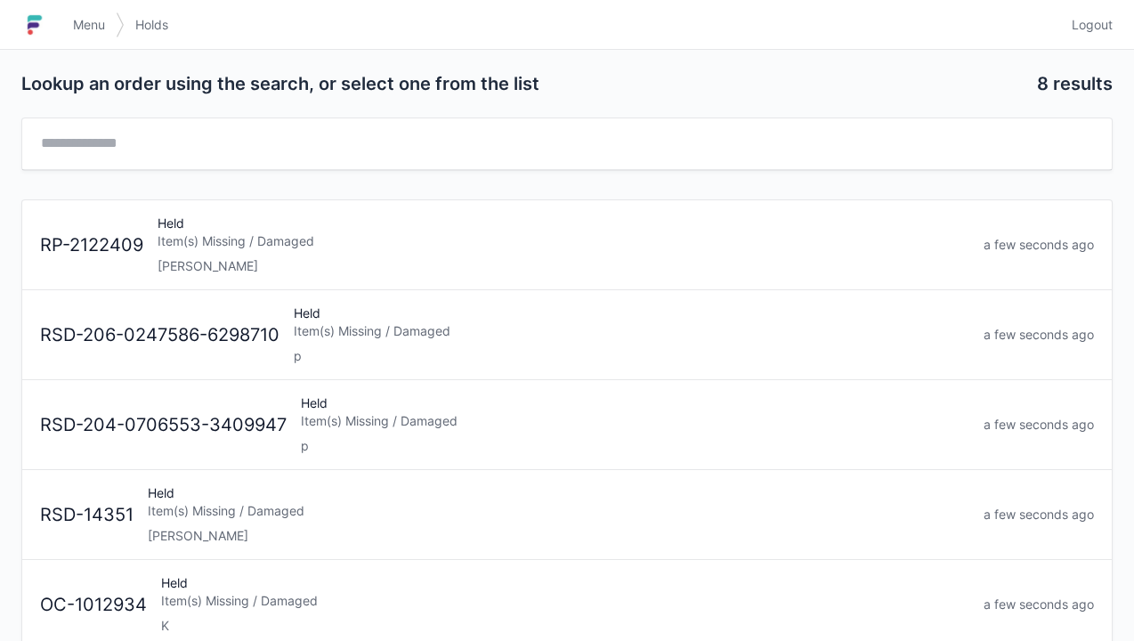
click at [211, 261] on div "Elena" at bounding box center [564, 266] width 812 height 18
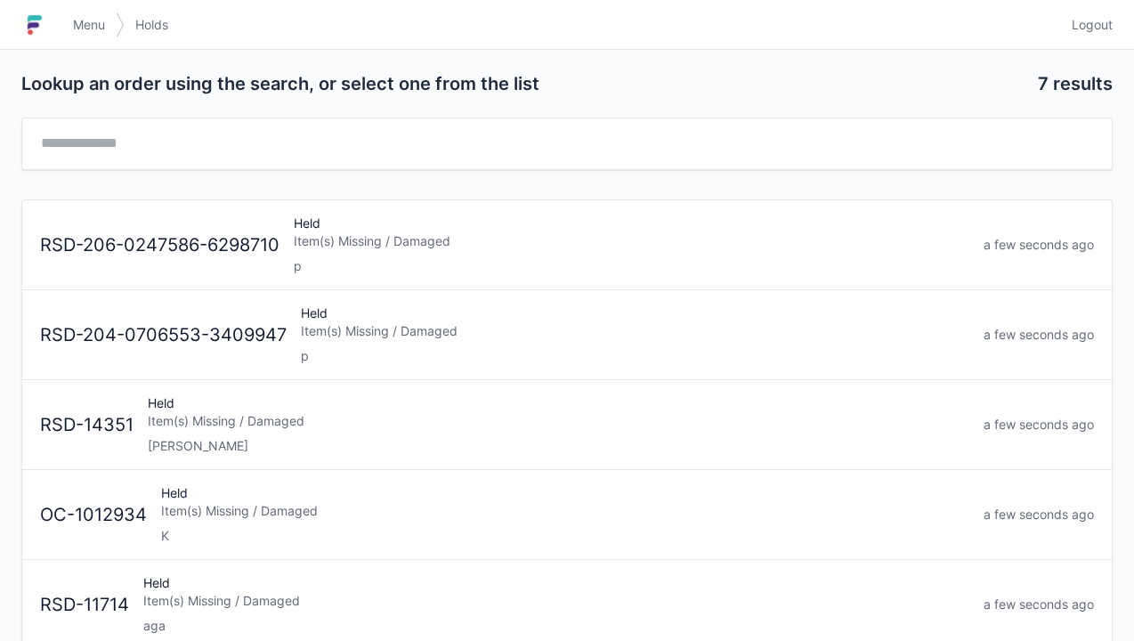
click at [93, 32] on span "Menu" at bounding box center [89, 25] width 32 height 18
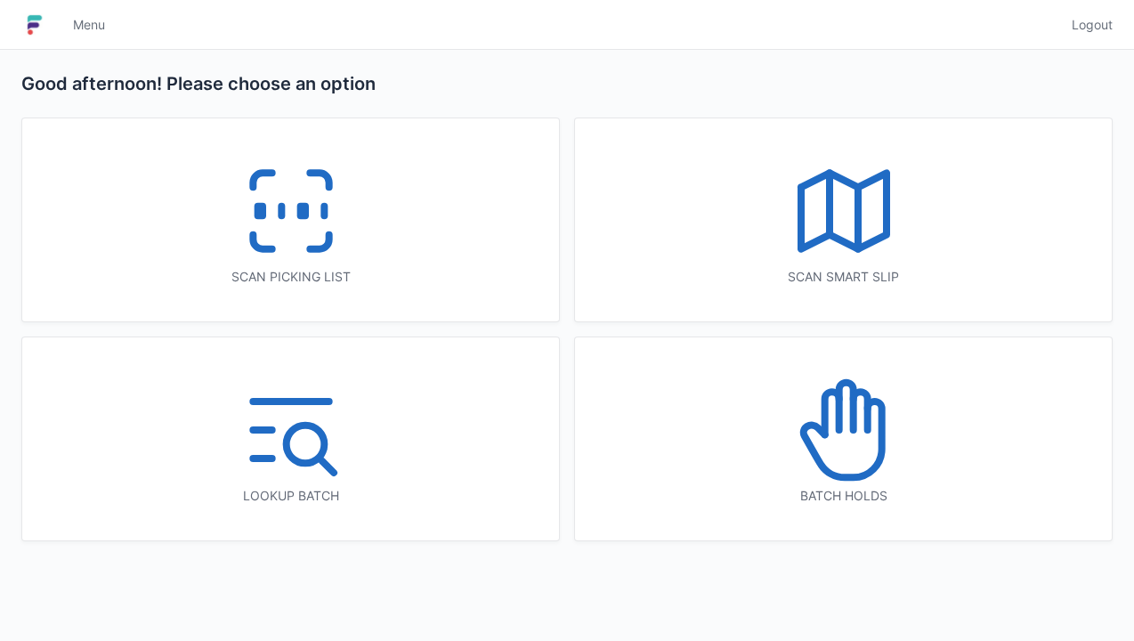
click at [285, 237] on icon at bounding box center [291, 211] width 114 height 114
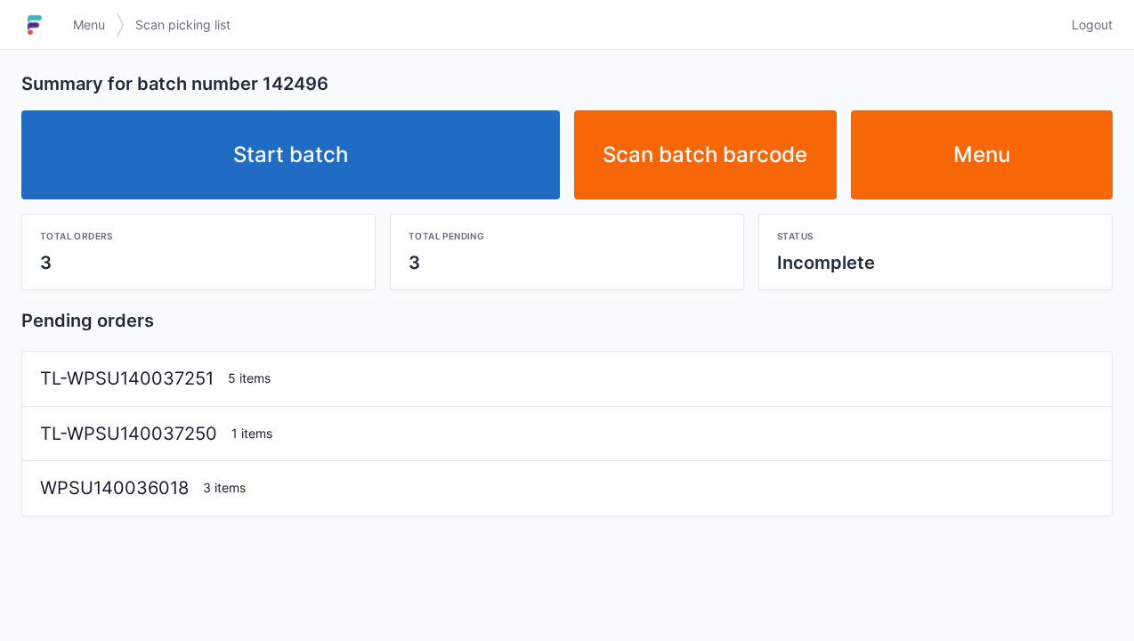
click at [304, 167] on link "Start batch" at bounding box center [290, 154] width 538 height 89
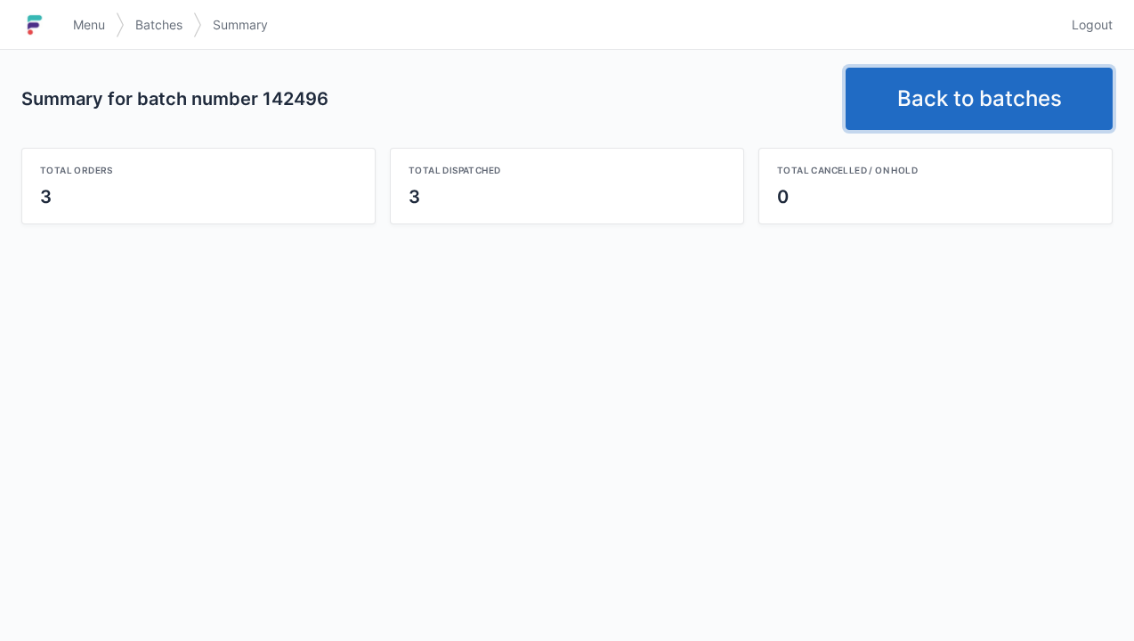
click at [948, 93] on link "Back to batches" at bounding box center [978, 99] width 267 height 62
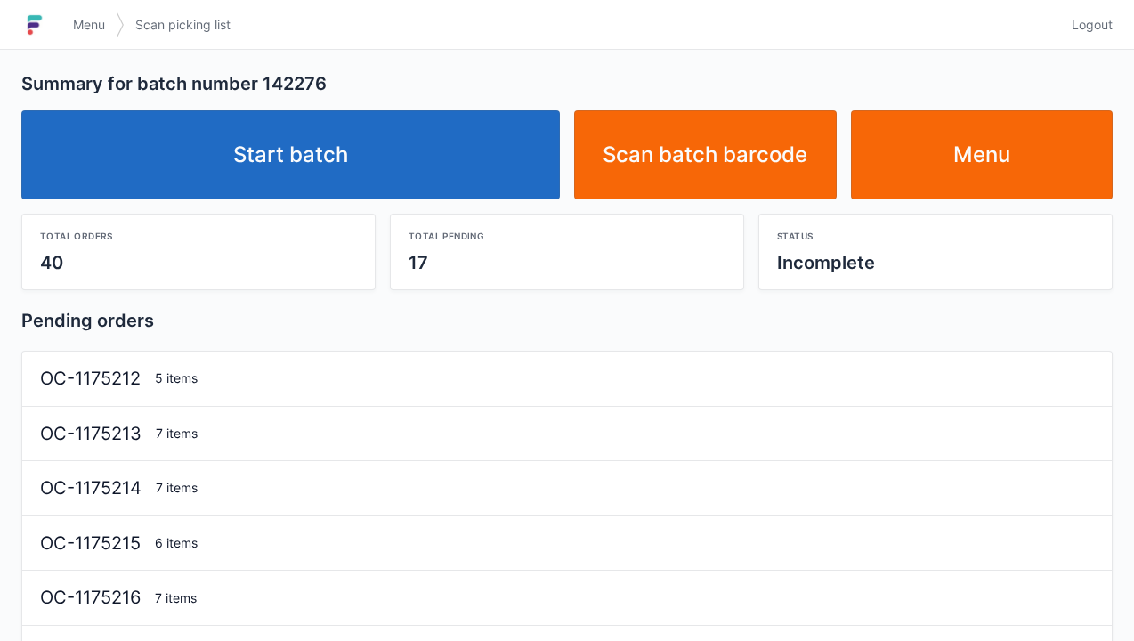
click at [314, 164] on link "Start batch" at bounding box center [290, 154] width 538 height 89
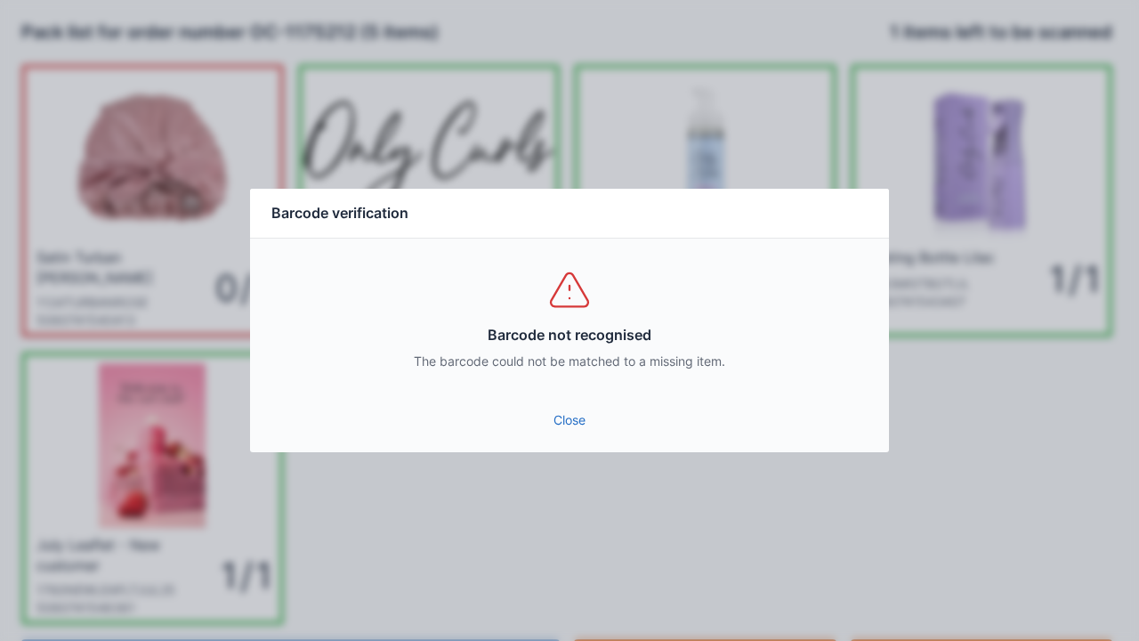
click at [585, 431] on link "Close" at bounding box center [569, 420] width 611 height 32
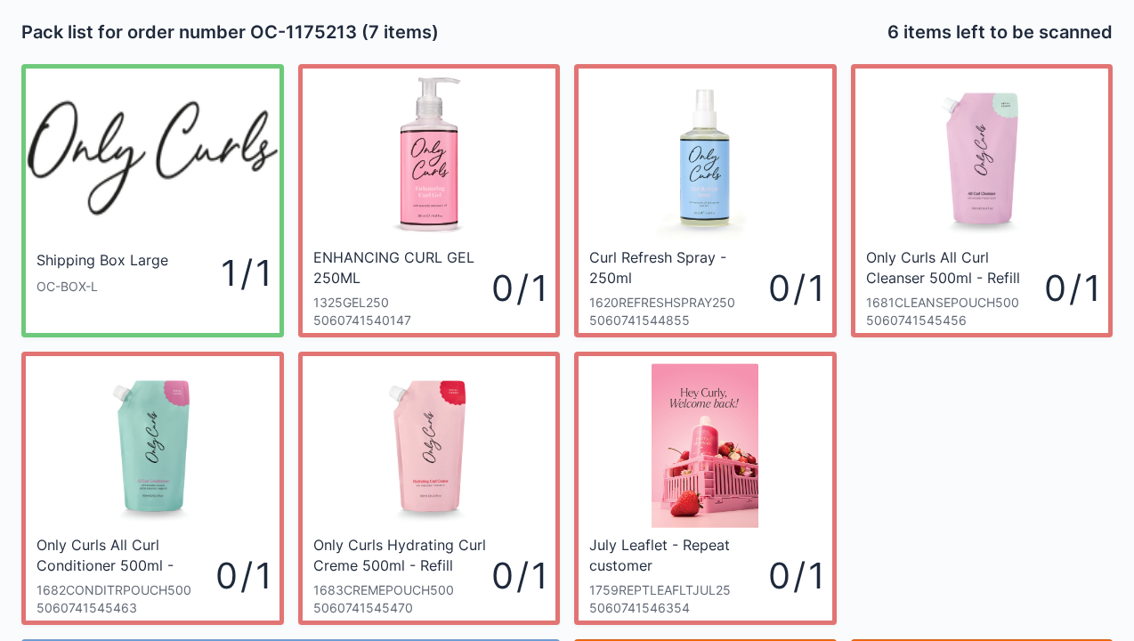
scroll to position [103, 0]
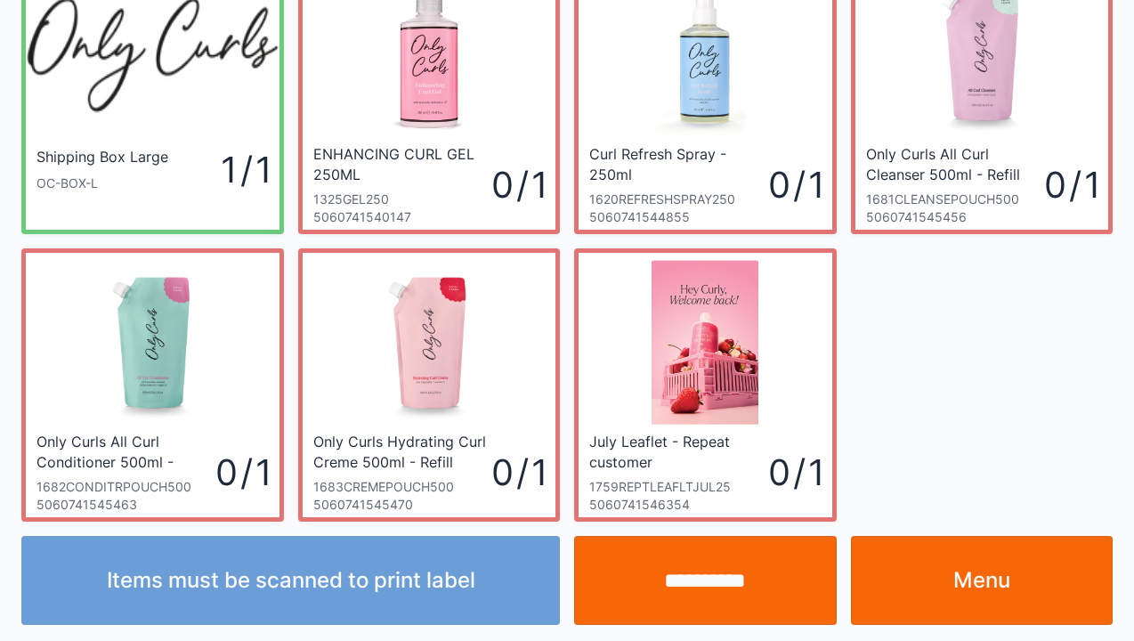
click at [984, 579] on link "Menu" at bounding box center [982, 580] width 263 height 89
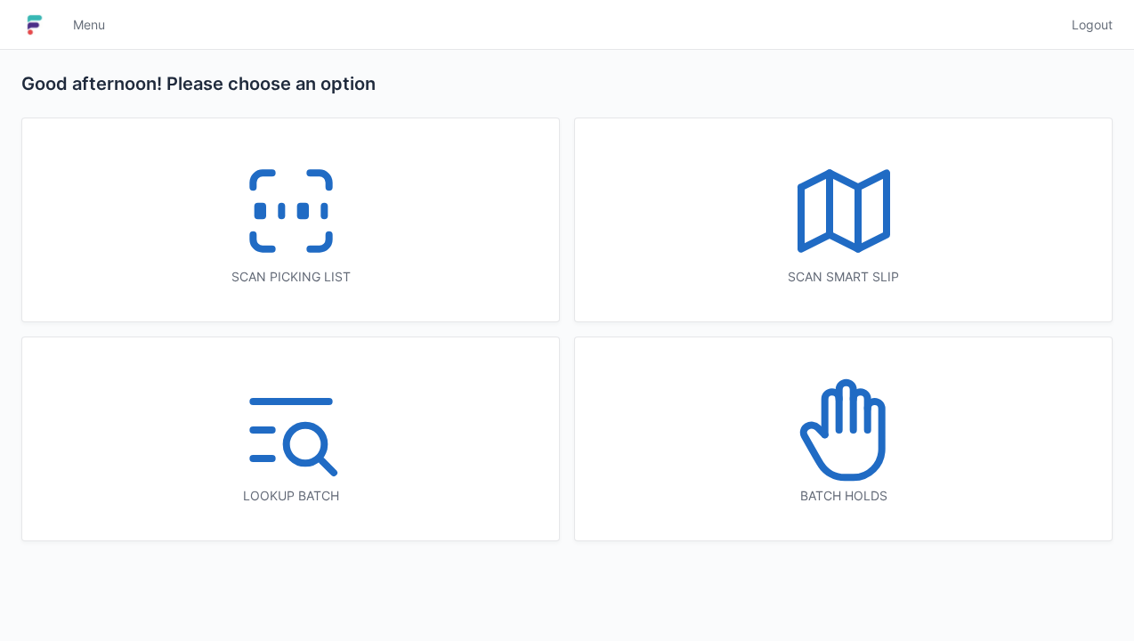
click at [297, 263] on icon at bounding box center [291, 211] width 114 height 114
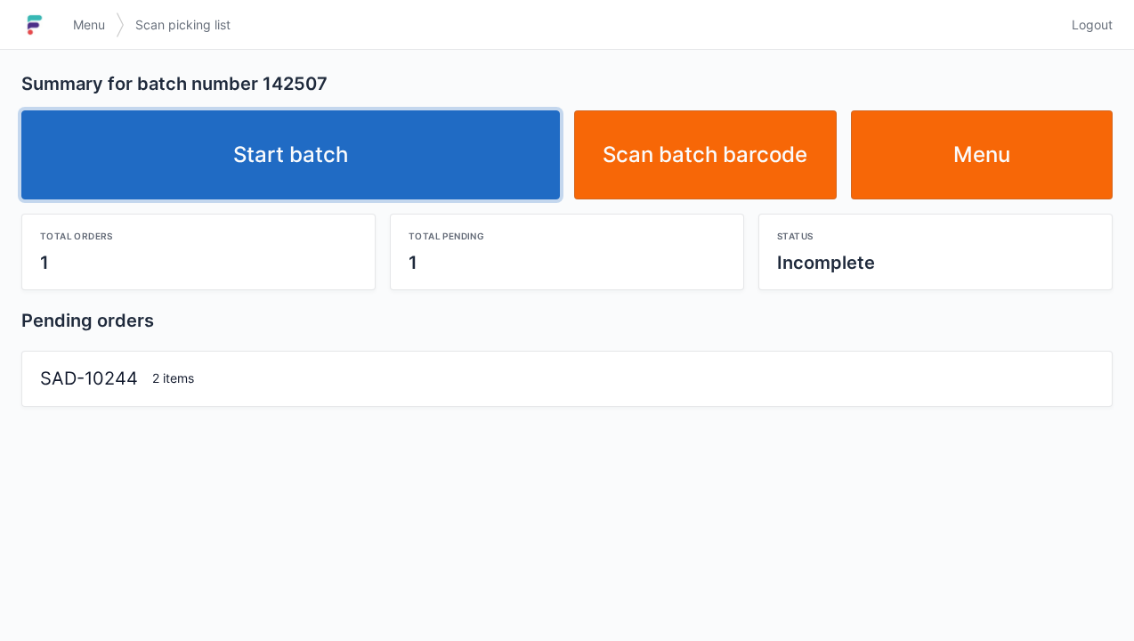
click at [303, 161] on link "Start batch" at bounding box center [290, 154] width 538 height 89
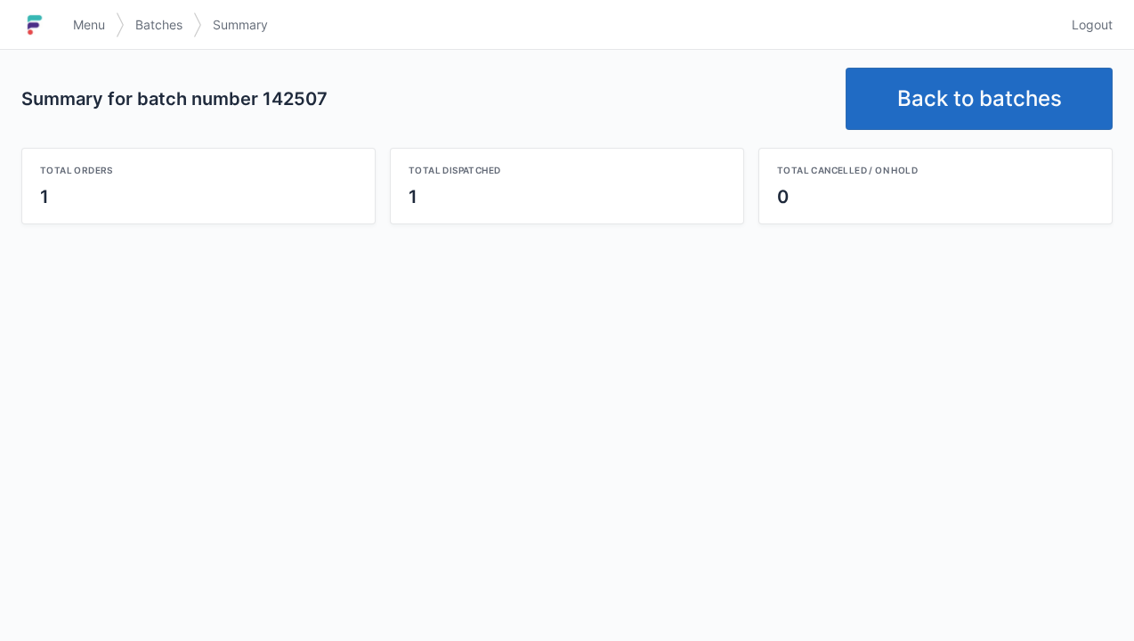
click at [978, 103] on link "Back to batches" at bounding box center [978, 99] width 267 height 62
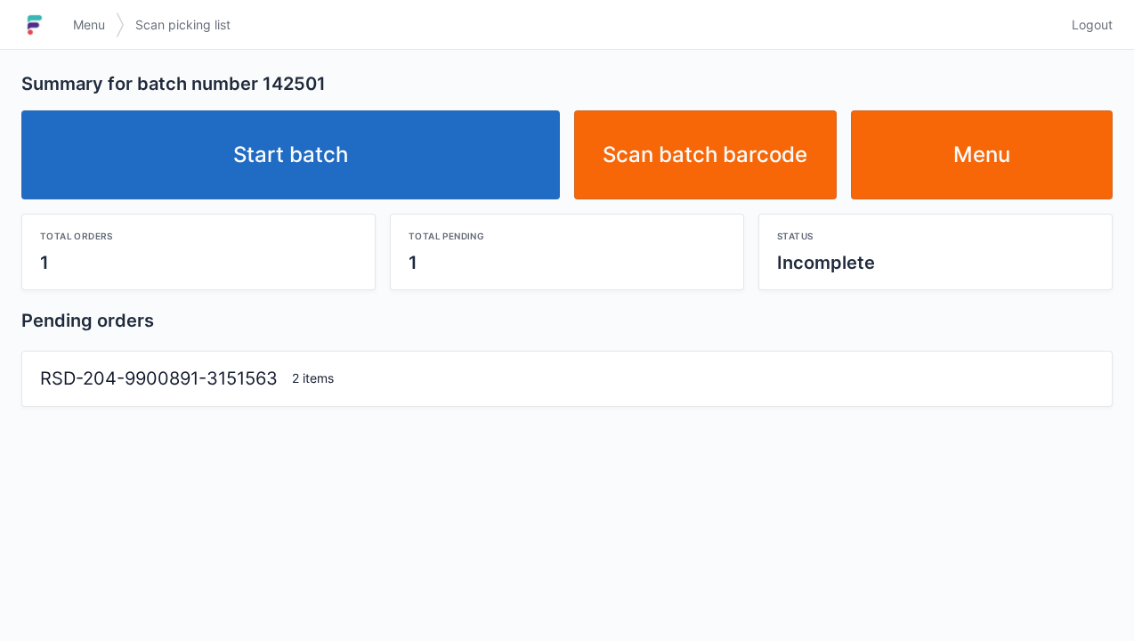
click at [303, 178] on link "Start batch" at bounding box center [290, 154] width 538 height 89
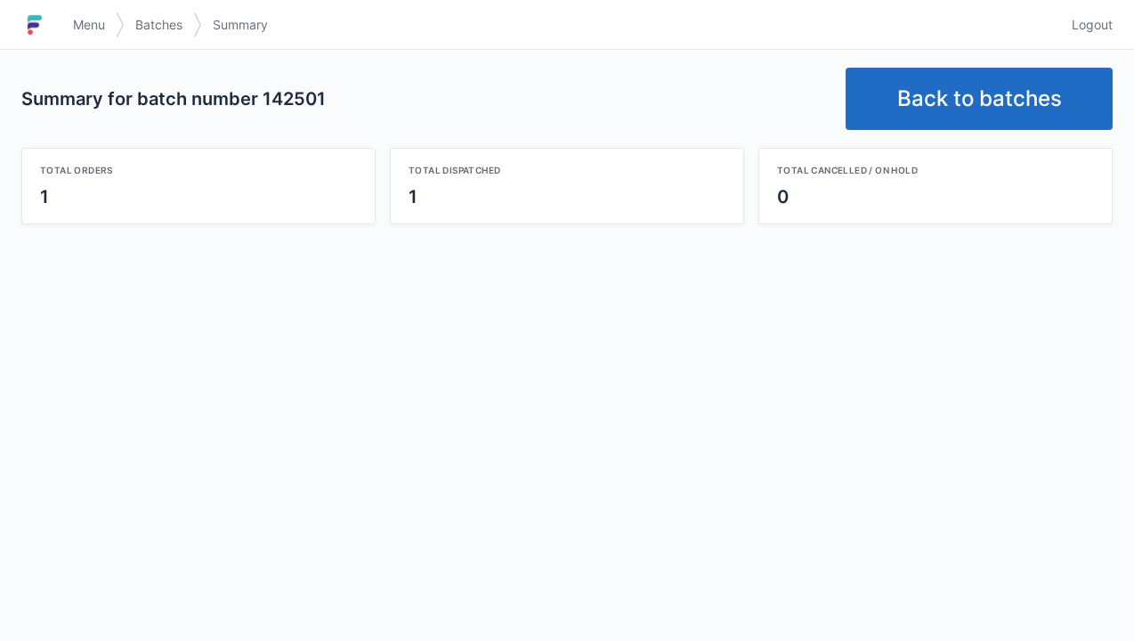
click at [936, 101] on link "Back to batches" at bounding box center [978, 99] width 267 height 62
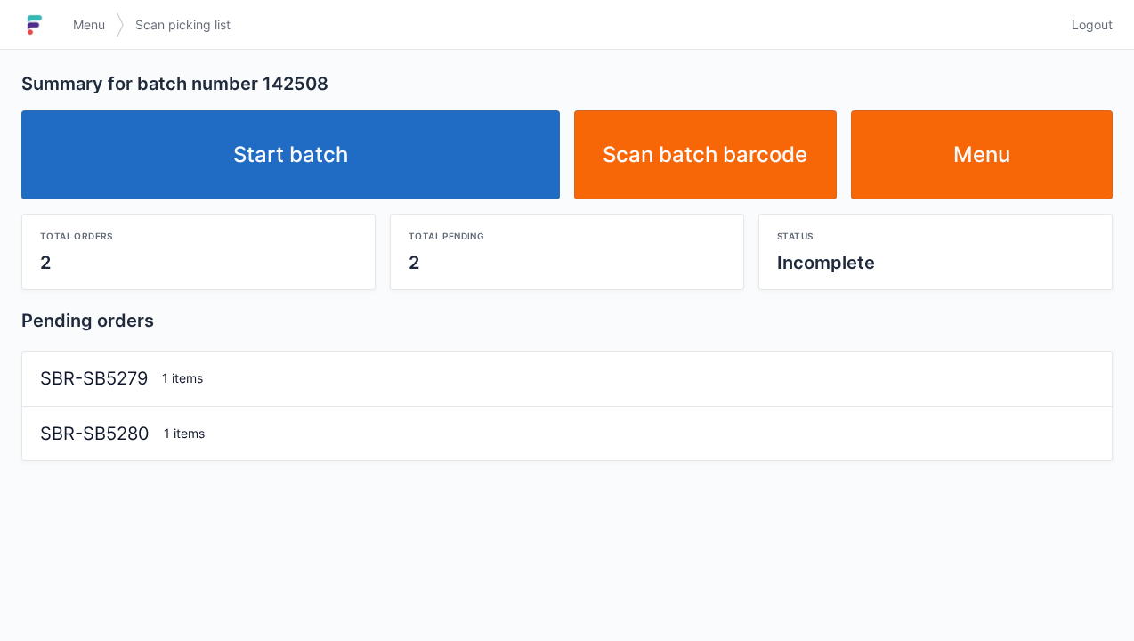
click at [335, 194] on link "Start batch" at bounding box center [290, 154] width 538 height 89
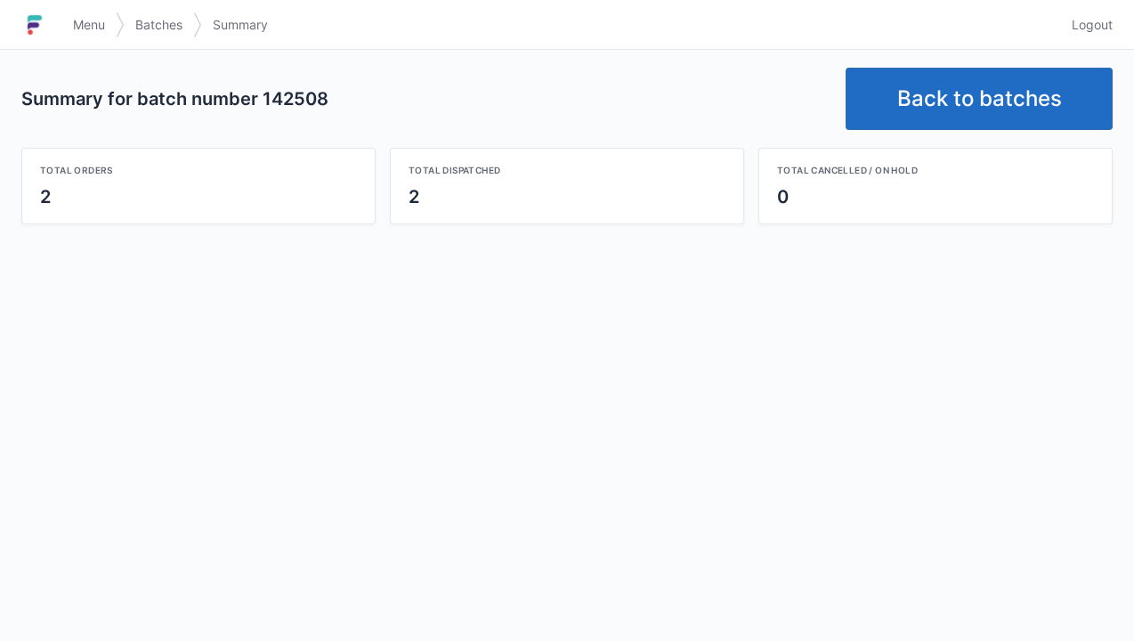
click at [969, 101] on link "Back to batches" at bounding box center [978, 99] width 267 height 62
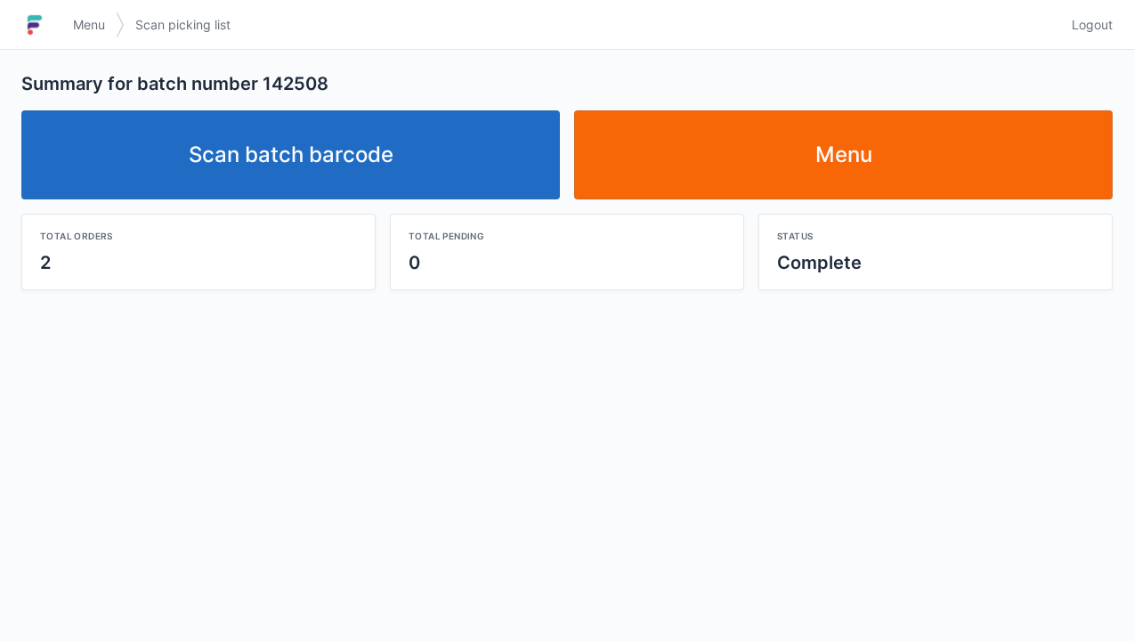
click at [330, 176] on link "Scan batch barcode" at bounding box center [290, 154] width 538 height 89
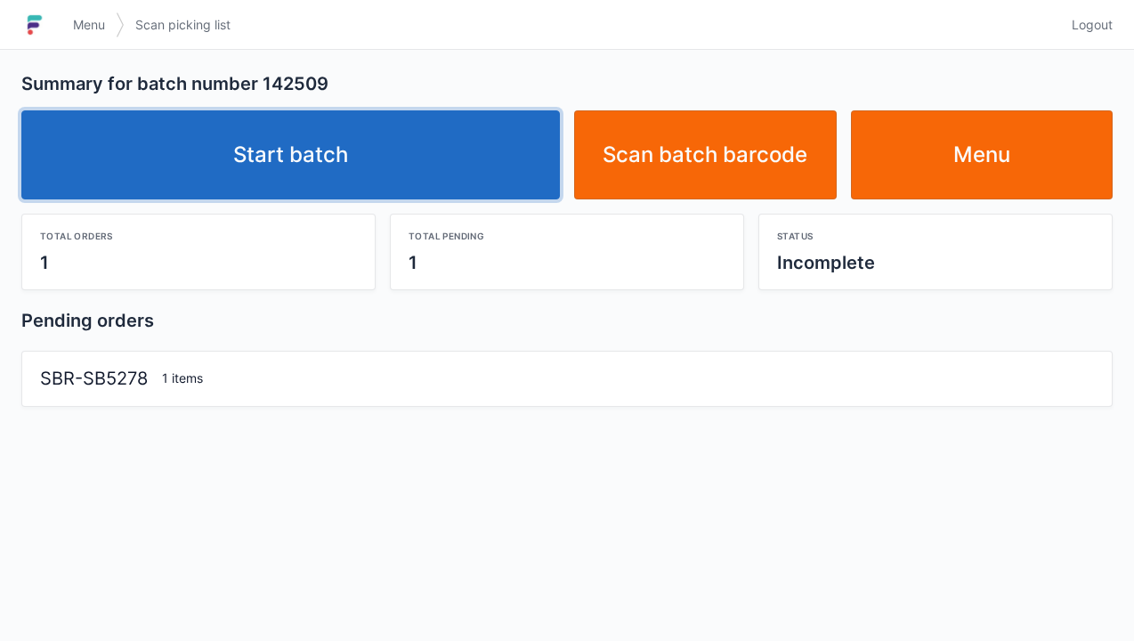
click at [313, 172] on link "Start batch" at bounding box center [290, 154] width 538 height 89
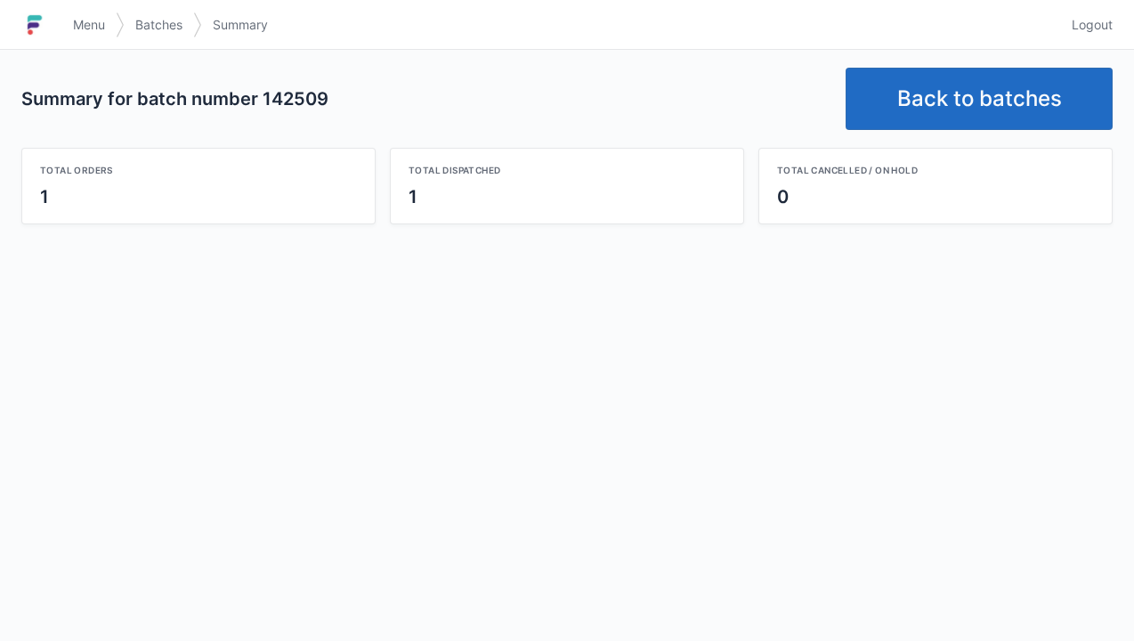
click at [972, 119] on link "Back to batches" at bounding box center [978, 99] width 267 height 62
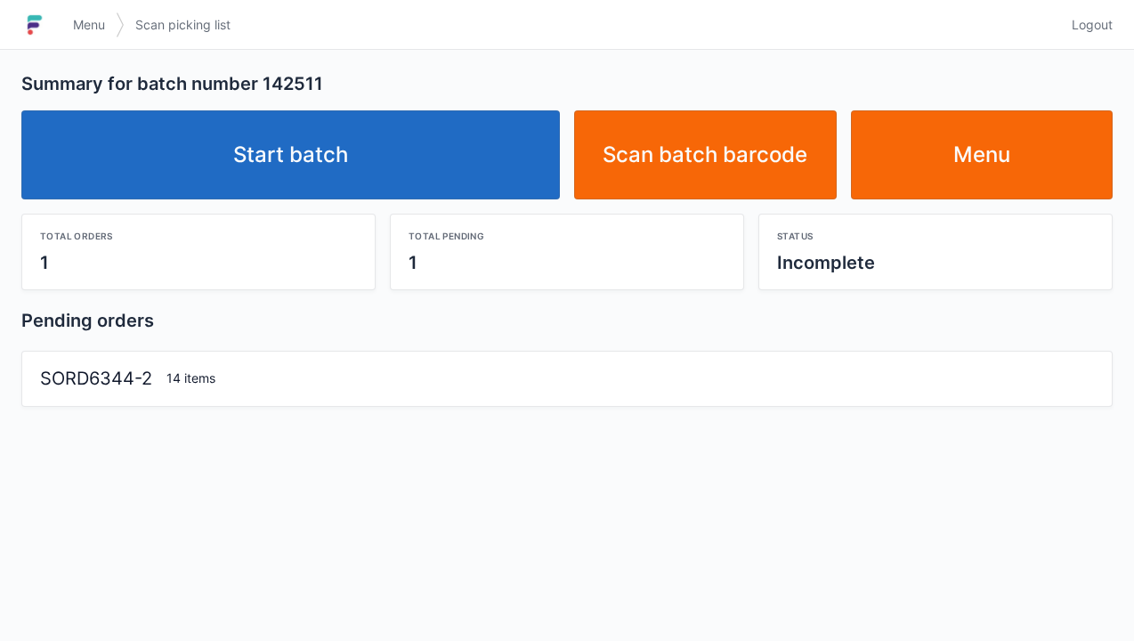
click at [261, 186] on link "Start batch" at bounding box center [290, 154] width 538 height 89
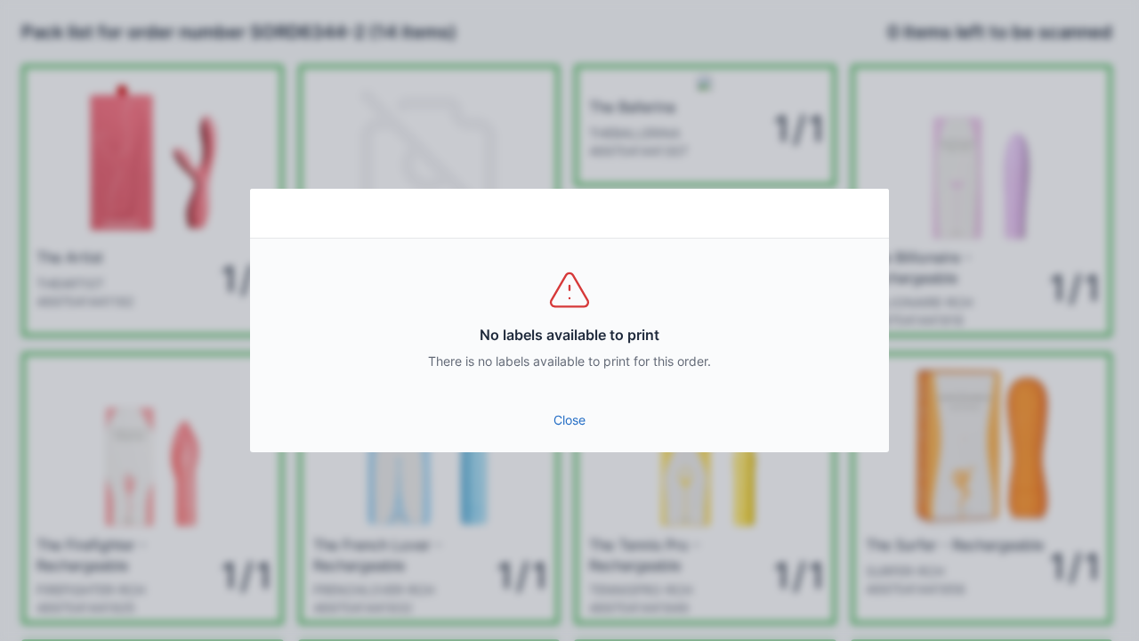
click at [571, 425] on link "Close" at bounding box center [569, 420] width 611 height 32
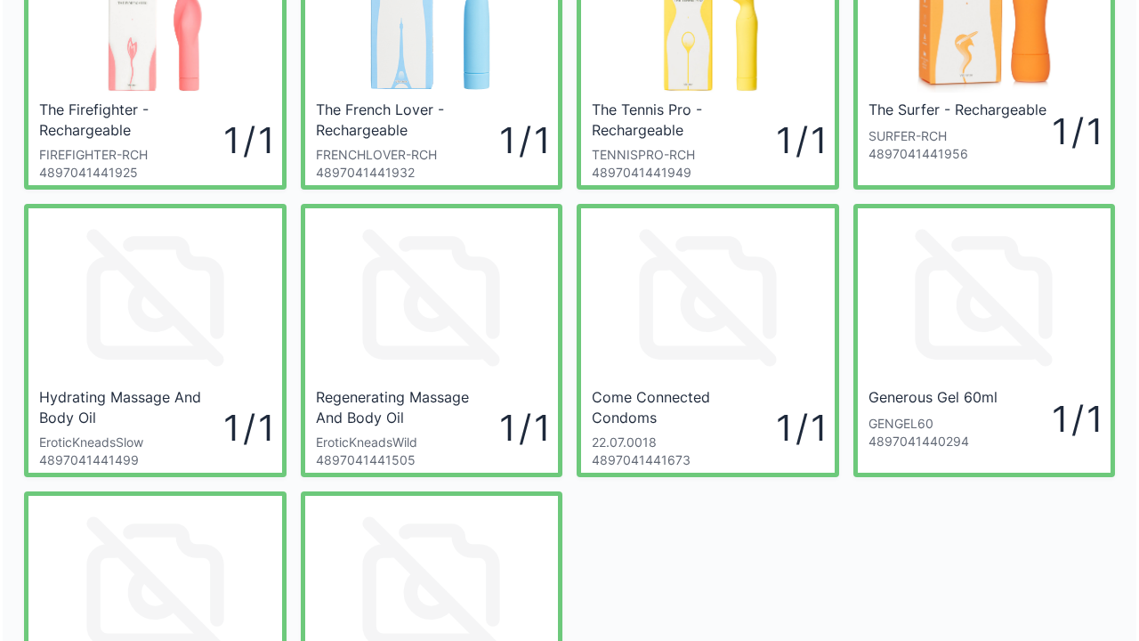
scroll to position [677, 0]
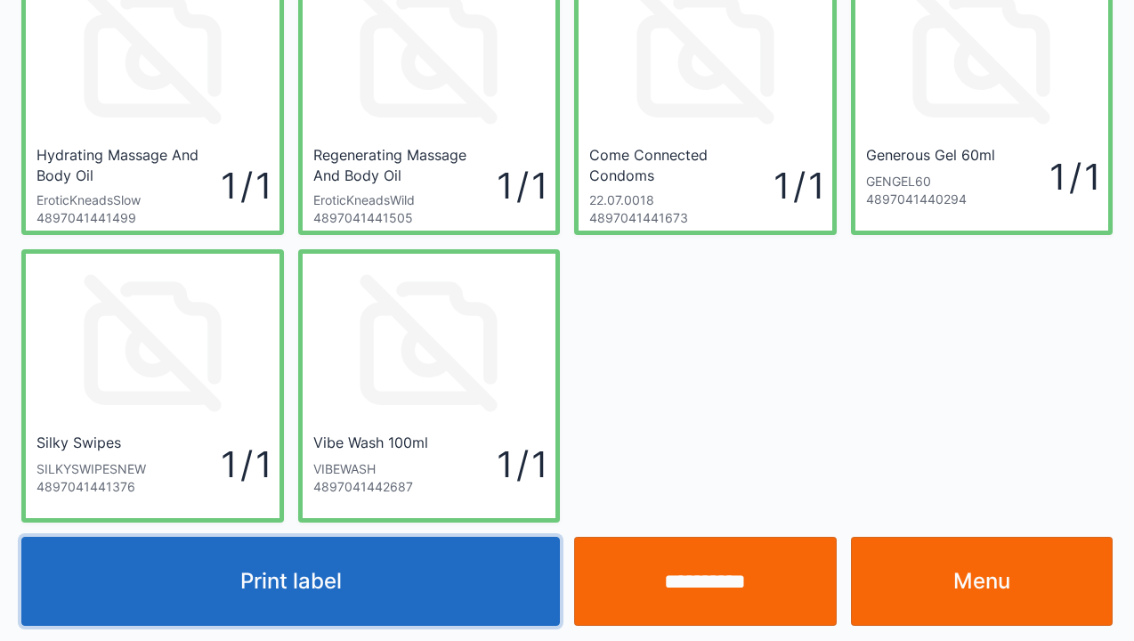
click at [311, 592] on button "Print label" at bounding box center [290, 581] width 538 height 89
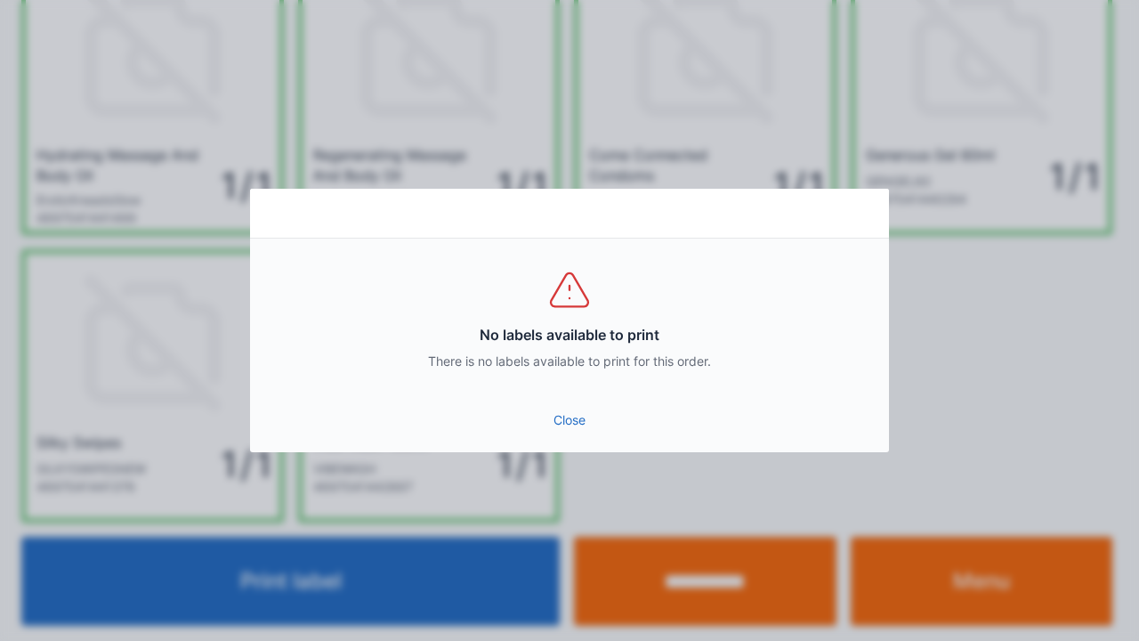
click at [546, 418] on link "Close" at bounding box center [569, 420] width 611 height 32
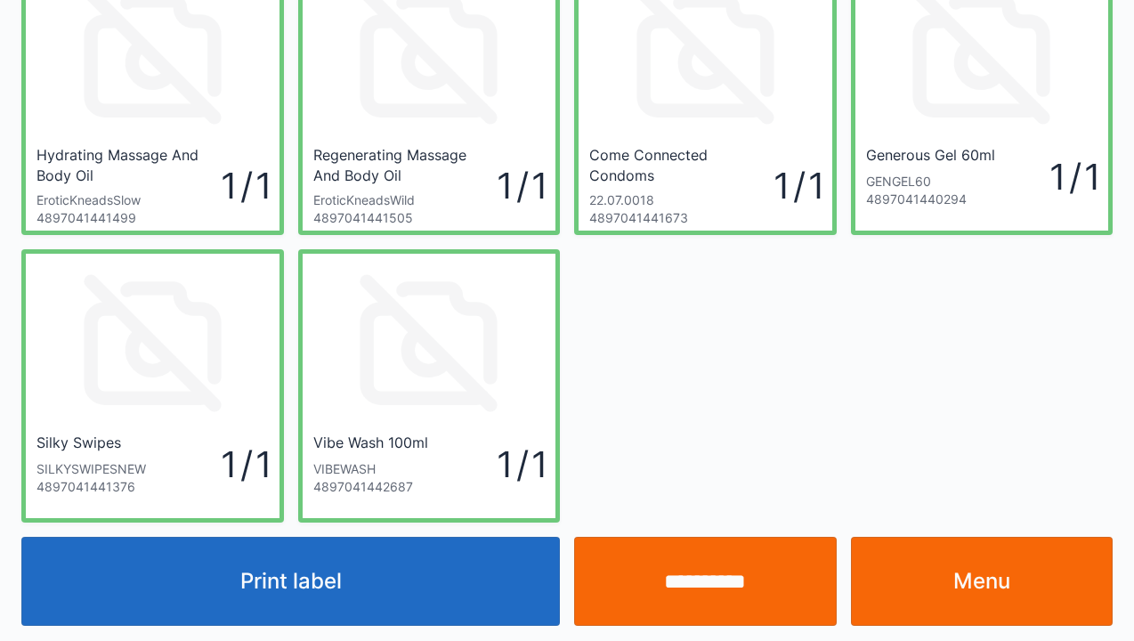
click at [712, 593] on input "**********" at bounding box center [705, 581] width 263 height 89
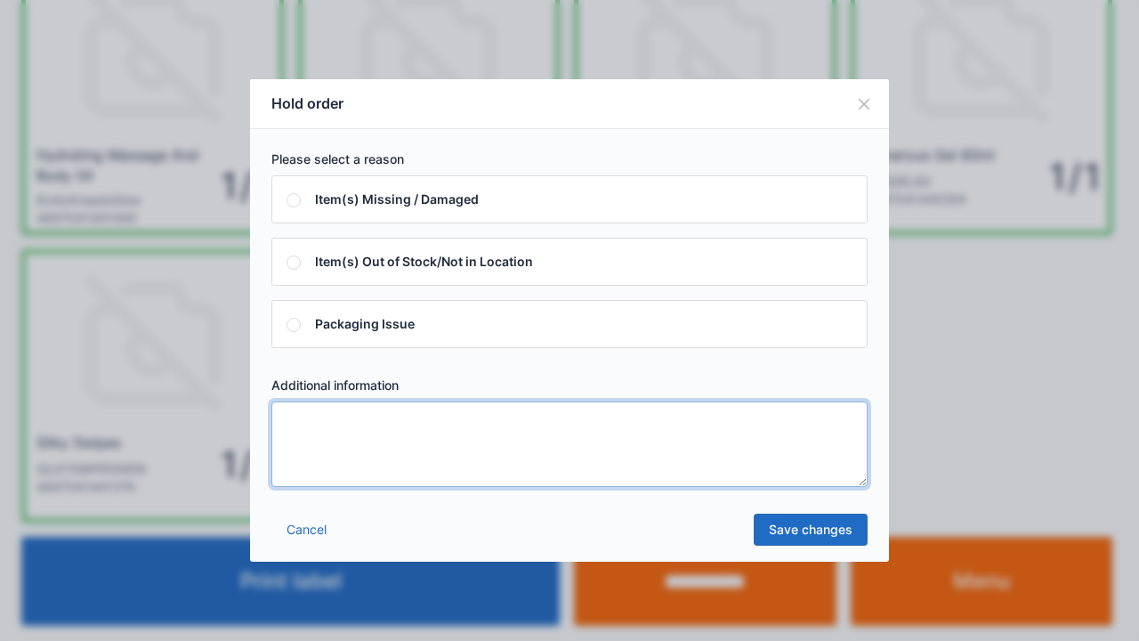
click at [305, 424] on textarea at bounding box center [569, 443] width 596 height 85
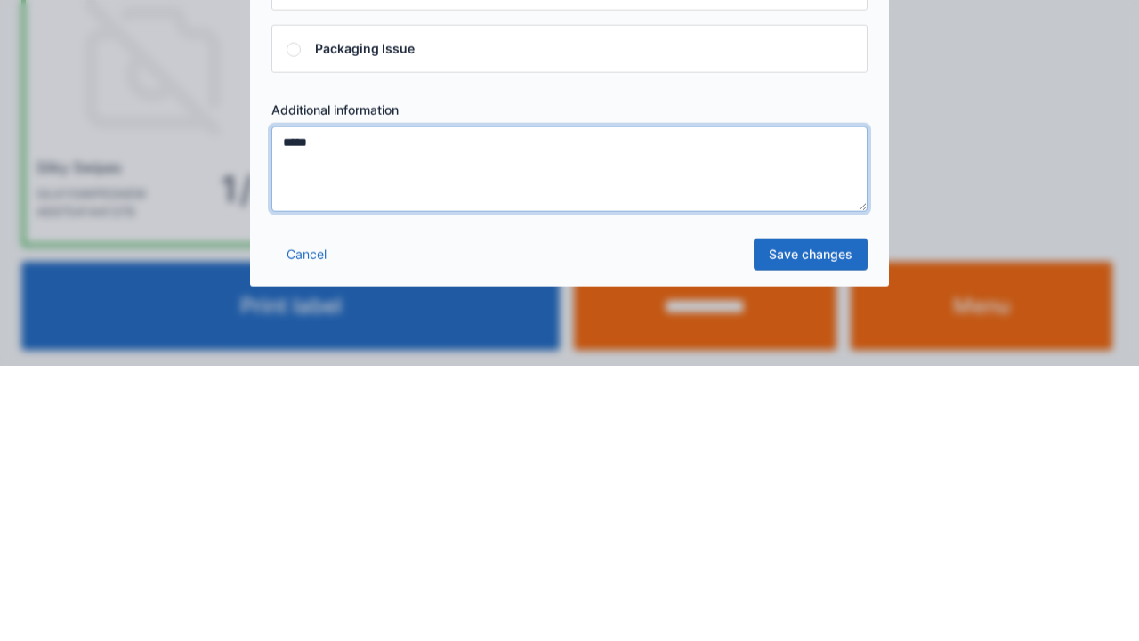
type textarea "*****"
click at [804, 539] on link "Save changes" at bounding box center [811, 529] width 114 height 32
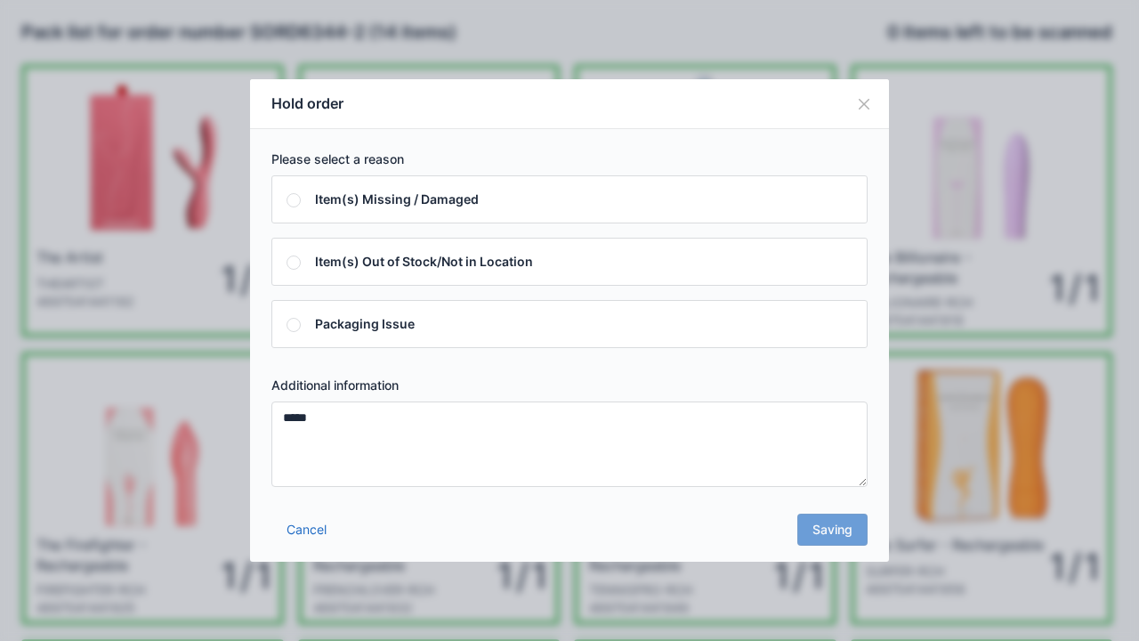
click at [841, 539] on div "Cancel Saving" at bounding box center [569, 534] width 639 height 53
click at [840, 536] on div "Cancel Saving" at bounding box center [569, 534] width 639 height 53
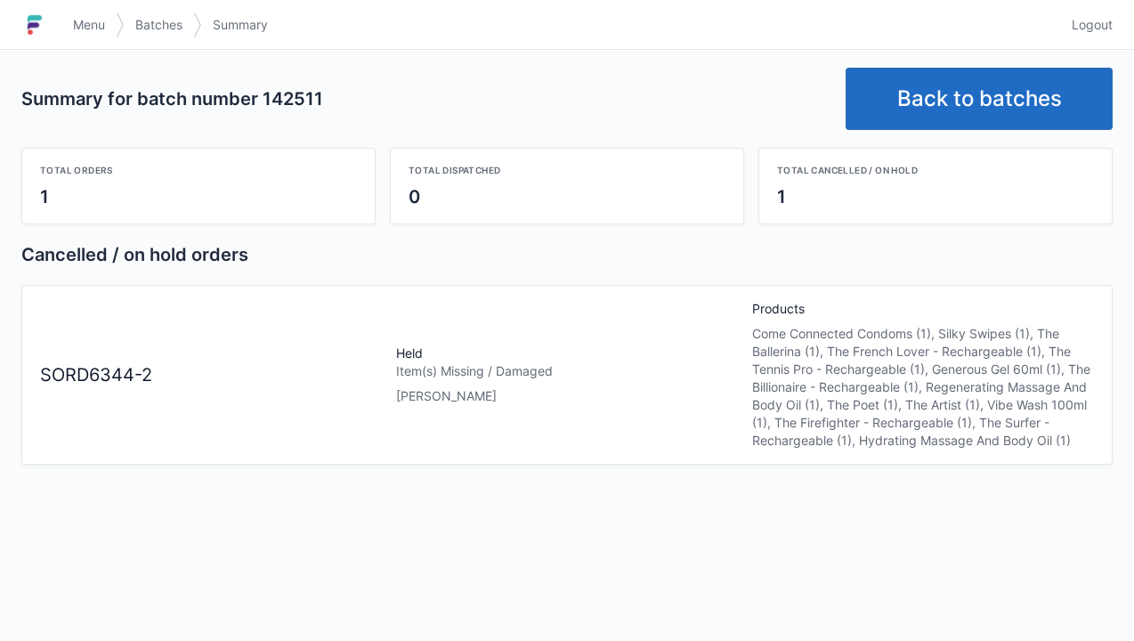
click at [101, 20] on span "Menu" at bounding box center [89, 25] width 32 height 18
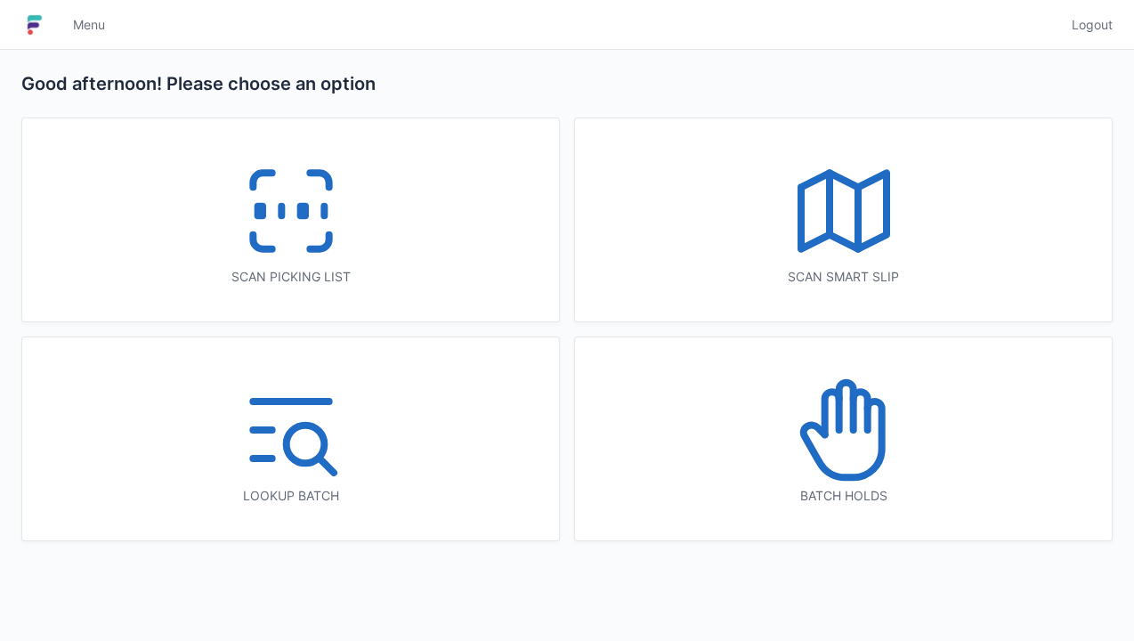
click at [285, 224] on icon at bounding box center [291, 211] width 114 height 114
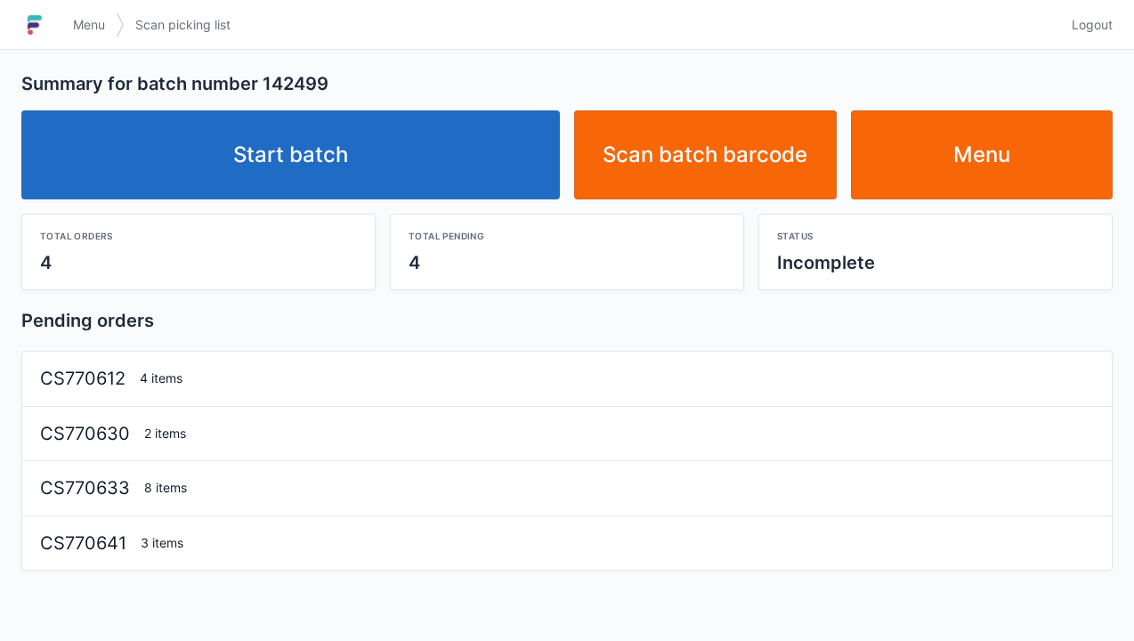
click at [314, 176] on link "Start batch" at bounding box center [290, 154] width 538 height 89
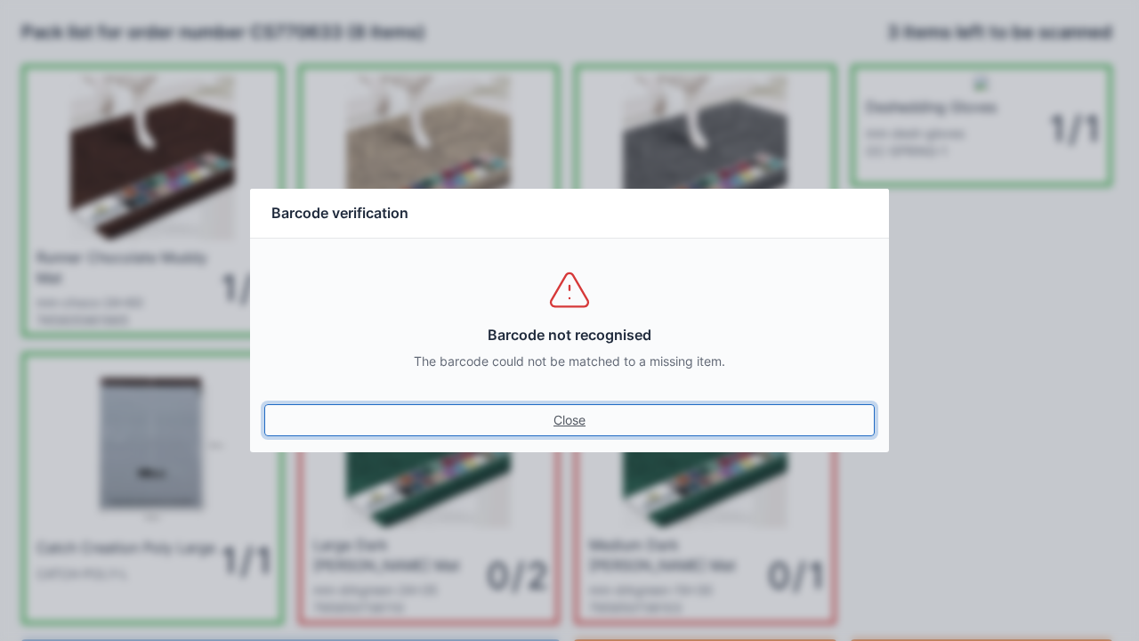
click at [577, 418] on link "Close" at bounding box center [569, 420] width 611 height 32
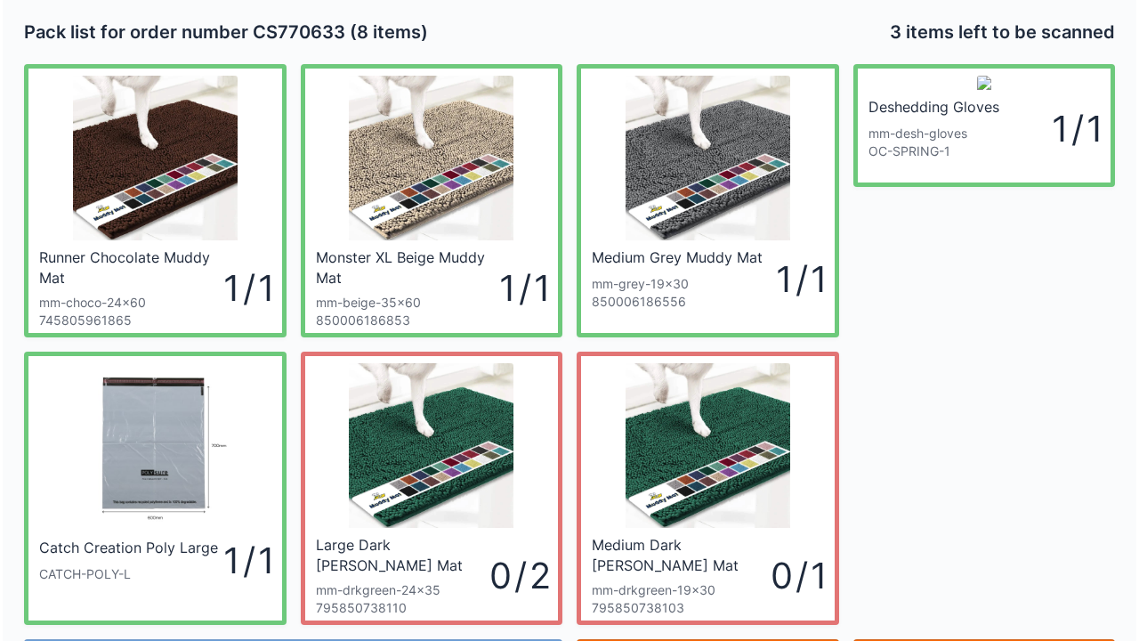
scroll to position [103, 0]
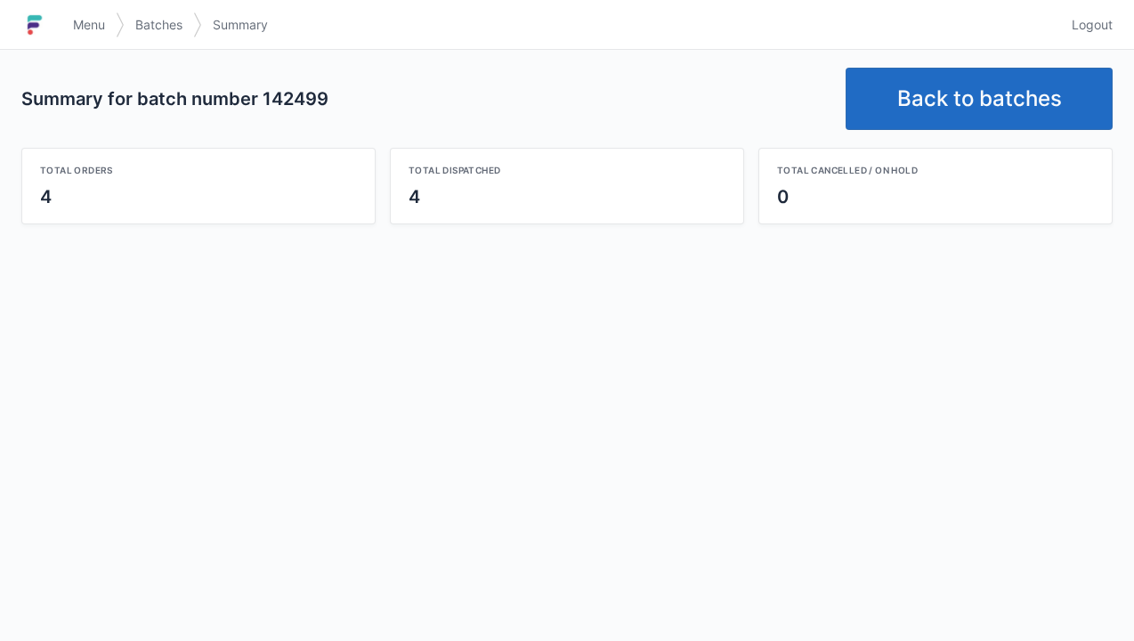
click at [930, 99] on link "Back to batches" at bounding box center [978, 99] width 267 height 62
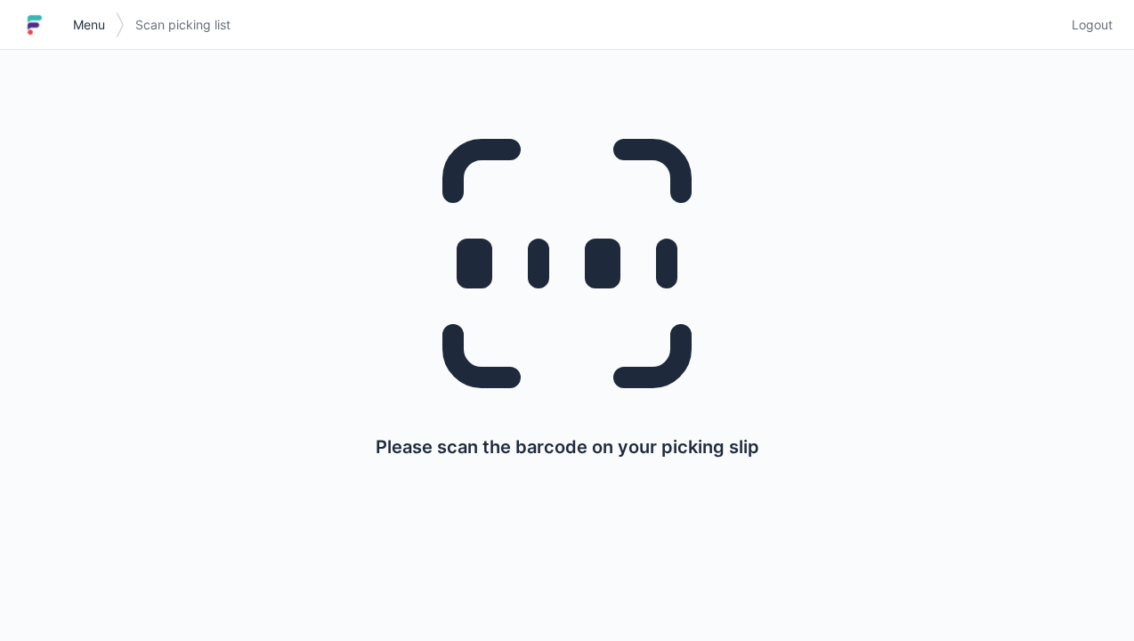
click at [85, 38] on link "Menu" at bounding box center [88, 25] width 53 height 32
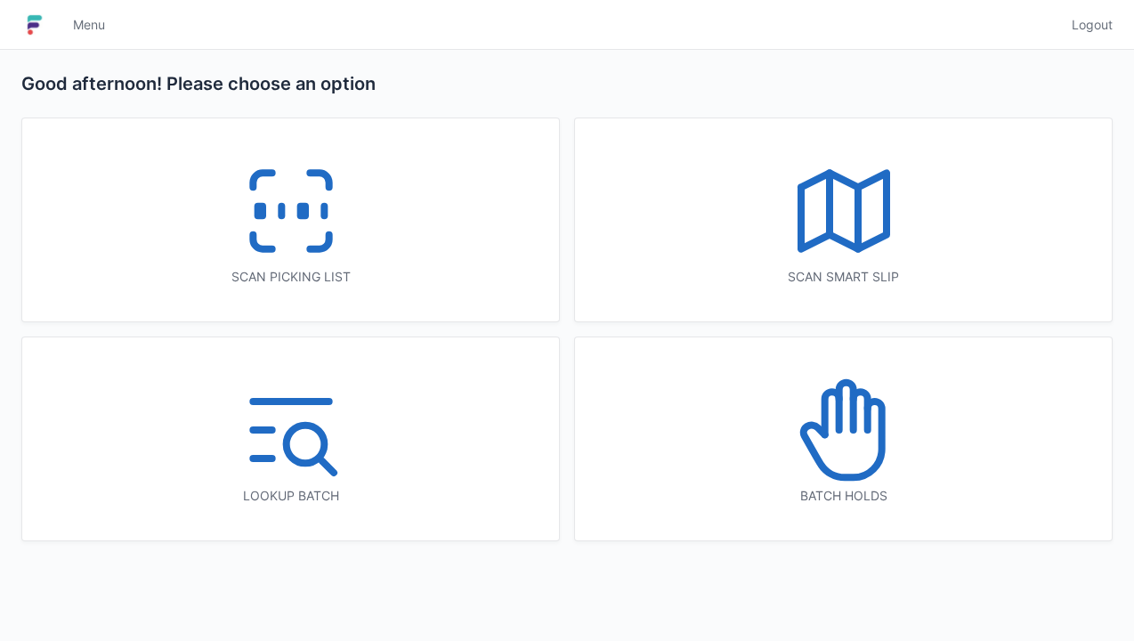
click at [840, 457] on icon at bounding box center [844, 430] width 114 height 114
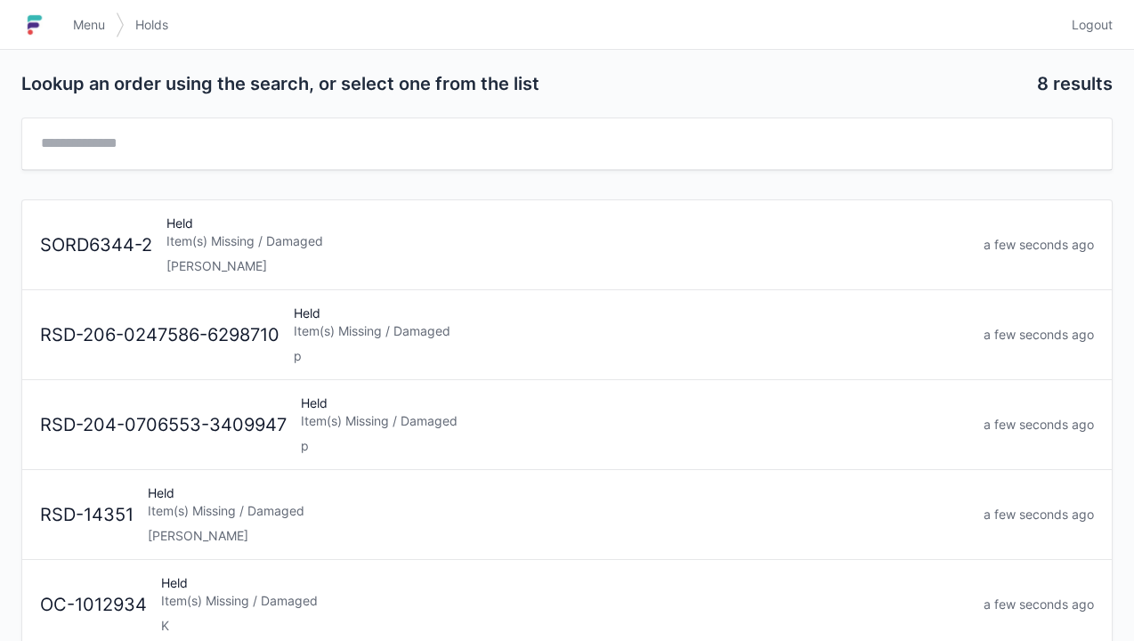
click at [221, 263] on div "Elena" at bounding box center [567, 266] width 803 height 18
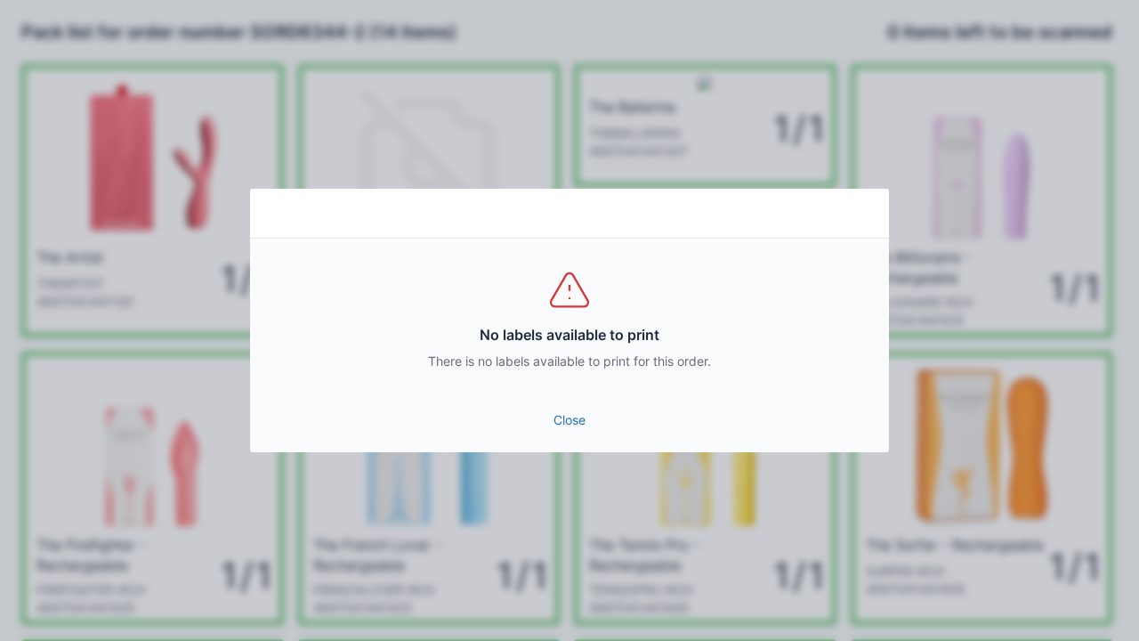
click at [573, 427] on link "Close" at bounding box center [569, 420] width 611 height 32
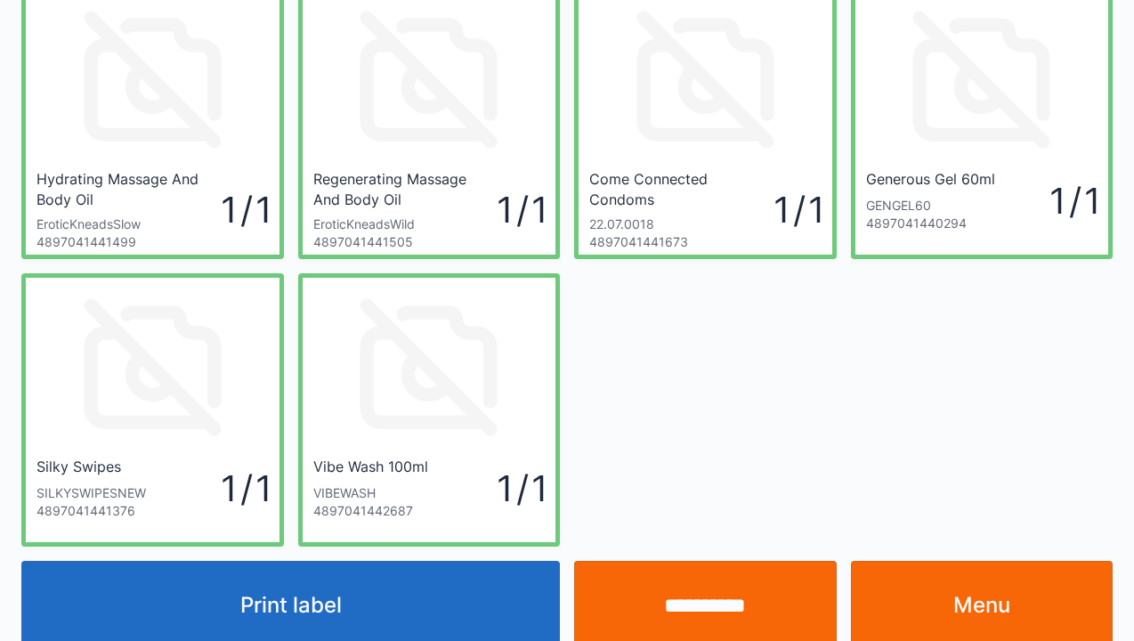
scroll to position [677, 0]
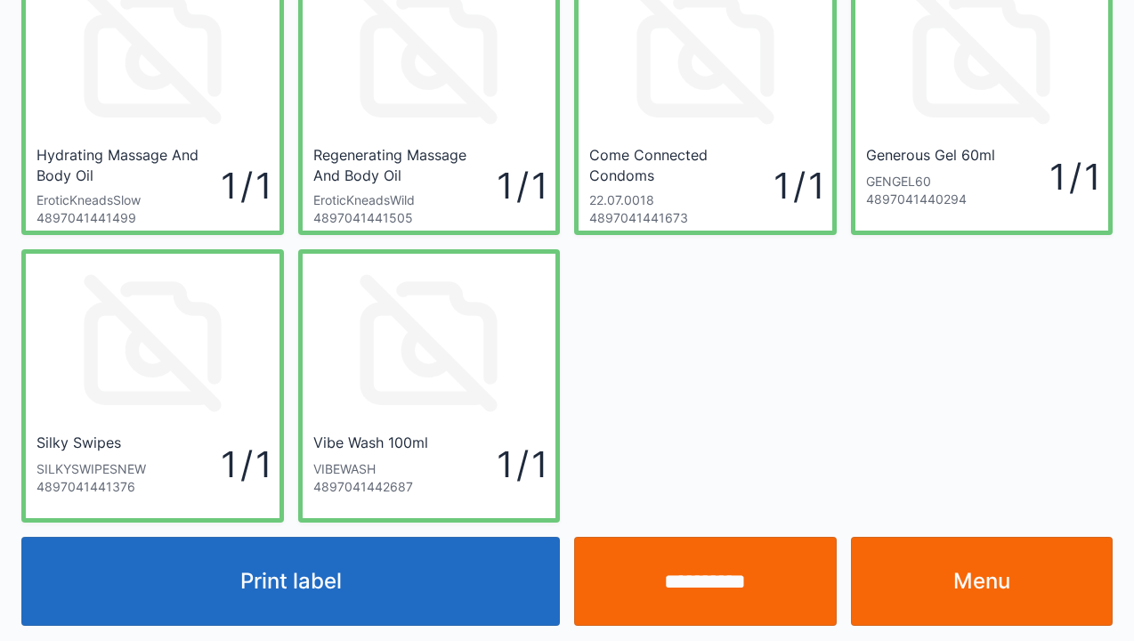
click at [992, 584] on link "Menu" at bounding box center [982, 581] width 263 height 89
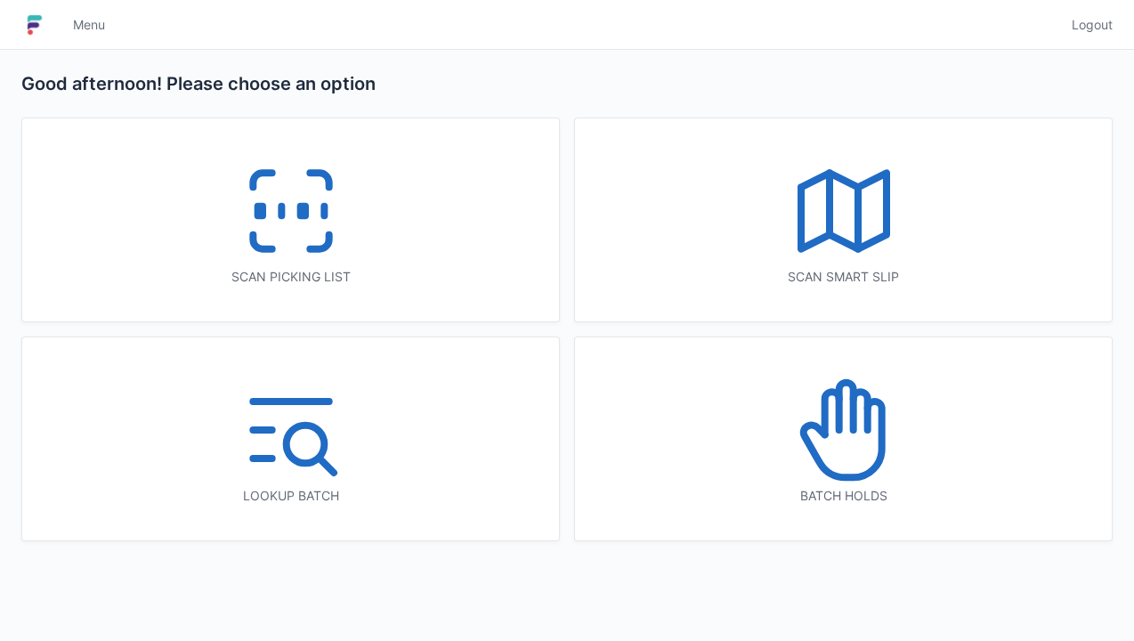
click at [311, 231] on icon at bounding box center [291, 211] width 114 height 114
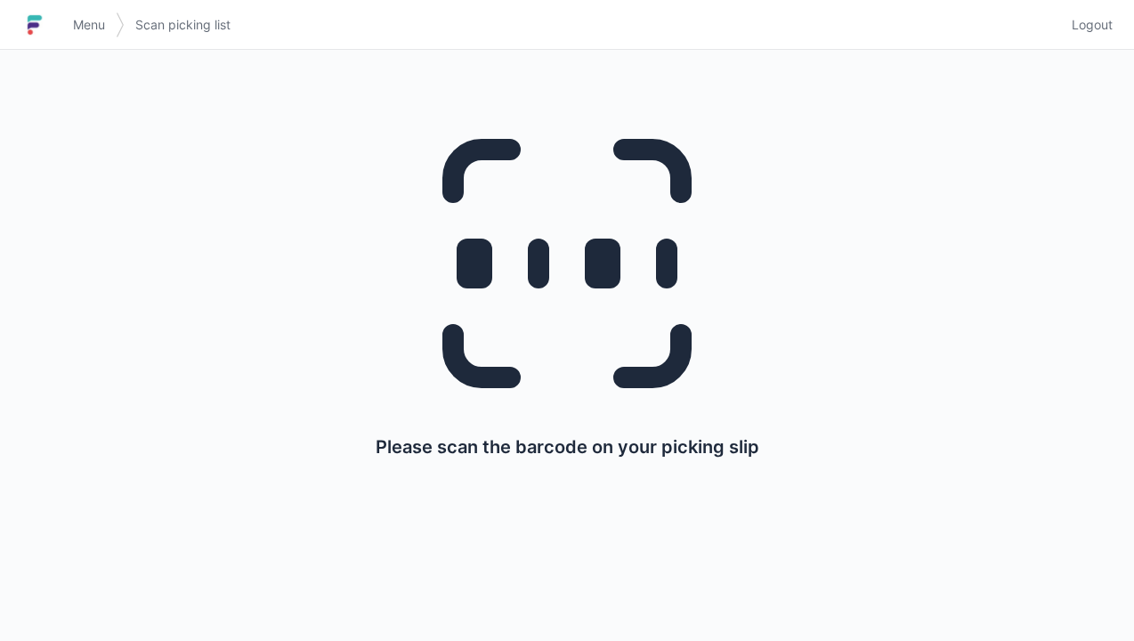
click at [77, 37] on link "Menu" at bounding box center [88, 25] width 53 height 32
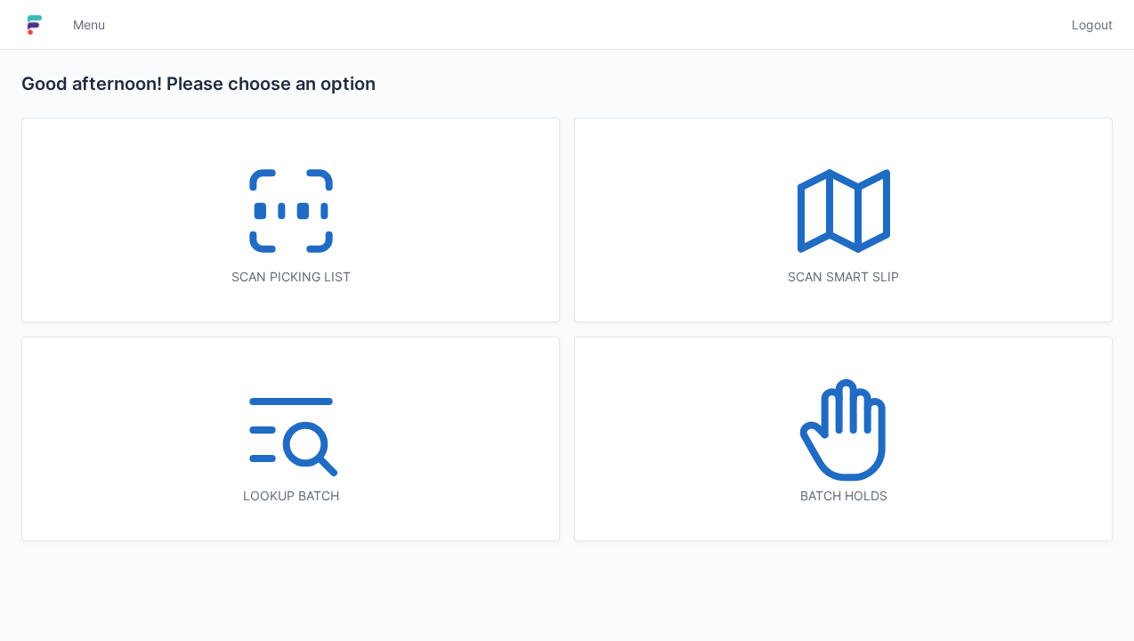
click at [845, 444] on icon at bounding box center [844, 430] width 114 height 114
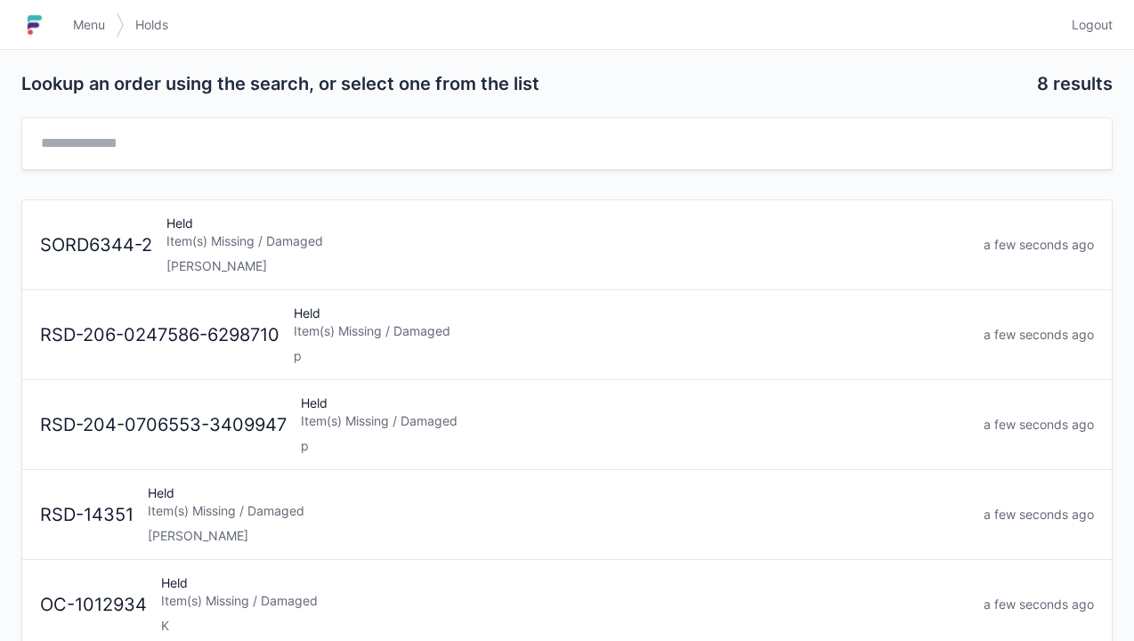
click at [182, 250] on div "Held Item(s) Missing / Damaged [PERSON_NAME]" at bounding box center [567, 244] width 817 height 61
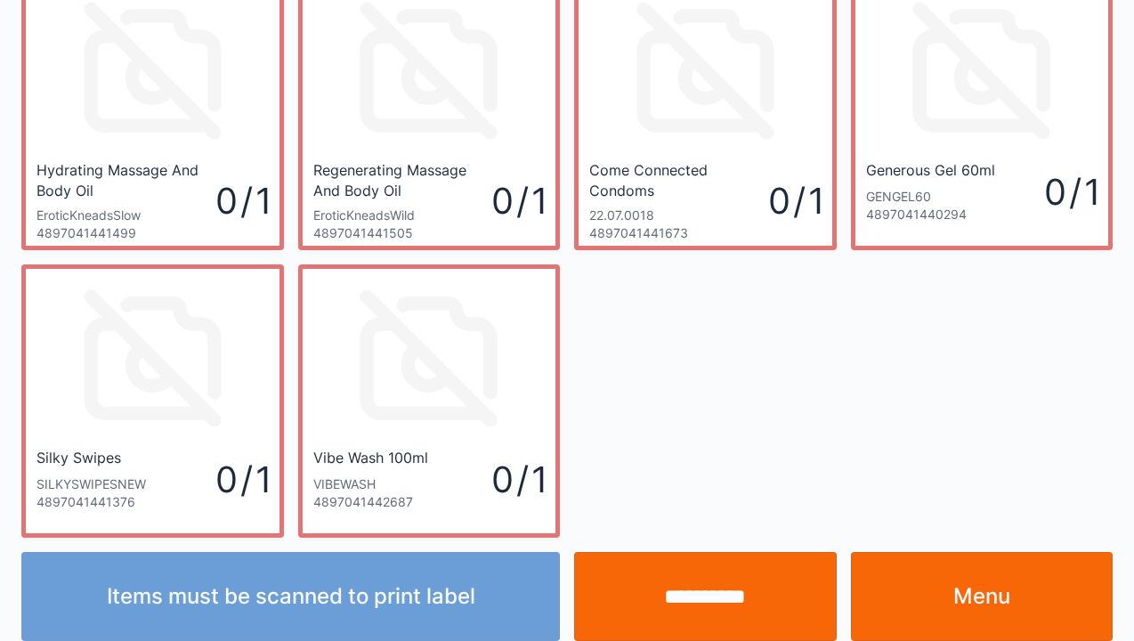
scroll to position [665, 0]
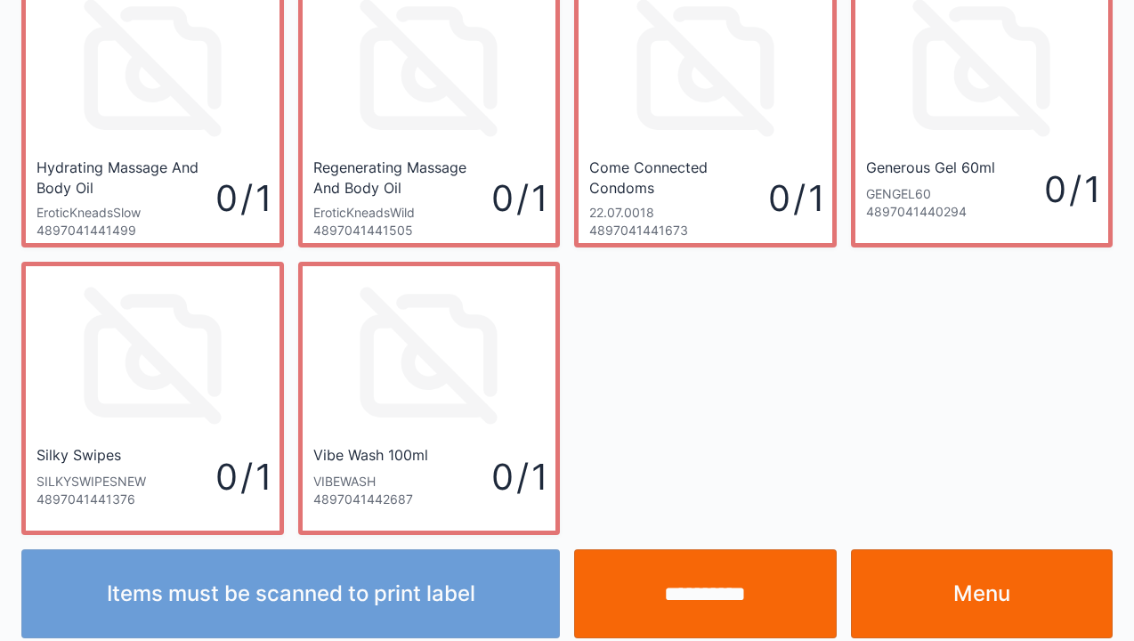
click at [992, 589] on link "Menu" at bounding box center [982, 593] width 263 height 89
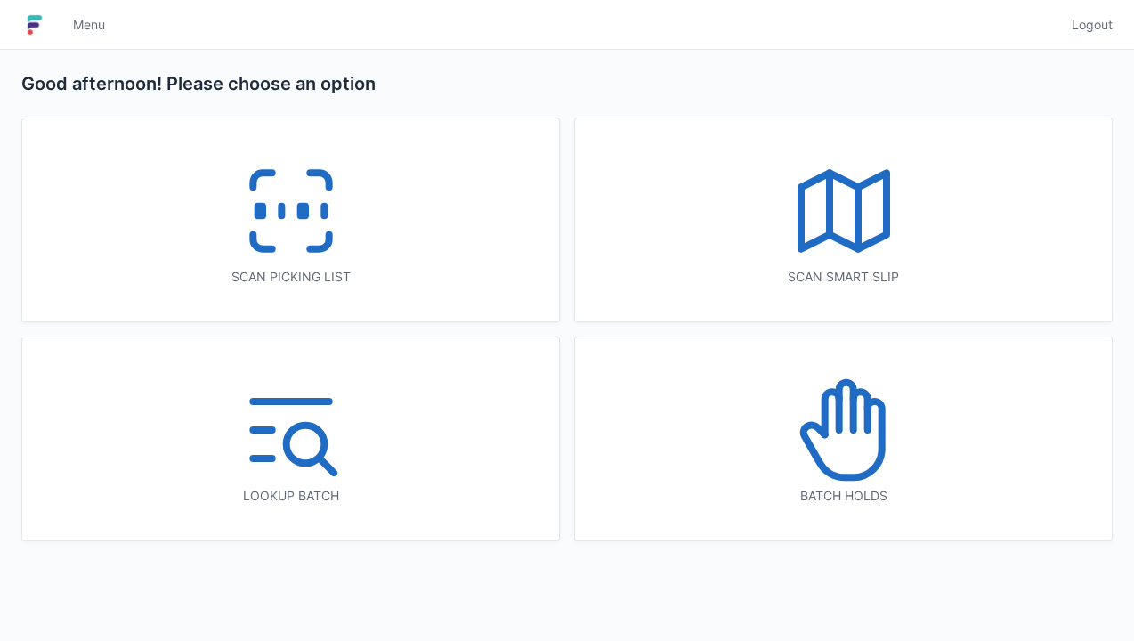
click at [295, 221] on icon at bounding box center [291, 211] width 114 height 114
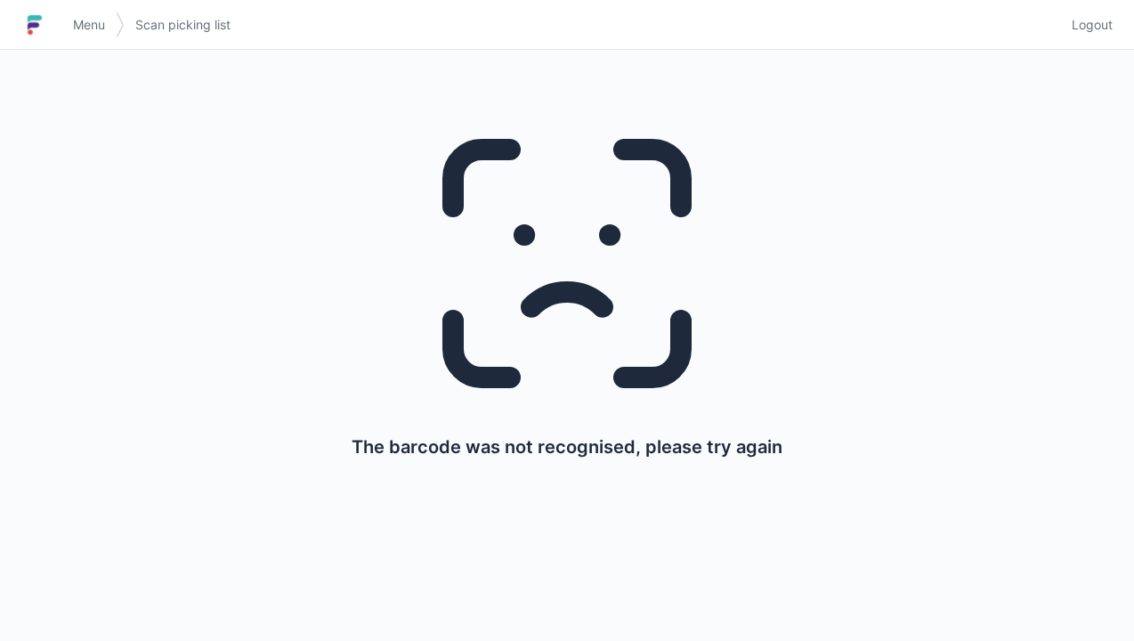
click at [86, 33] on span "Menu" at bounding box center [89, 25] width 32 height 18
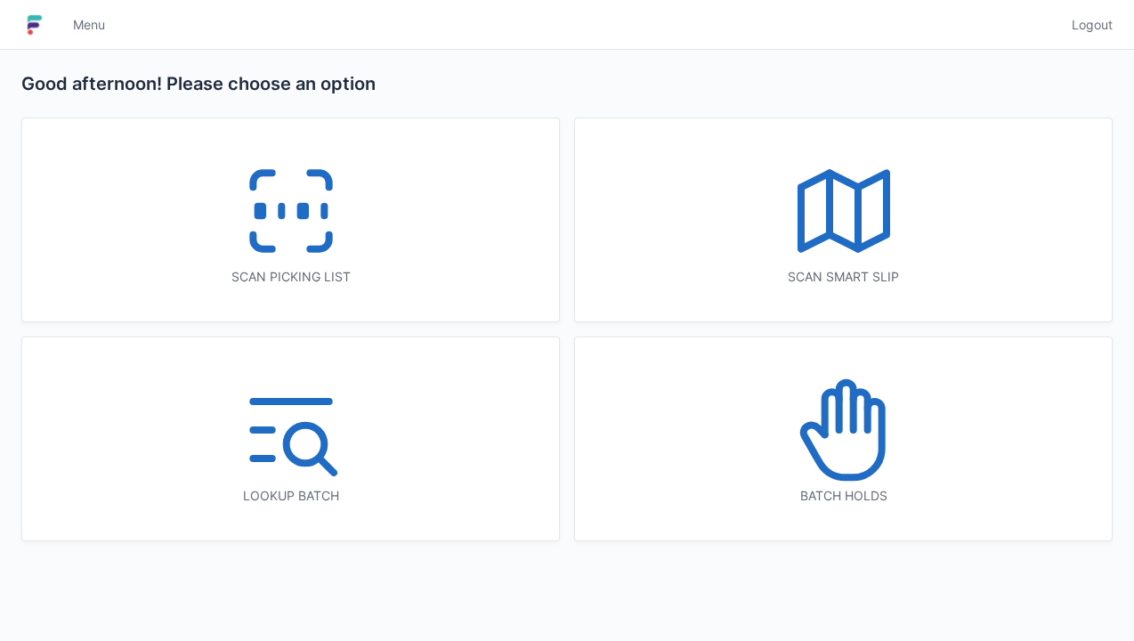
click at [267, 237] on icon at bounding box center [291, 211] width 114 height 114
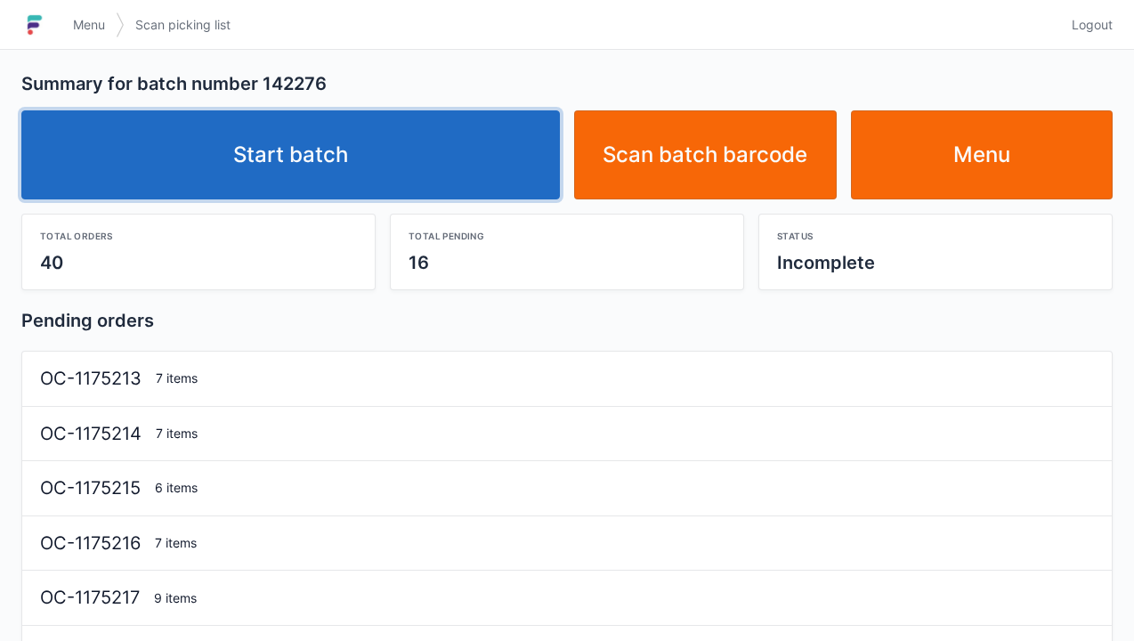
click at [344, 176] on link "Start batch" at bounding box center [290, 154] width 538 height 89
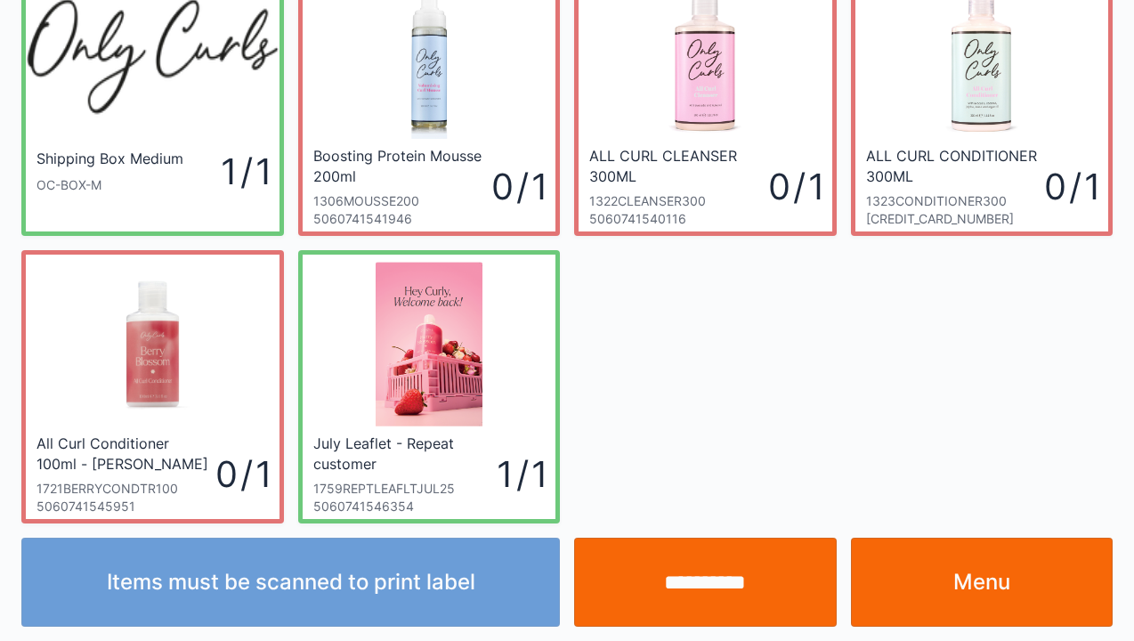
scroll to position [103, 0]
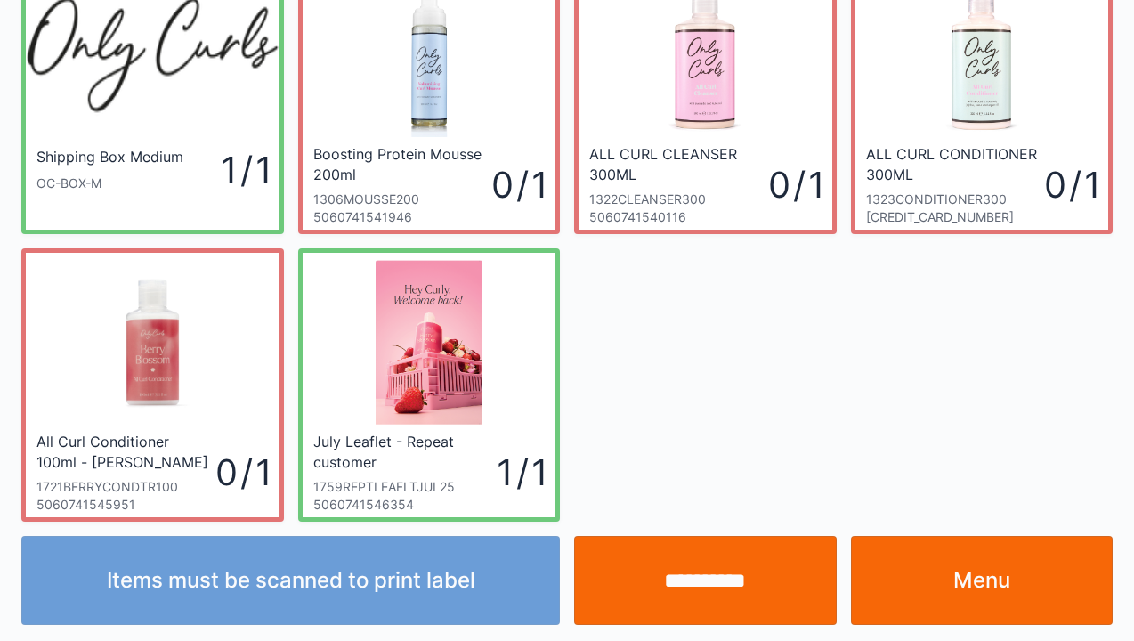
click at [978, 582] on link "Menu" at bounding box center [982, 580] width 263 height 89
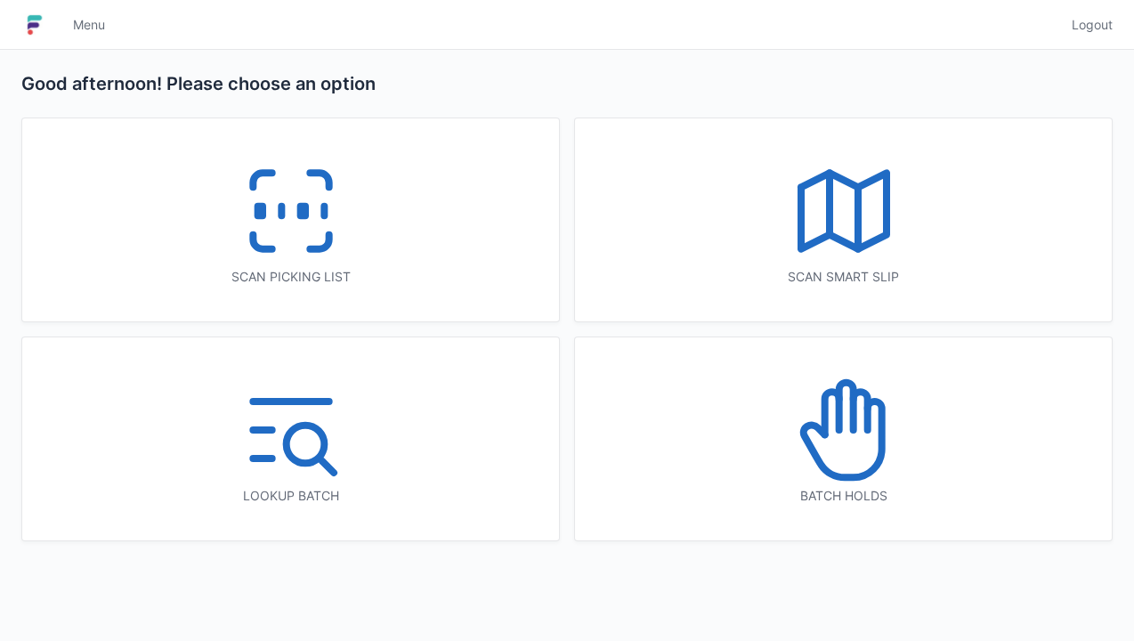
click at [856, 476] on icon at bounding box center [842, 439] width 78 height 76
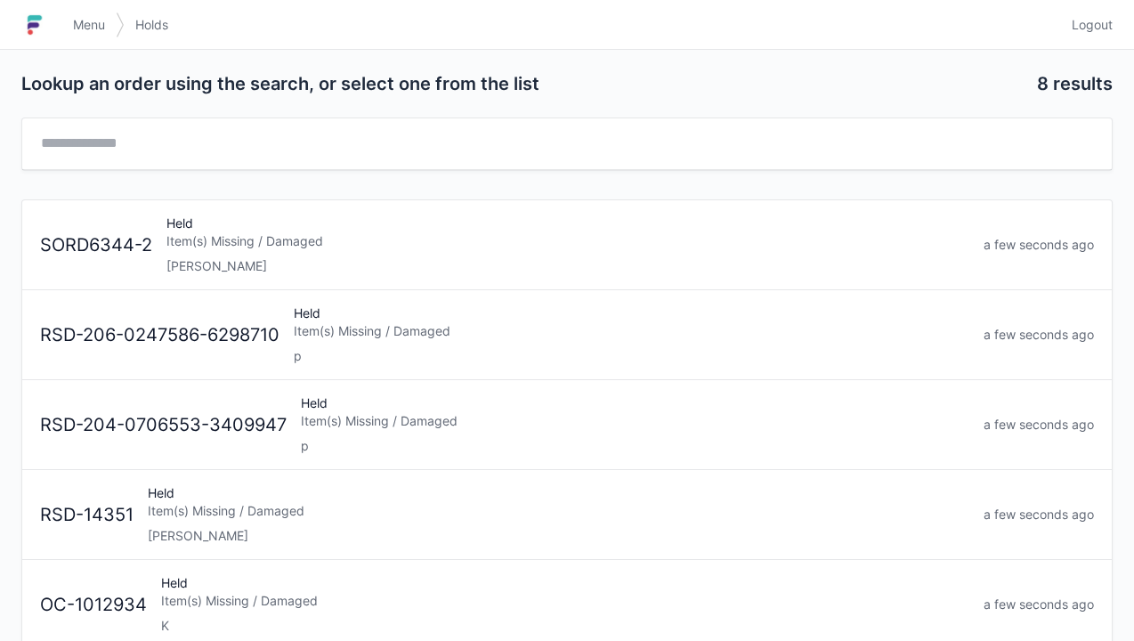
click at [197, 254] on div "Held Item(s) Missing / Damaged Elena" at bounding box center [567, 244] width 817 height 61
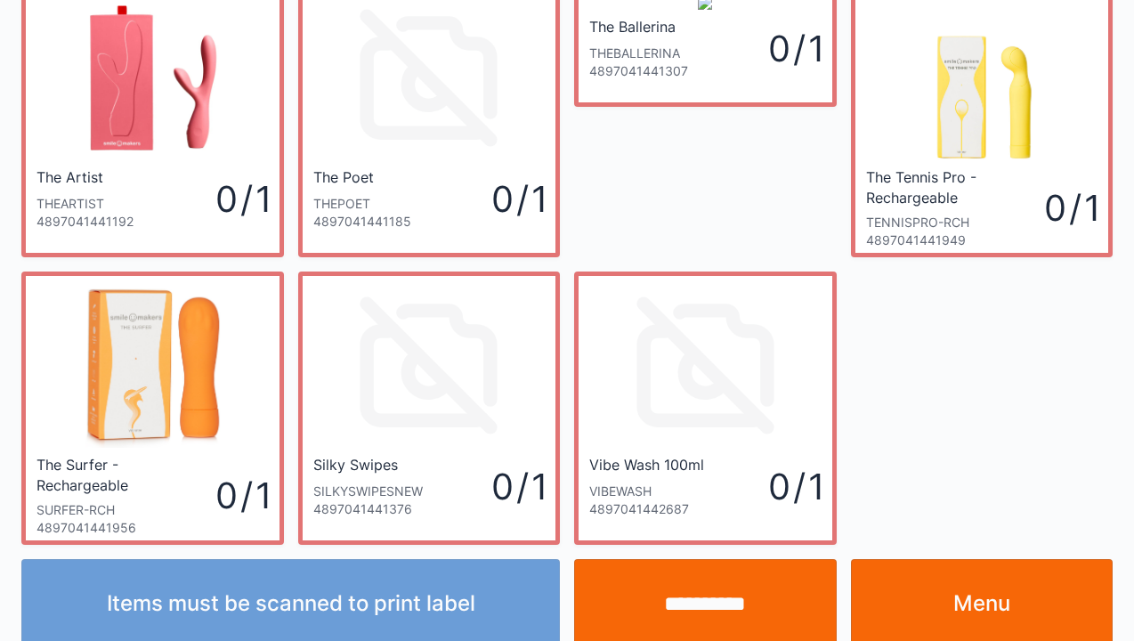
scroll to position [103, 0]
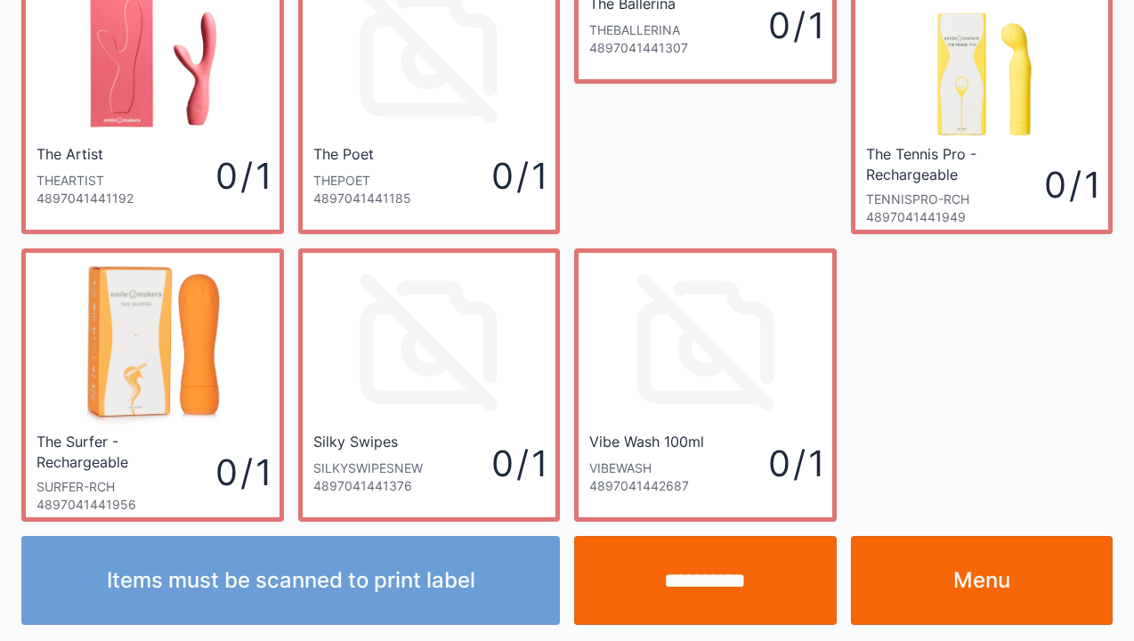
click at [999, 591] on link "Menu" at bounding box center [982, 580] width 263 height 89
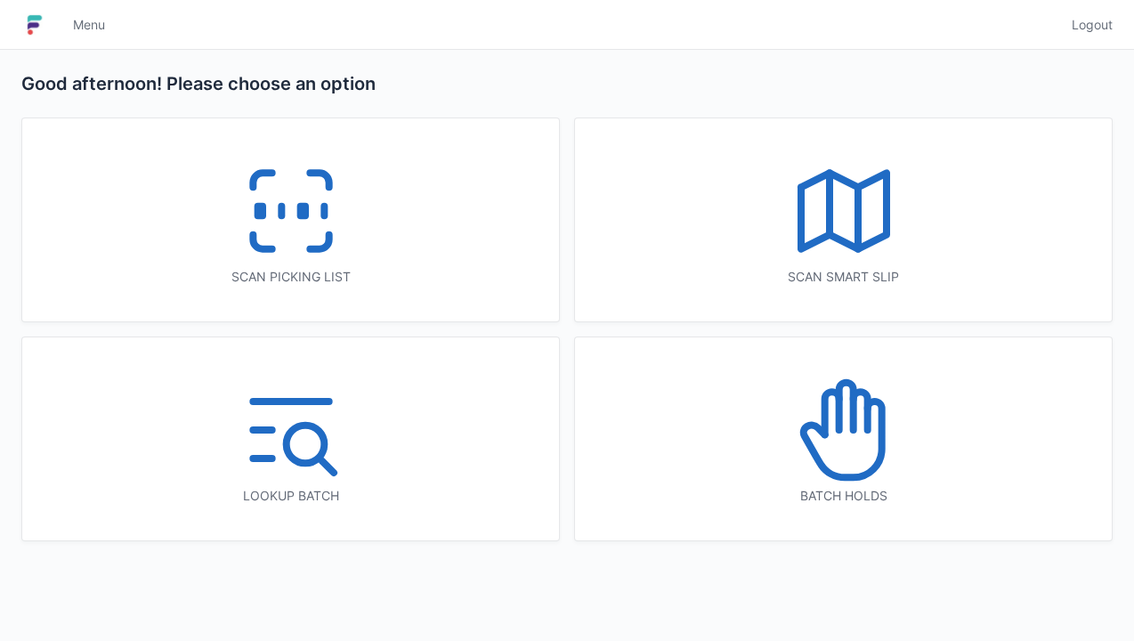
click at [338, 240] on icon at bounding box center [291, 211] width 114 height 114
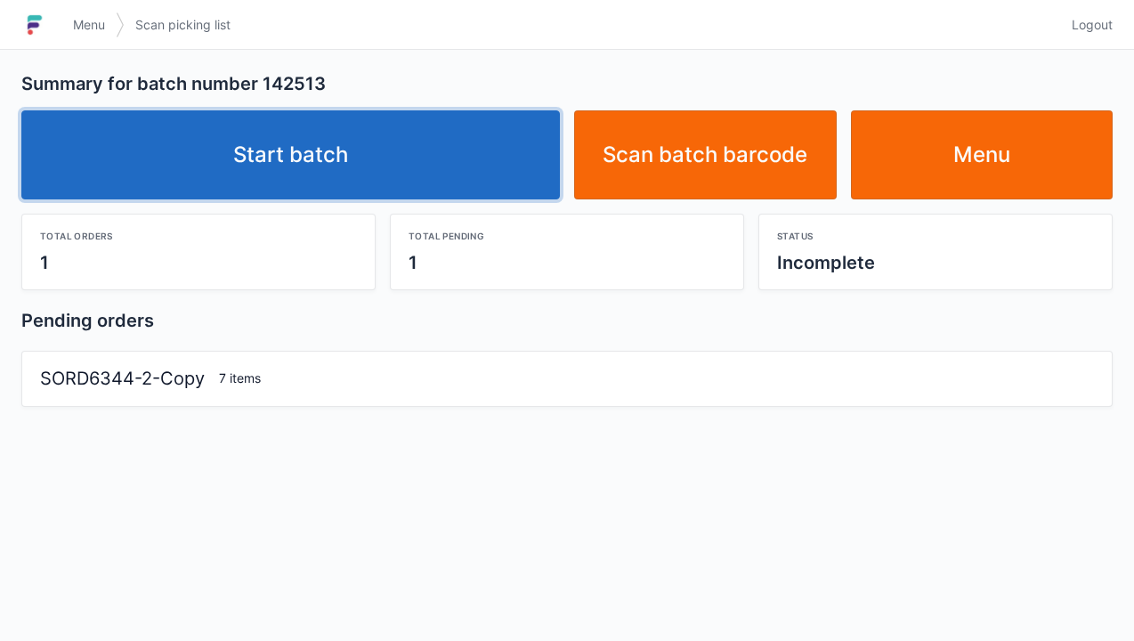
click at [436, 183] on link "Start batch" at bounding box center [290, 154] width 538 height 89
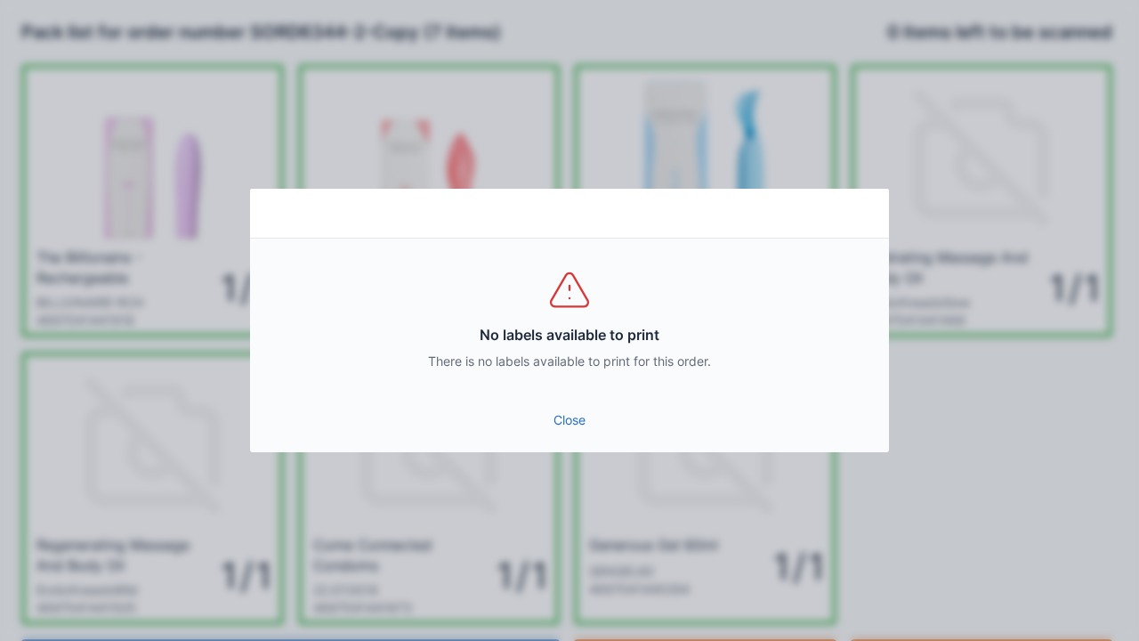
click at [570, 433] on link "Close" at bounding box center [569, 420] width 611 height 32
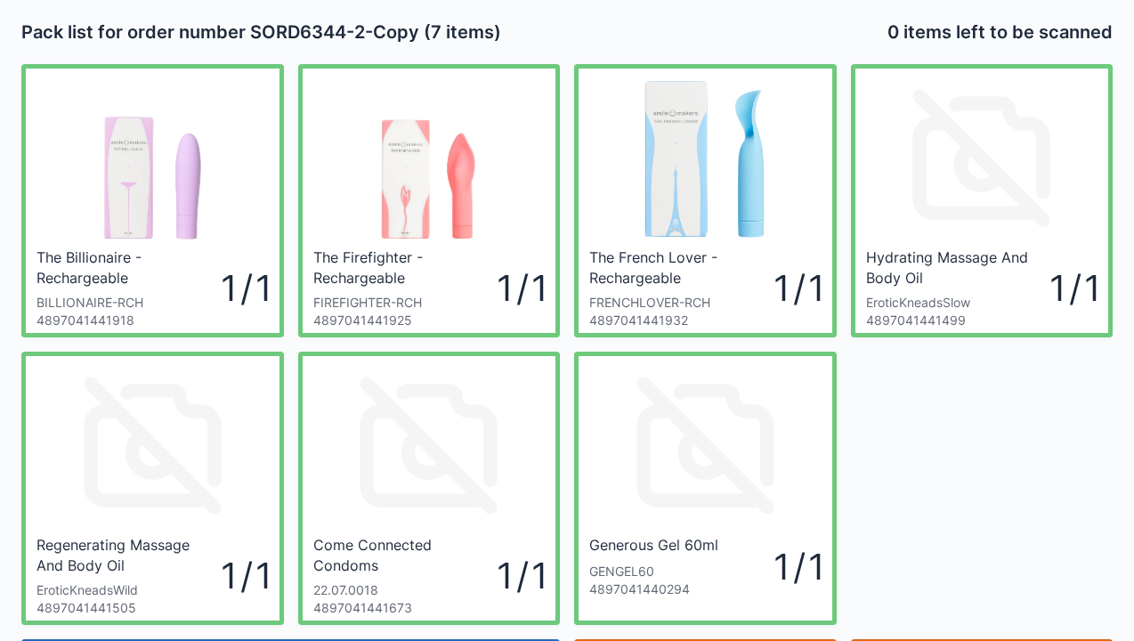
click at [493, 386] on icon at bounding box center [428, 445] width 165 height 165
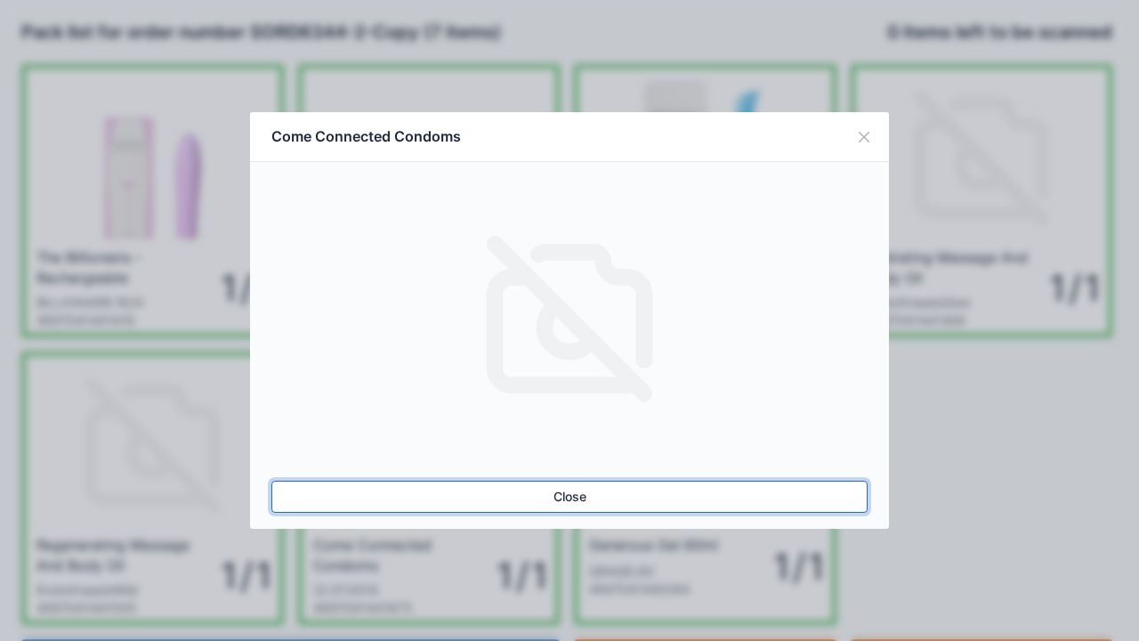
click at [541, 500] on link "Close" at bounding box center [569, 497] width 596 height 32
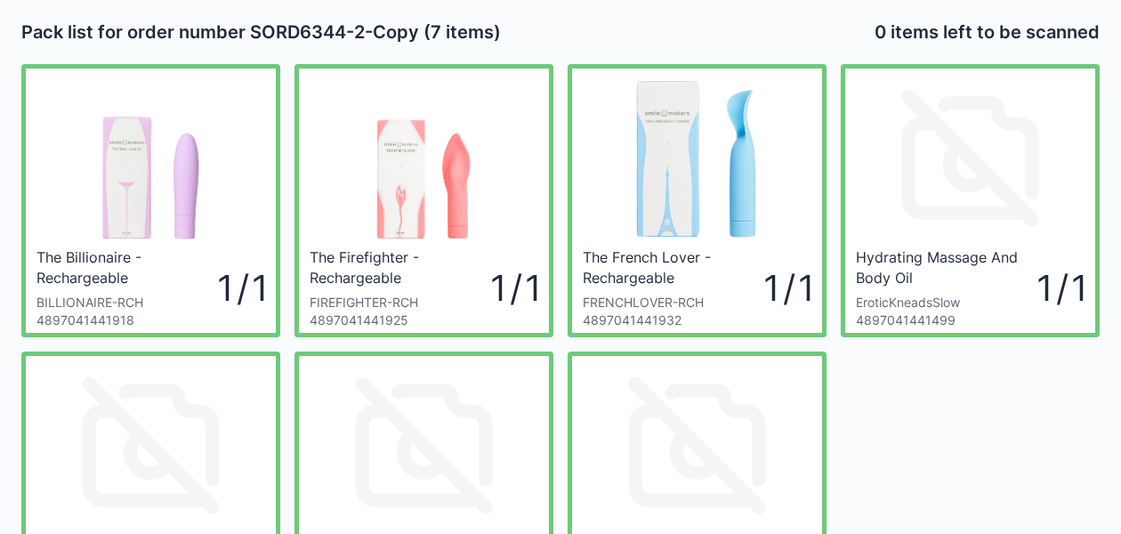
click at [449, 275] on div "The Firefighter - Rechargeable" at bounding box center [398, 266] width 176 height 39
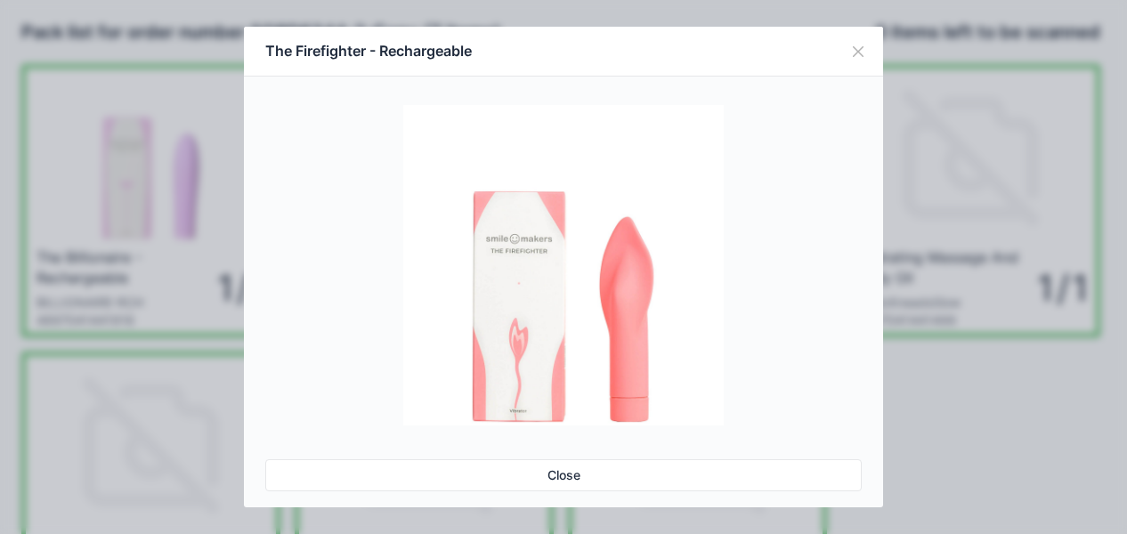
click at [584, 490] on link "Close" at bounding box center [563, 475] width 596 height 32
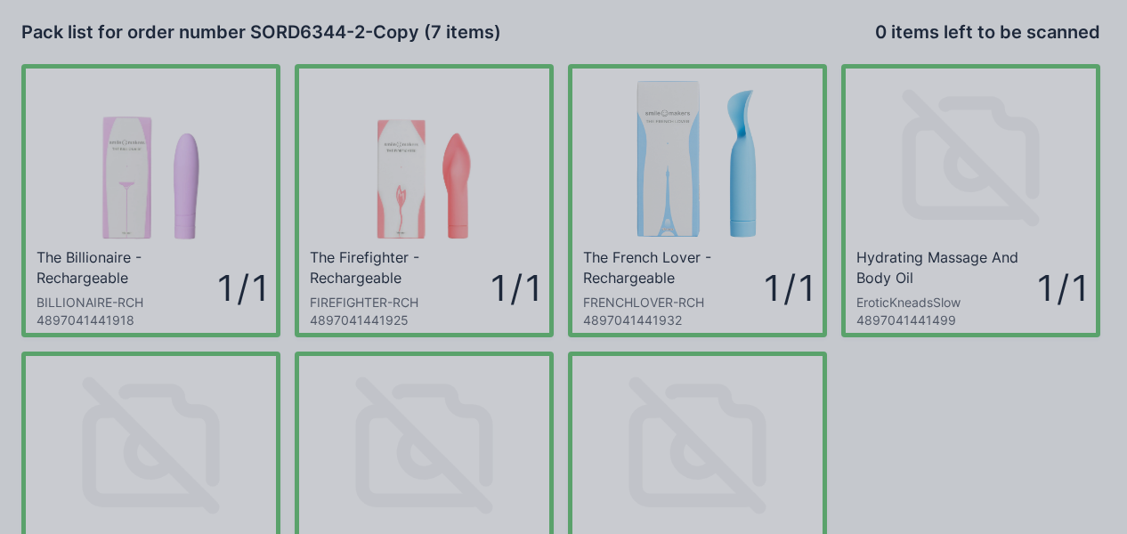
click at [861, 50] on div at bounding box center [563, 267] width 1127 height 534
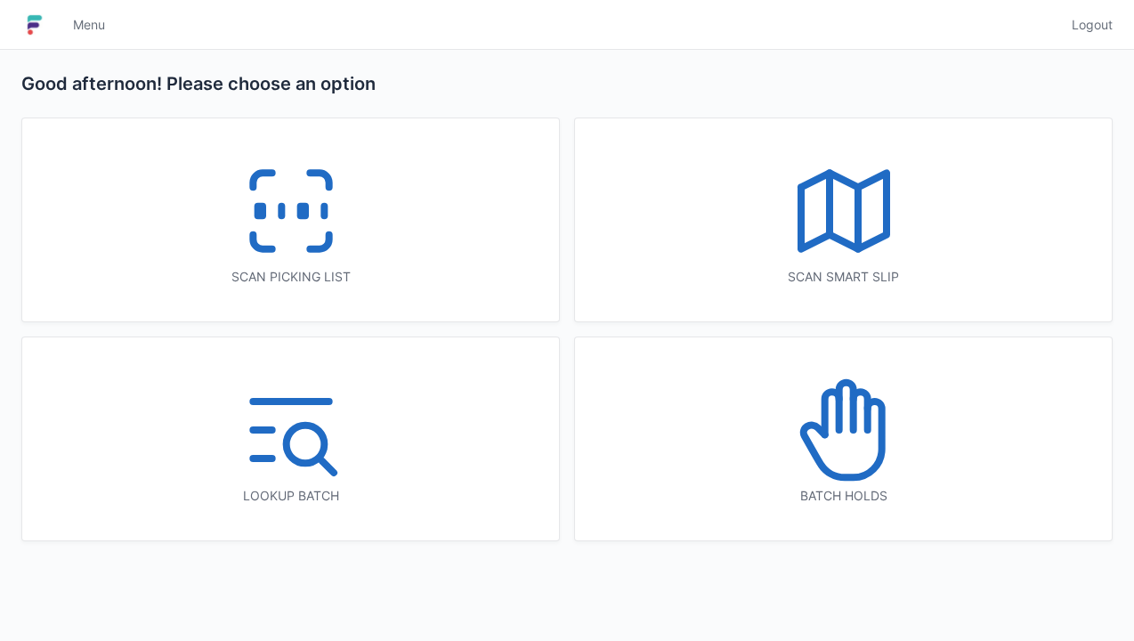
click at [398, 232] on div "Scan picking list" at bounding box center [290, 219] width 537 height 203
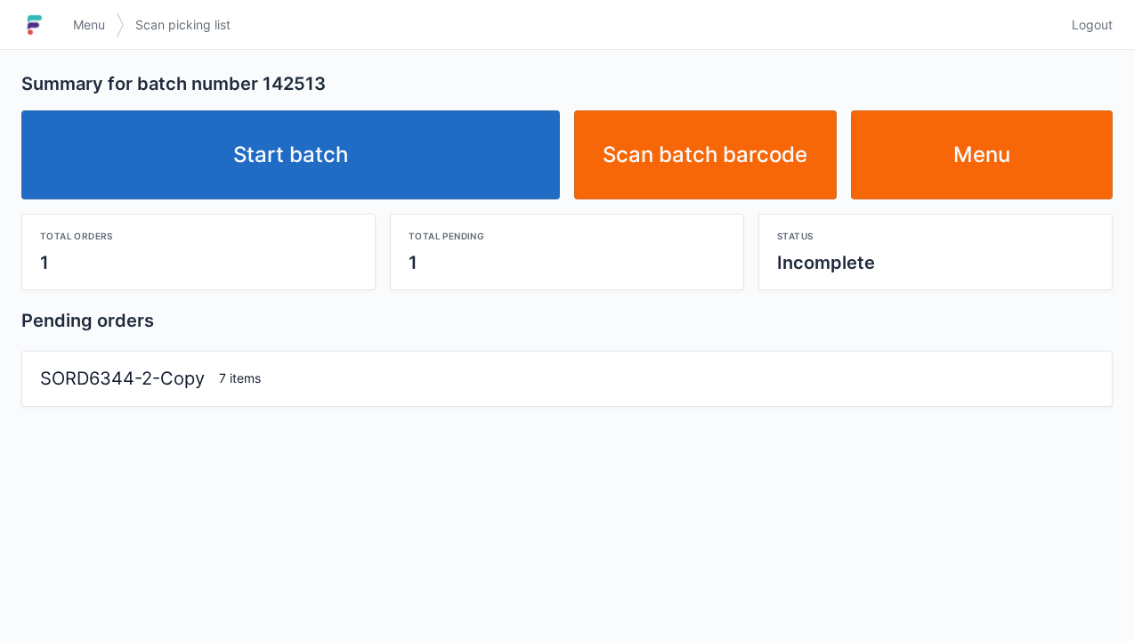
click at [418, 145] on link "Start batch" at bounding box center [290, 154] width 538 height 89
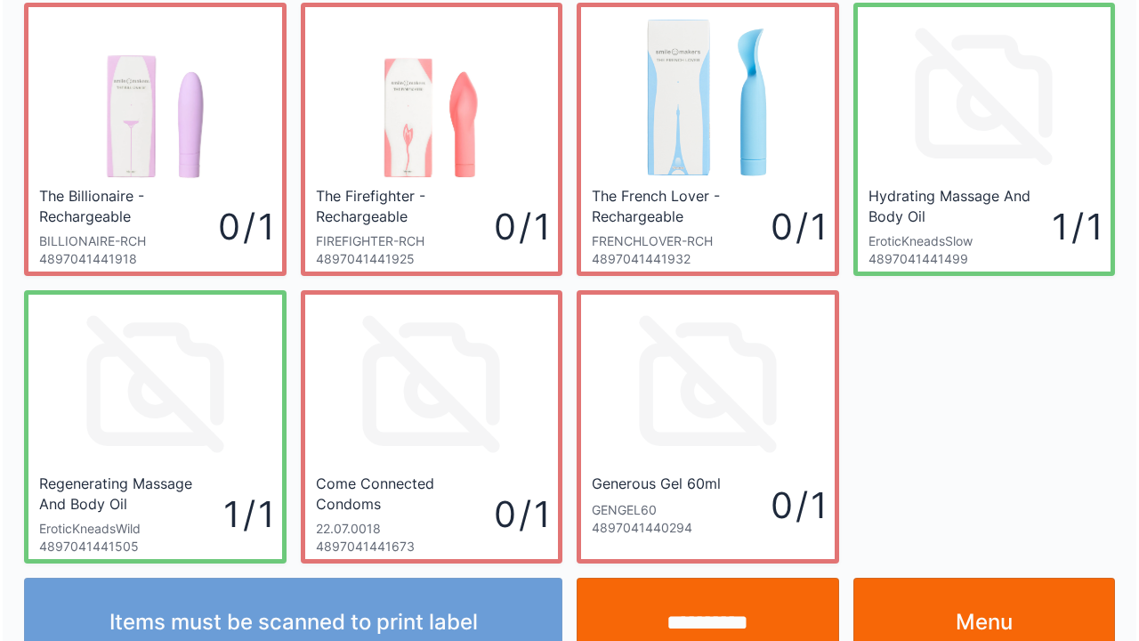
scroll to position [61, 0]
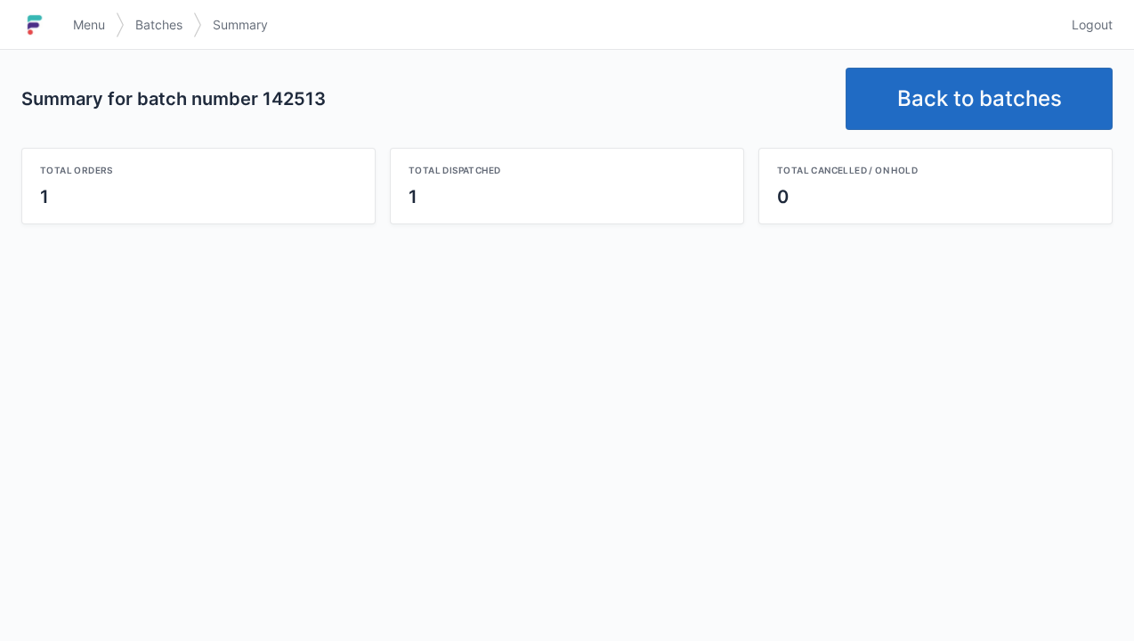
click at [1023, 113] on link "Back to batches" at bounding box center [978, 99] width 267 height 62
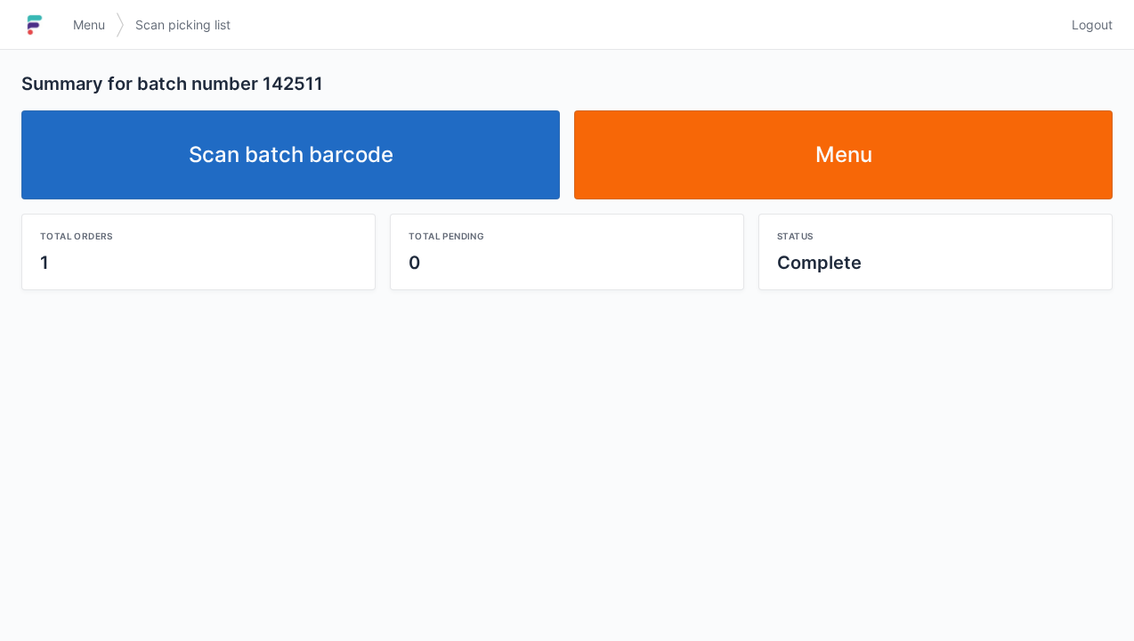
click at [866, 171] on link "Menu" at bounding box center [843, 154] width 538 height 89
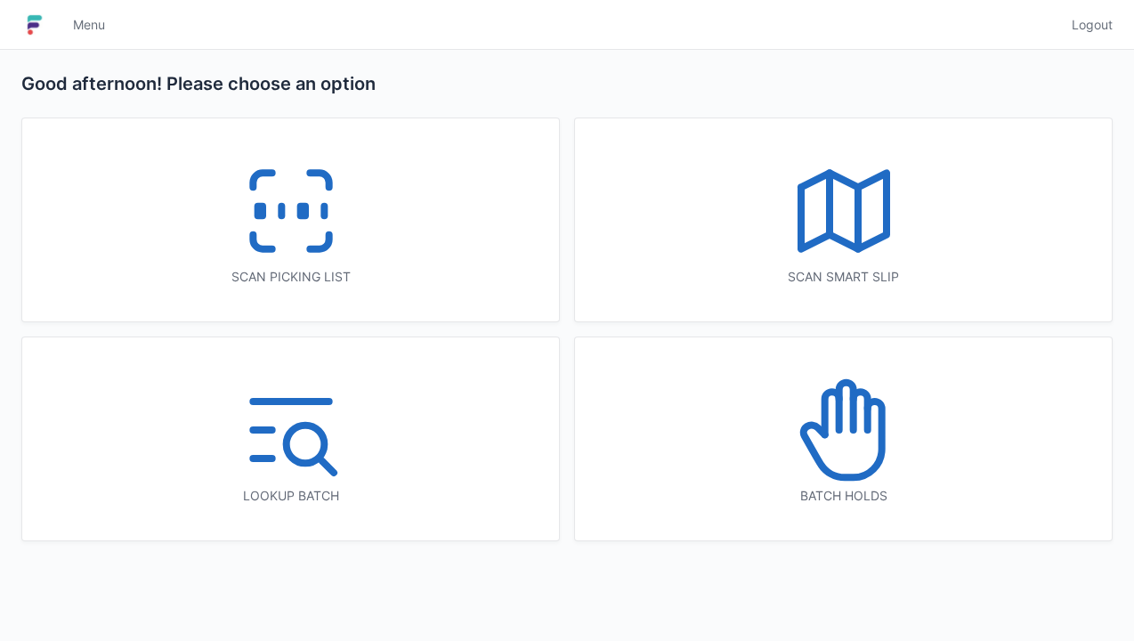
click at [278, 233] on icon at bounding box center [291, 211] width 114 height 114
